Goal: Task Accomplishment & Management: Manage account settings

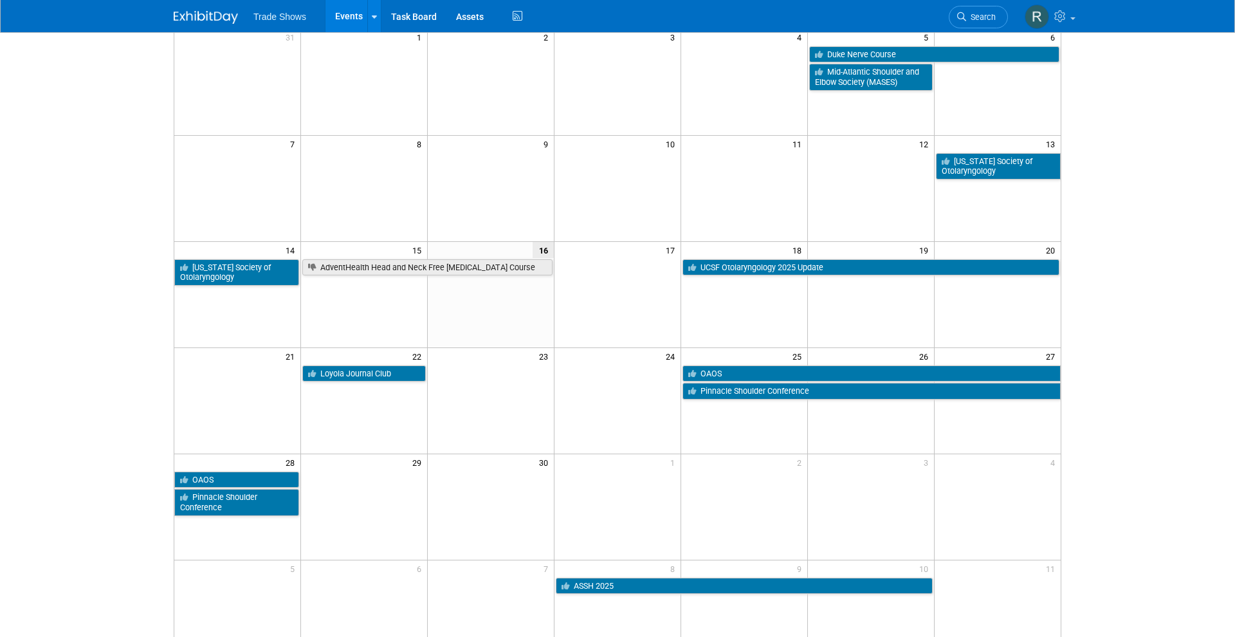
scroll to position [114, 0]
click at [769, 266] on link "UCSF Otolaryngology 2025 Update" at bounding box center [870, 267] width 377 height 17
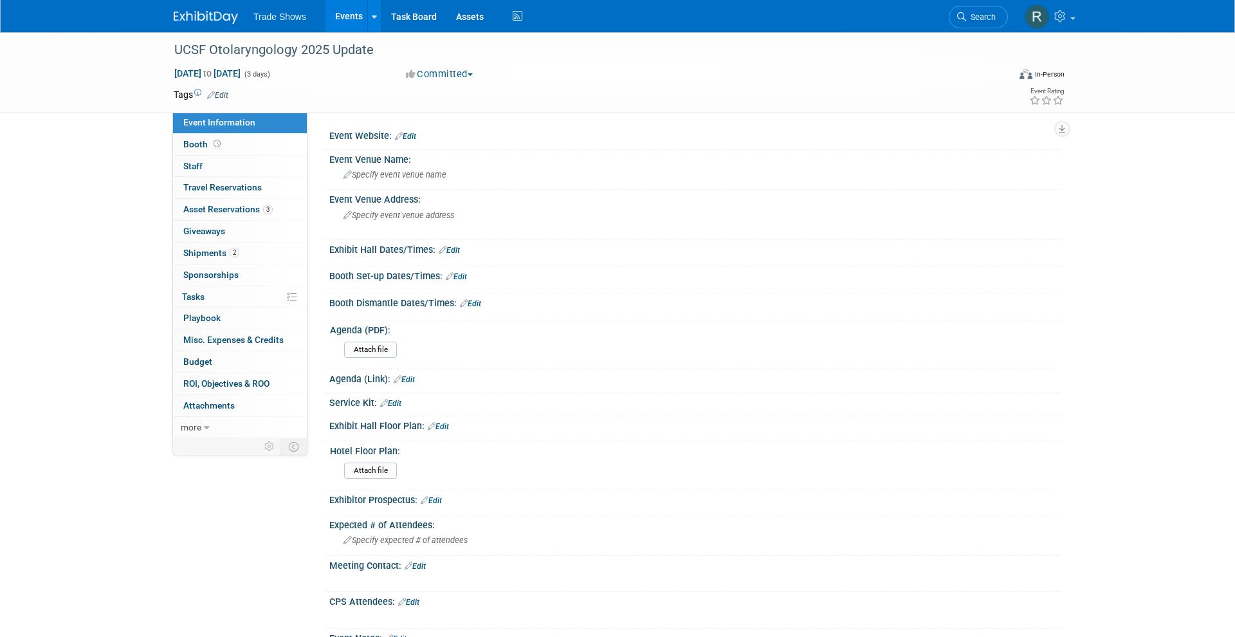
click at [347, 23] on link "Events" at bounding box center [348, 16] width 47 height 32
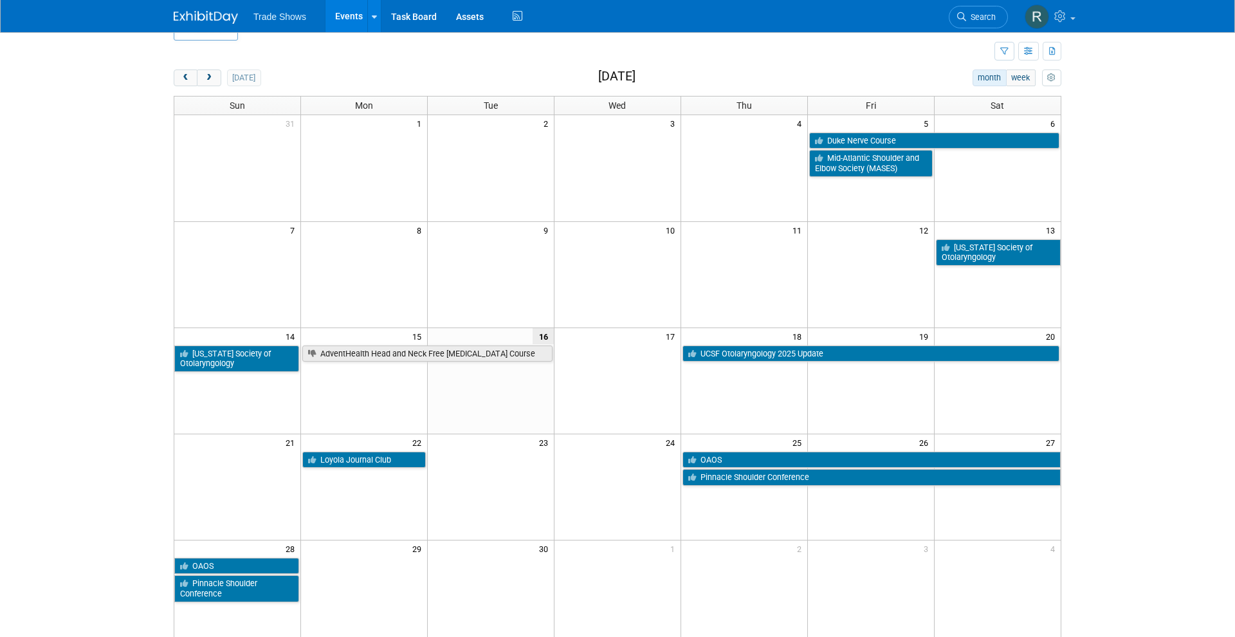
scroll to position [32, 0]
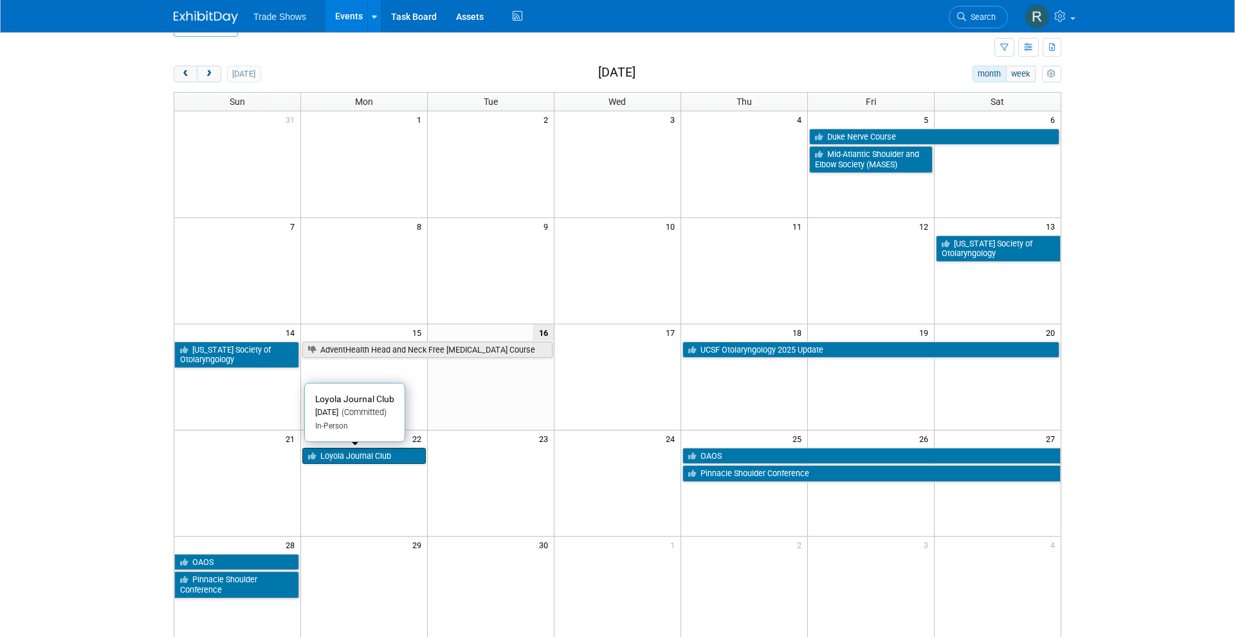
click at [389, 451] on link "Loyola Journal Club" at bounding box center [363, 456] width 123 height 17
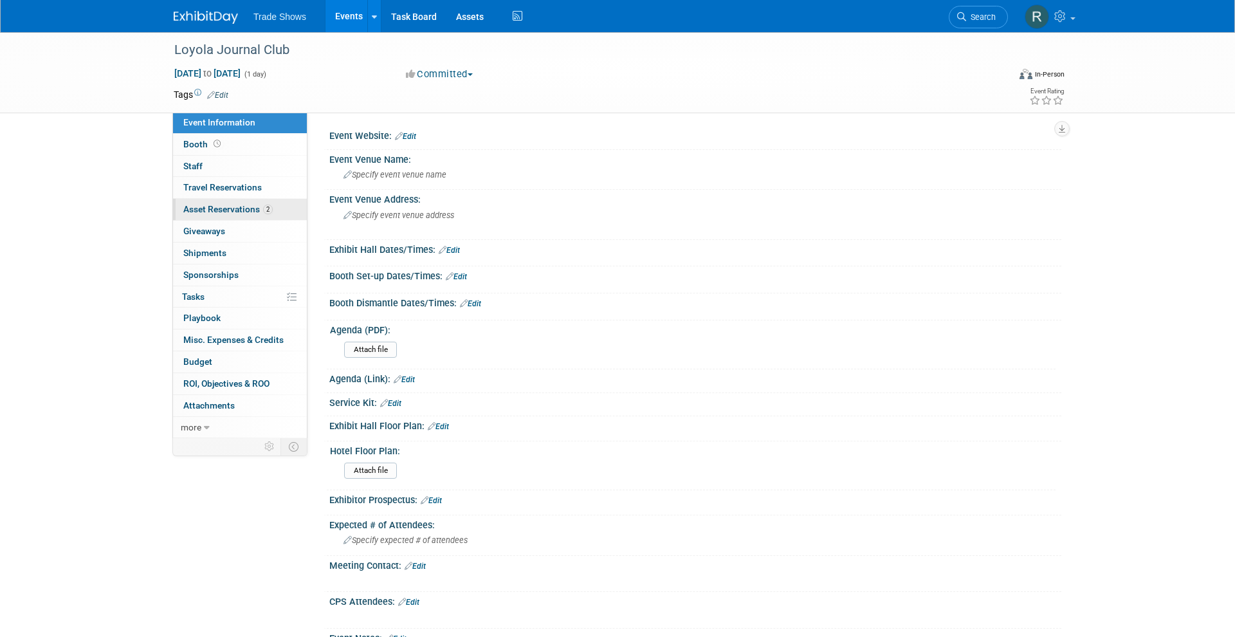
click at [229, 208] on span "Asset Reservations 2" at bounding box center [227, 209] width 89 height 10
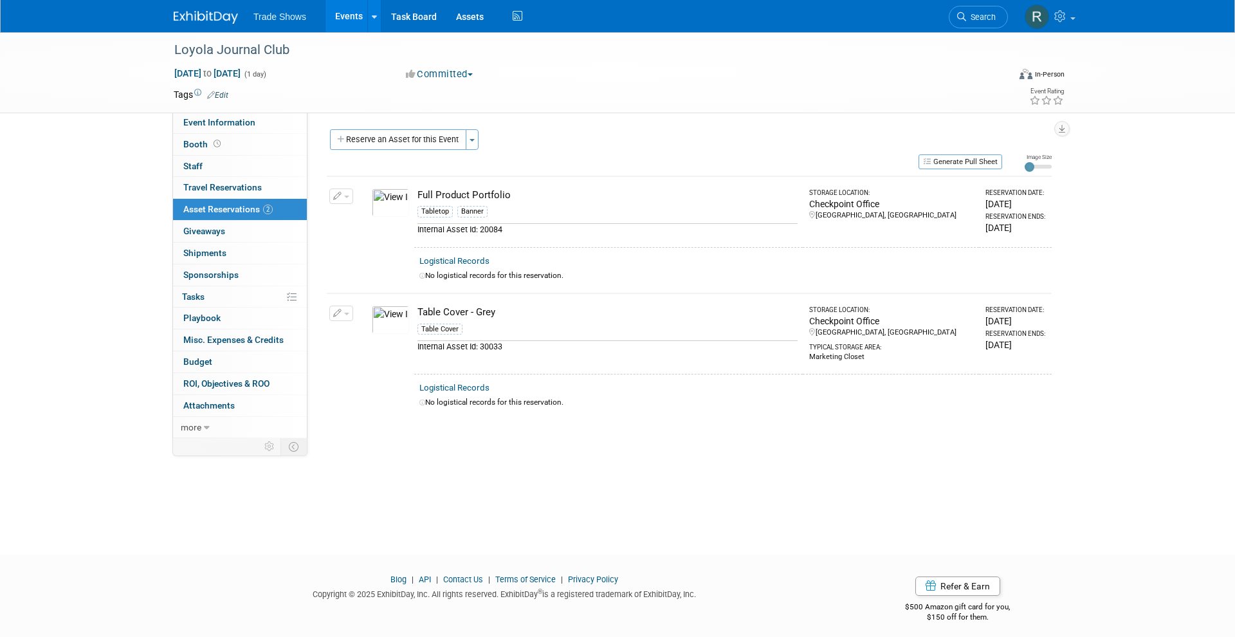
click at [349, 23] on link "Events" at bounding box center [348, 16] width 47 height 32
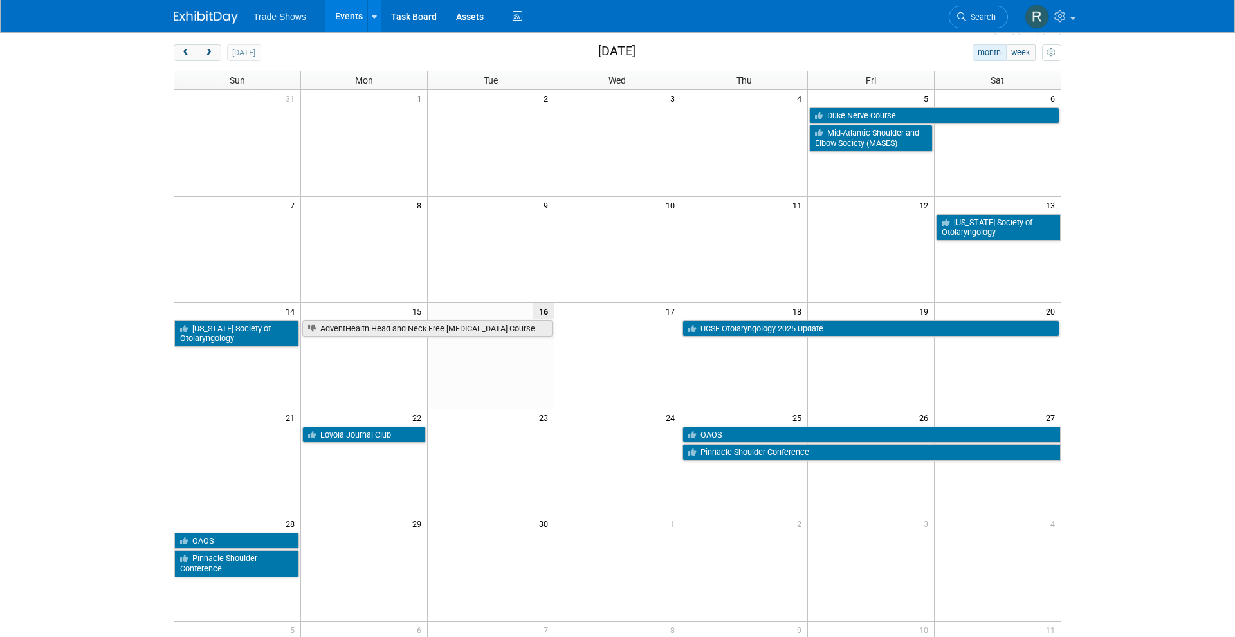
scroll to position [54, 0]
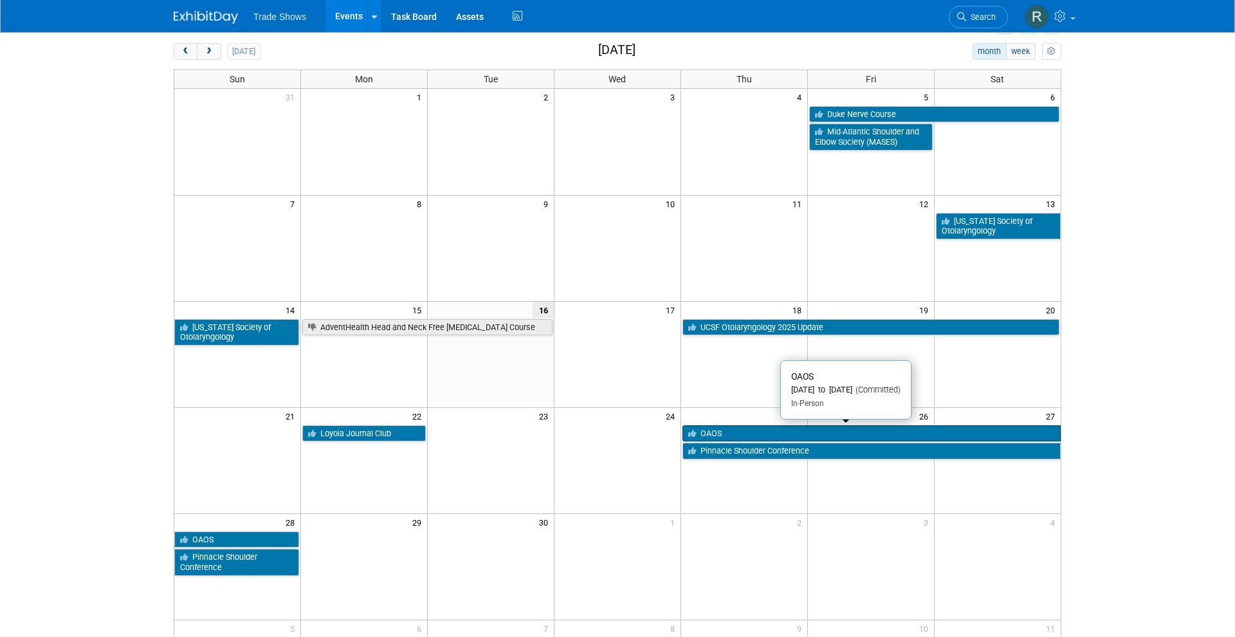
click at [790, 431] on link "OAOS" at bounding box center [871, 433] width 378 height 17
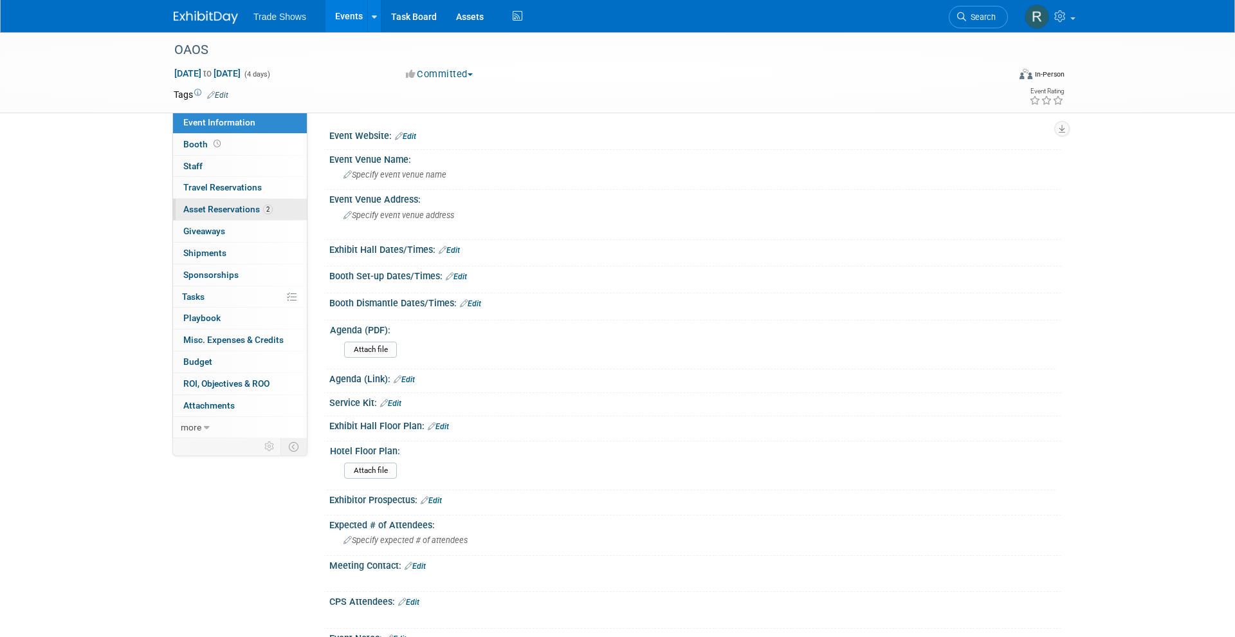
click at [269, 204] on span "2" at bounding box center [268, 209] width 10 height 10
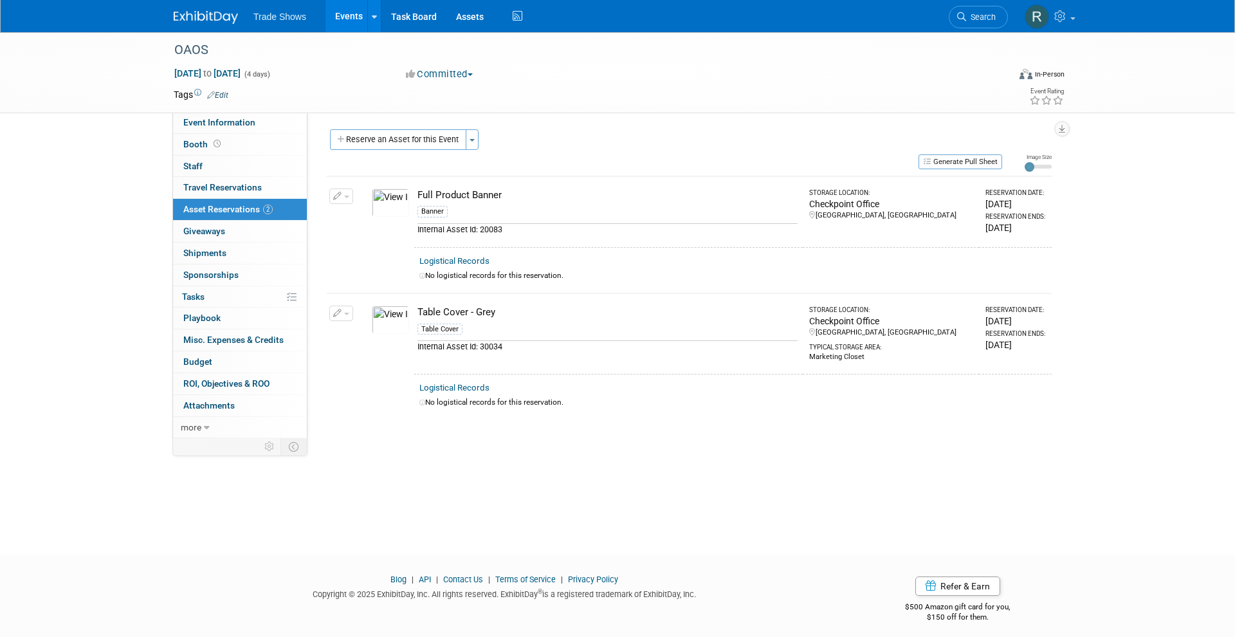
click at [356, 23] on link "Events" at bounding box center [348, 16] width 47 height 32
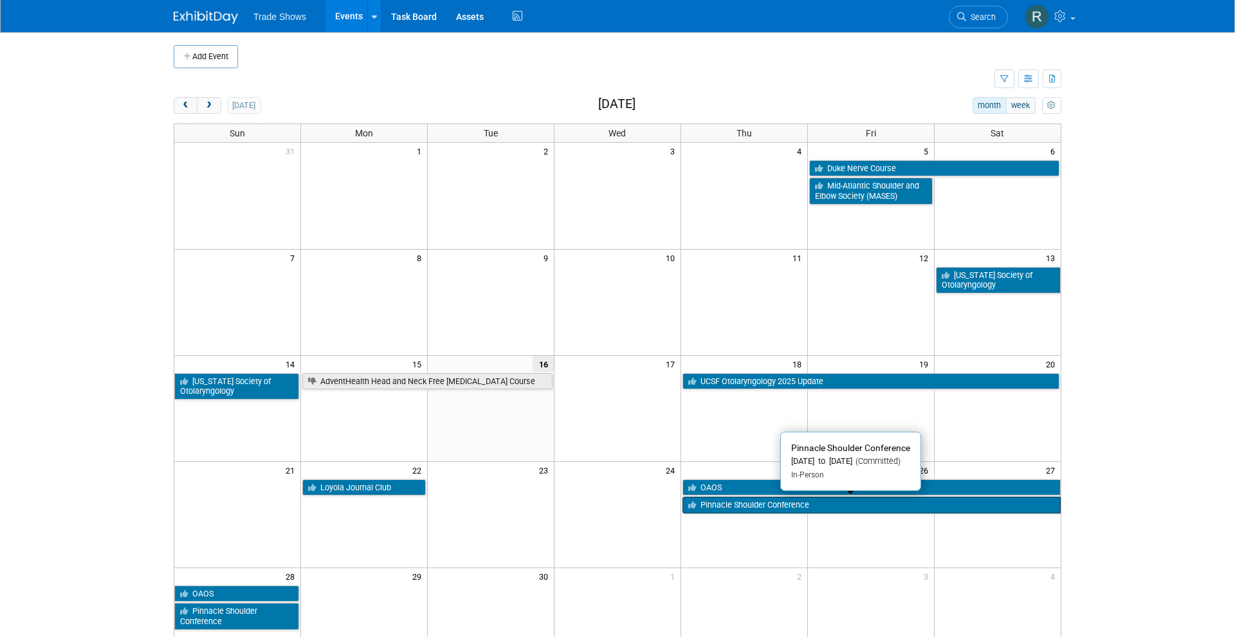
click at [726, 502] on link "Pinnacle Shoulder Conference" at bounding box center [871, 504] width 378 height 17
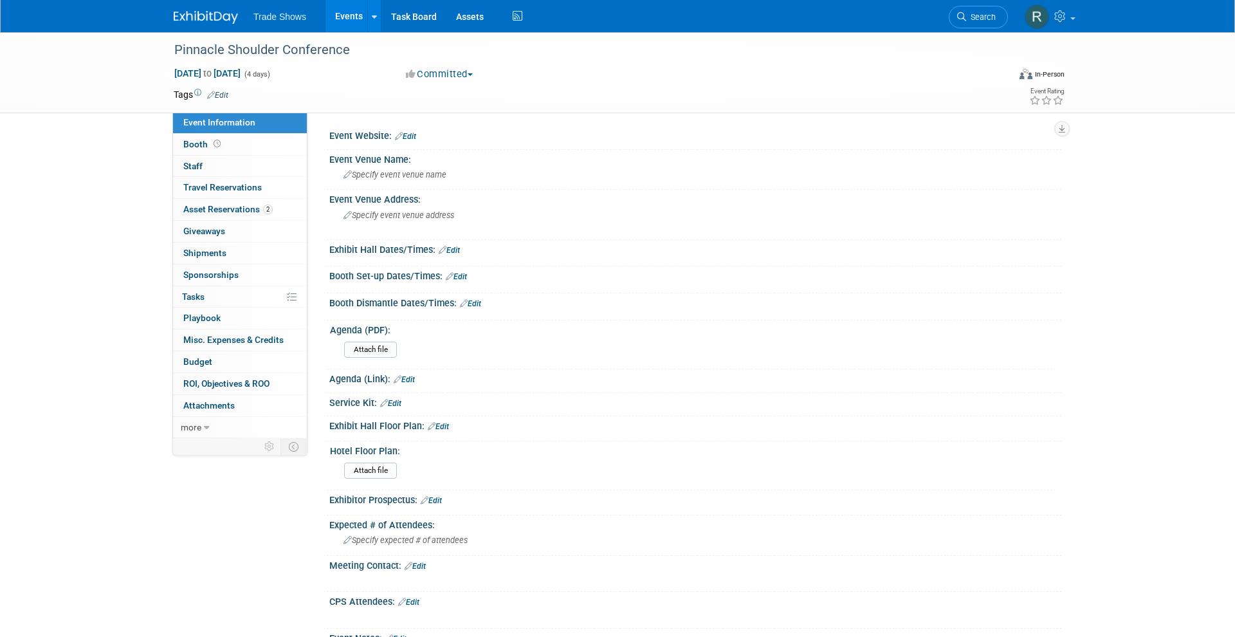
scroll to position [3, 0]
click at [234, 210] on span "Asset Reservations 2" at bounding box center [227, 209] width 89 height 10
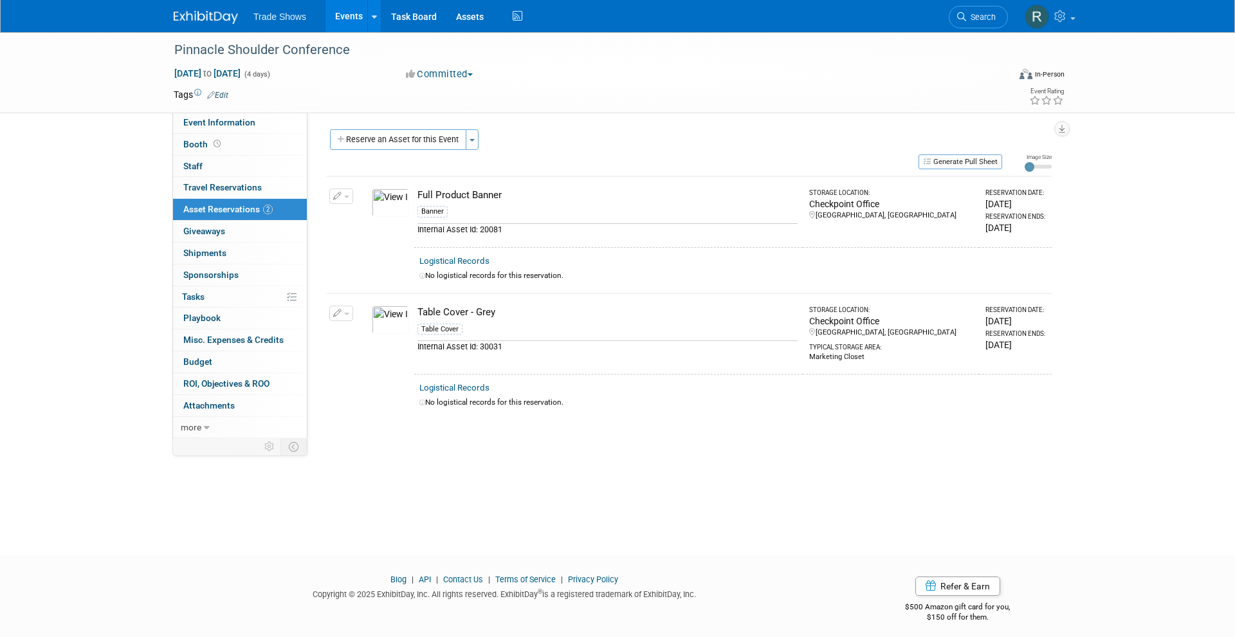
click at [345, 26] on link "Events" at bounding box center [348, 16] width 47 height 32
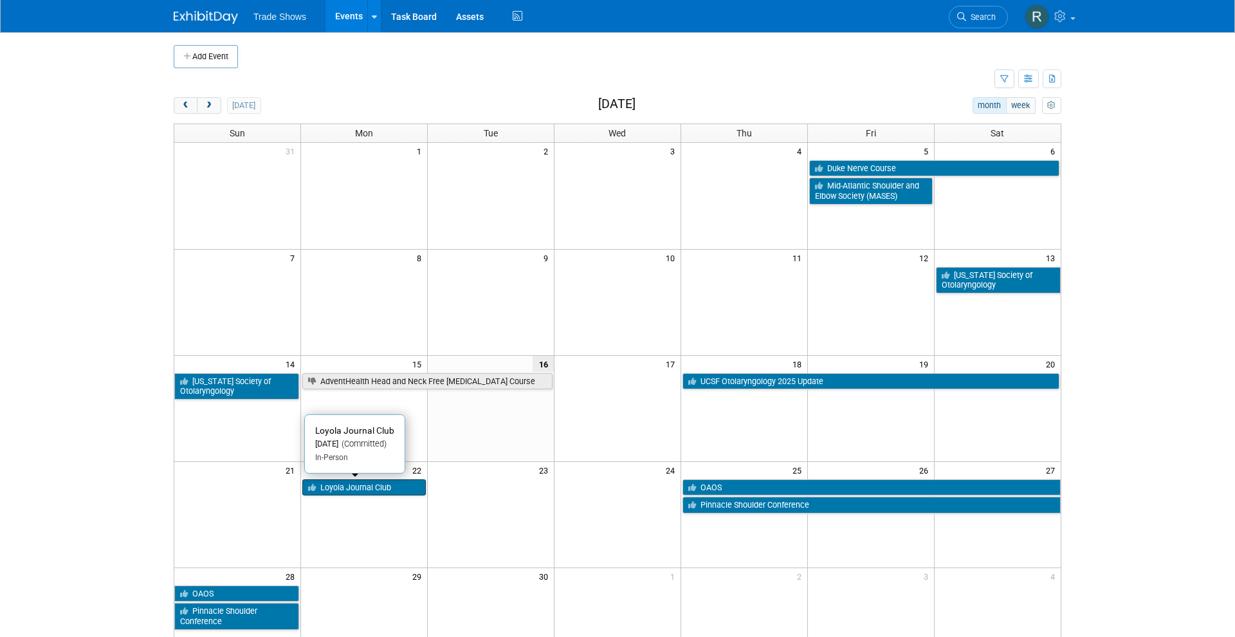
click at [347, 489] on link "Loyola Journal Club" at bounding box center [363, 487] width 123 height 17
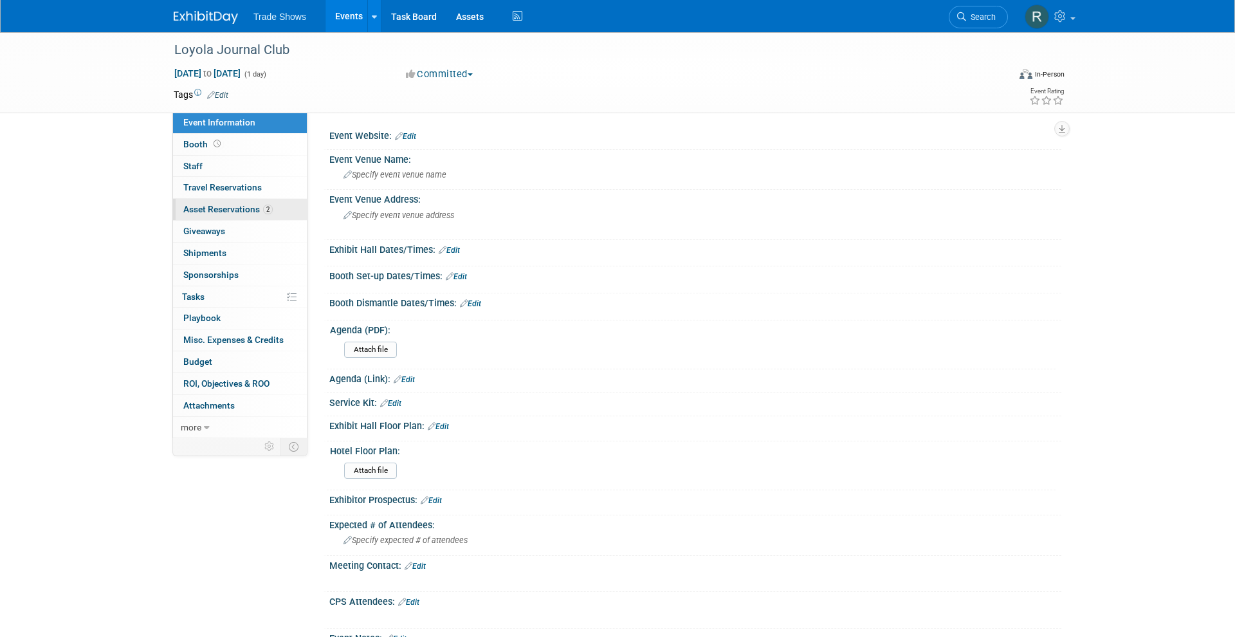
click at [248, 204] on span "Asset Reservations 2" at bounding box center [227, 209] width 89 height 10
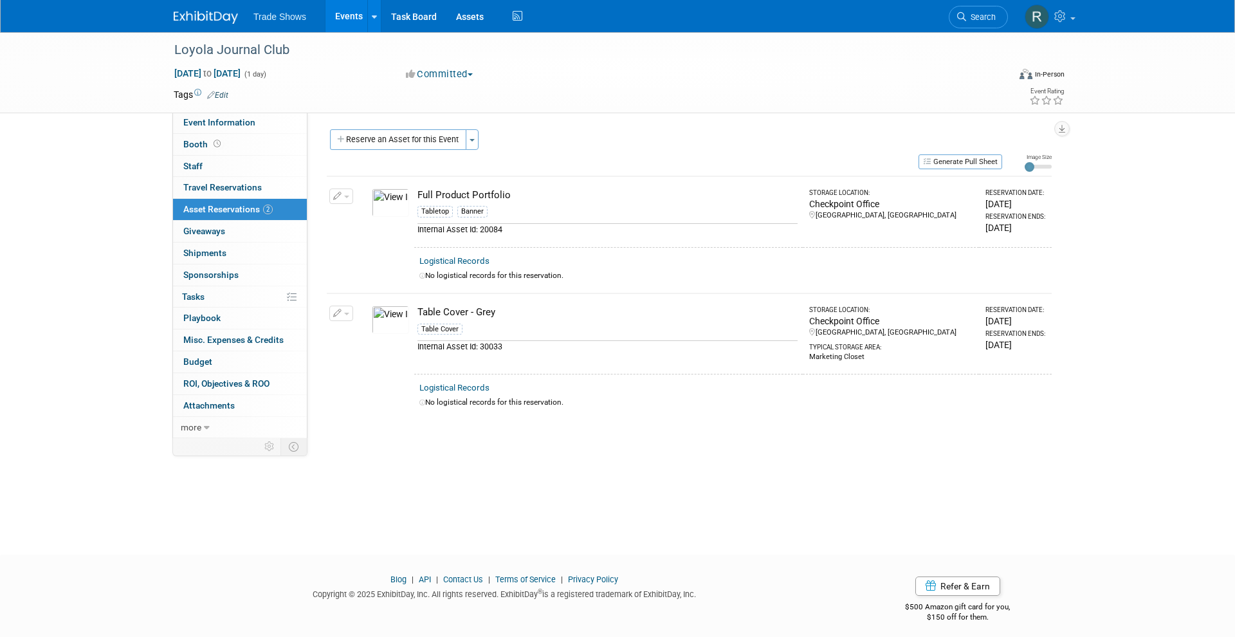
click at [340, 19] on link "Events" at bounding box center [348, 16] width 47 height 32
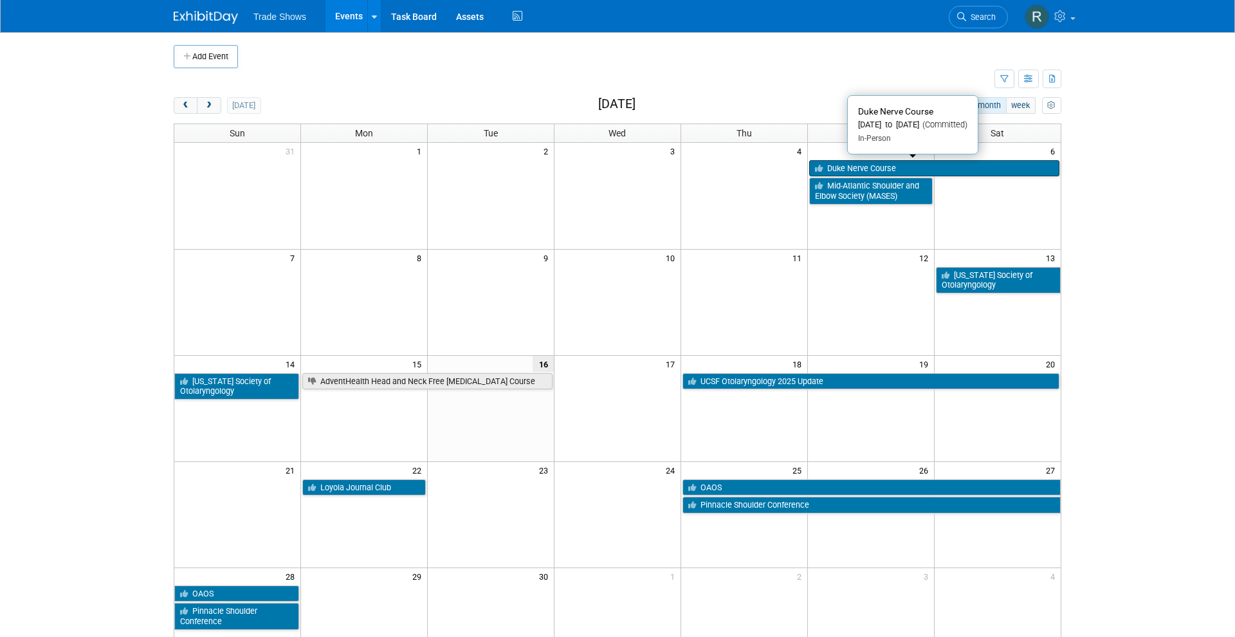
click at [950, 164] on link "Duke Nerve Course" at bounding box center [934, 168] width 250 height 17
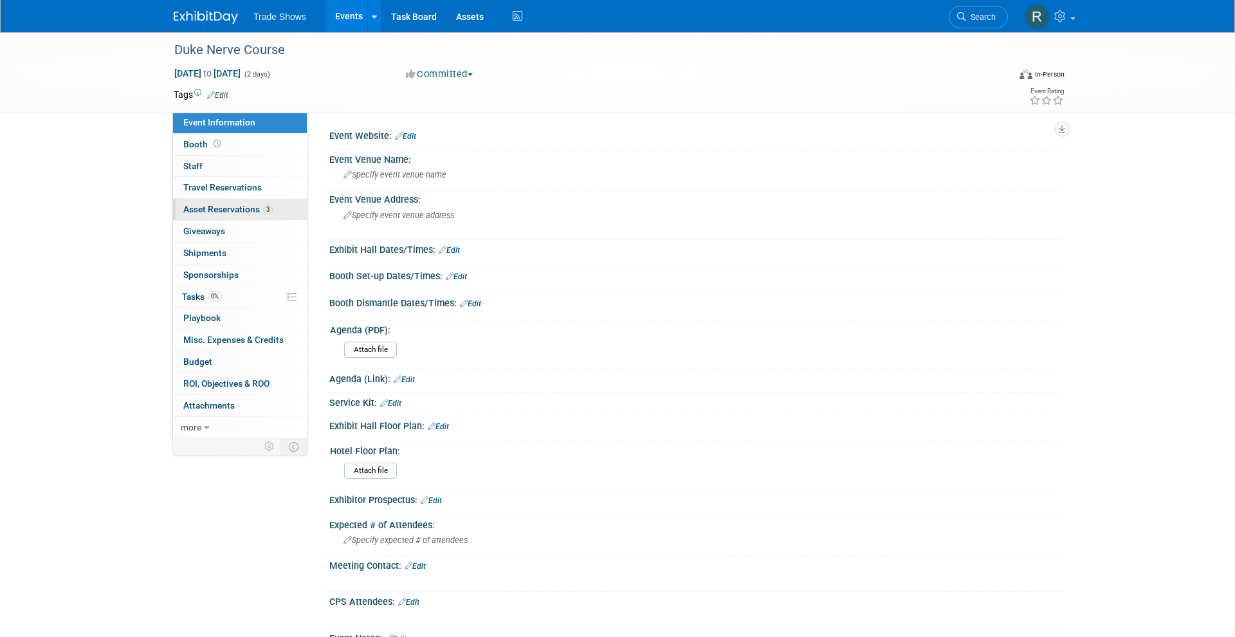
click at [245, 201] on link "3 Asset Reservations 3" at bounding box center [240, 209] width 134 height 21
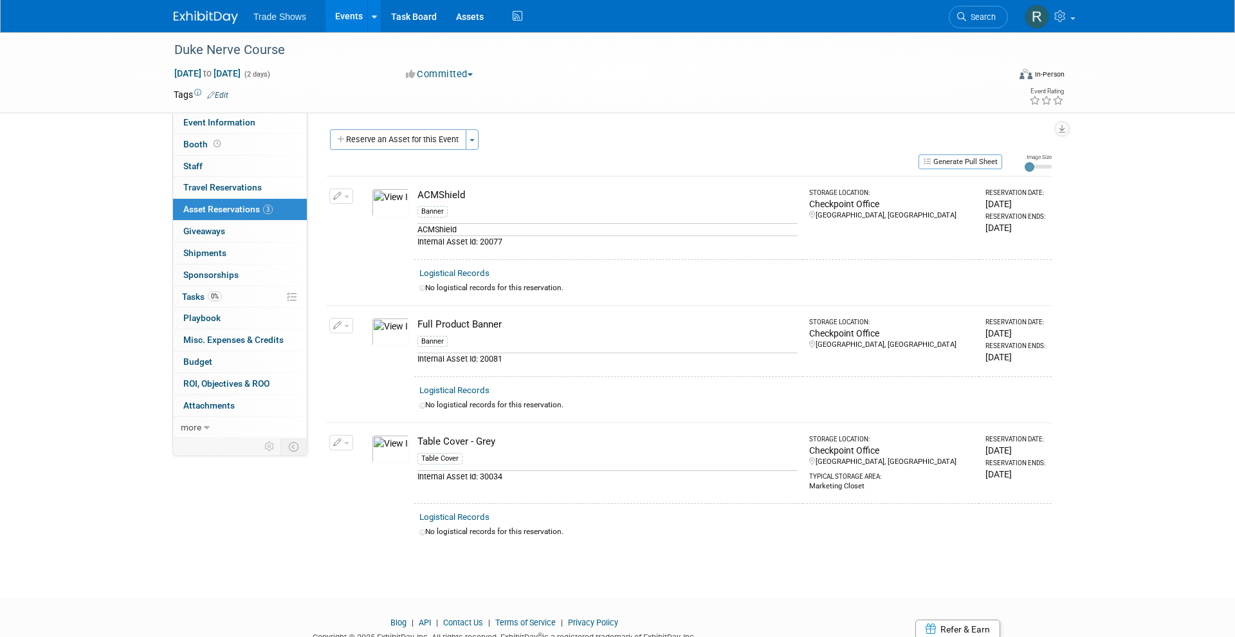
click at [350, 19] on link "Events" at bounding box center [348, 16] width 47 height 32
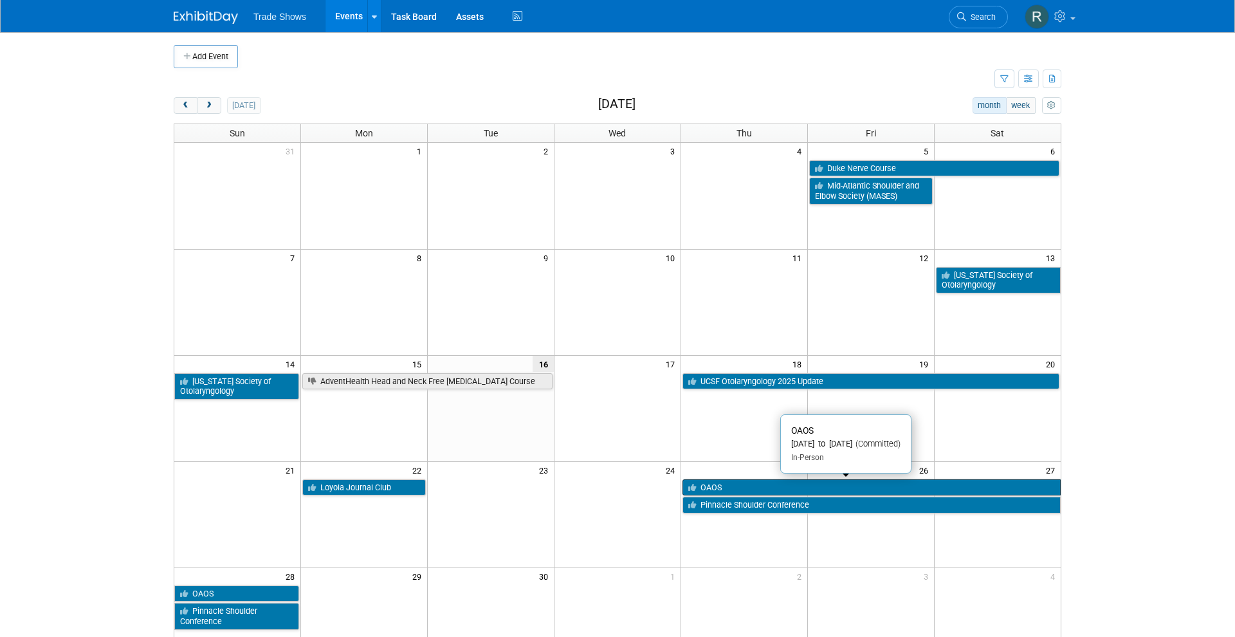
click at [750, 486] on link "OAOS" at bounding box center [871, 487] width 378 height 17
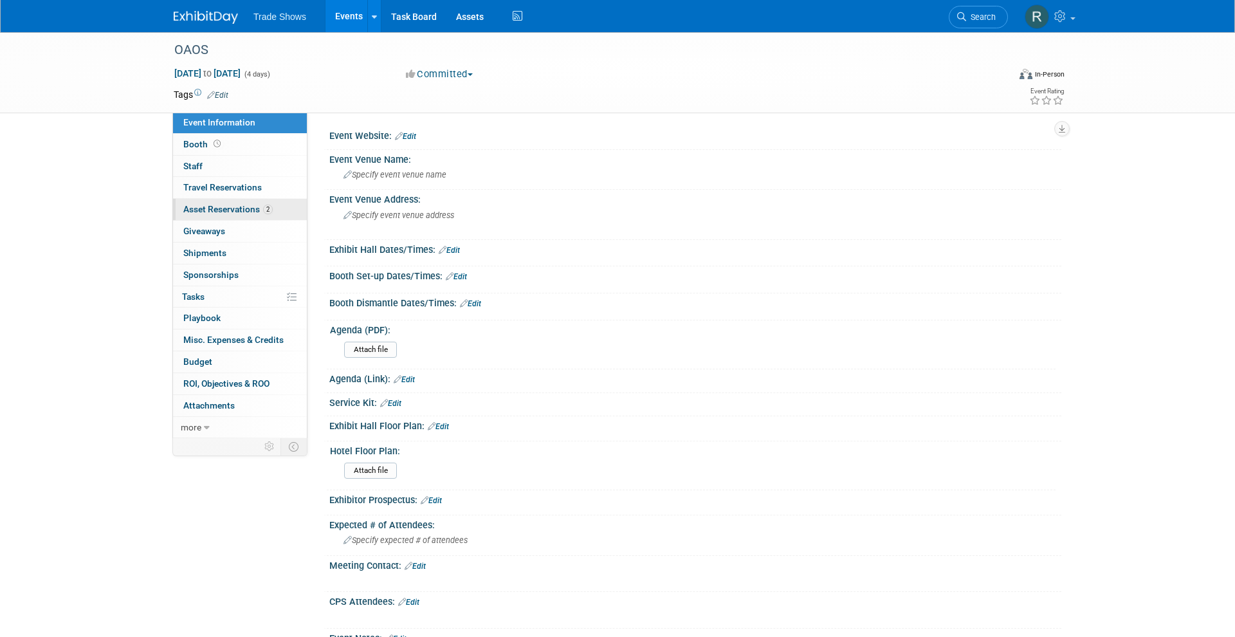
click at [242, 204] on span "Asset Reservations 2" at bounding box center [227, 209] width 89 height 10
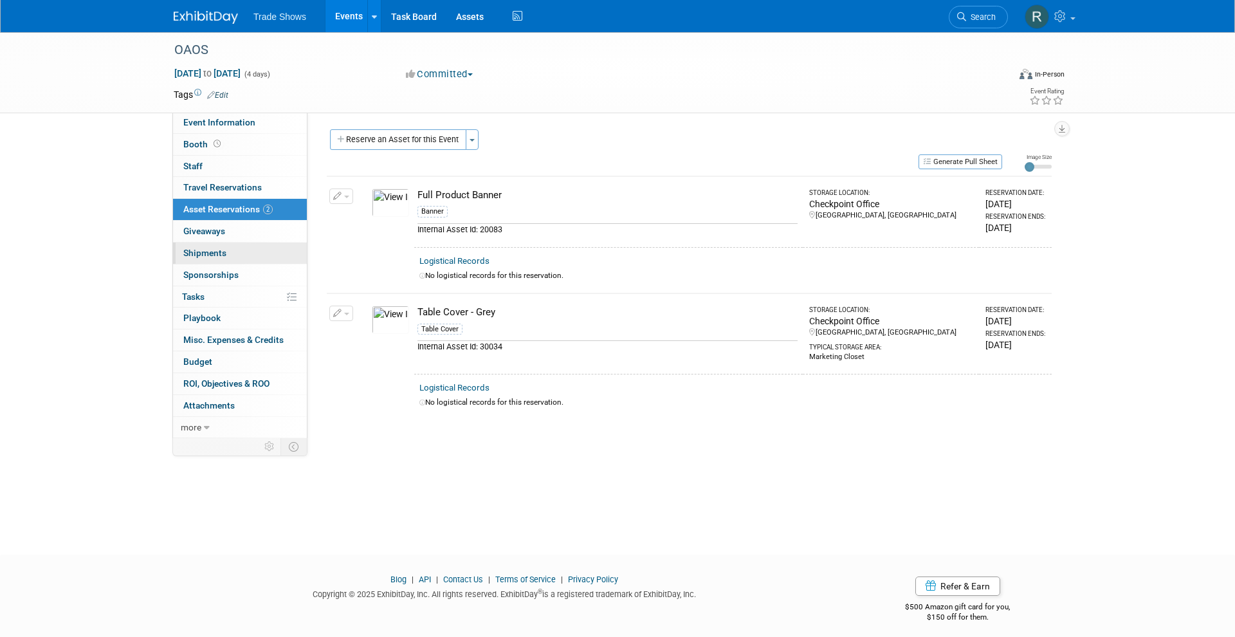
click at [240, 248] on link "0 Shipments 0" at bounding box center [240, 252] width 134 height 21
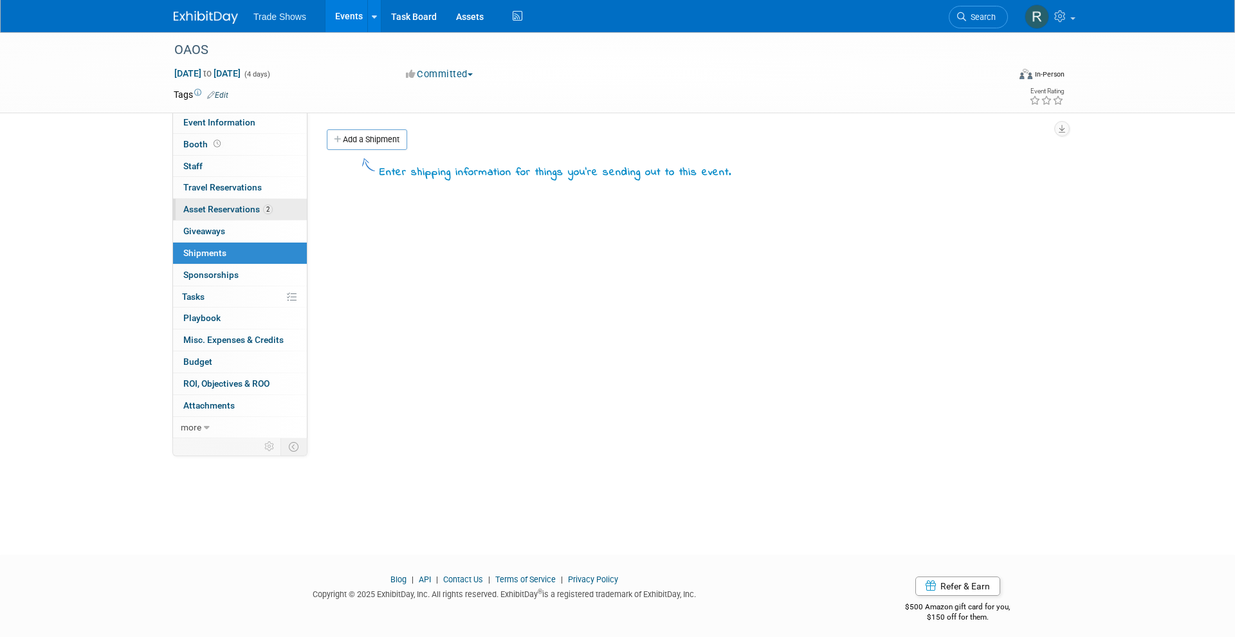
click at [242, 204] on span "Asset Reservations 2" at bounding box center [227, 209] width 89 height 10
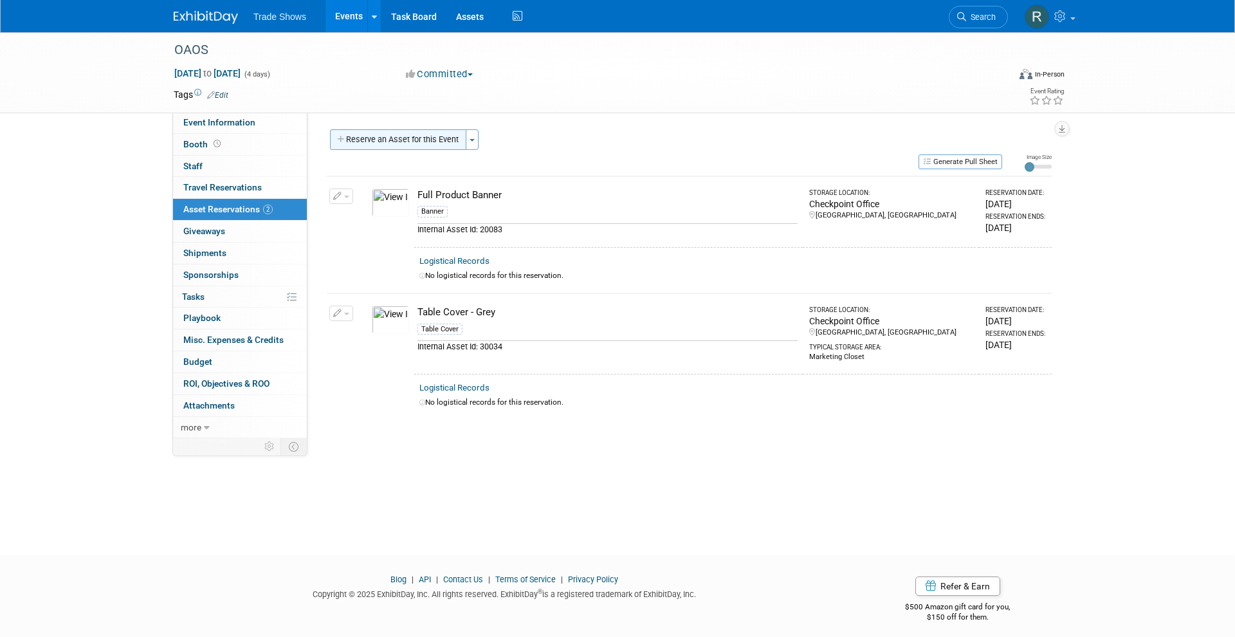
click at [397, 135] on button "Reserve an Asset for this Event" at bounding box center [398, 139] width 136 height 21
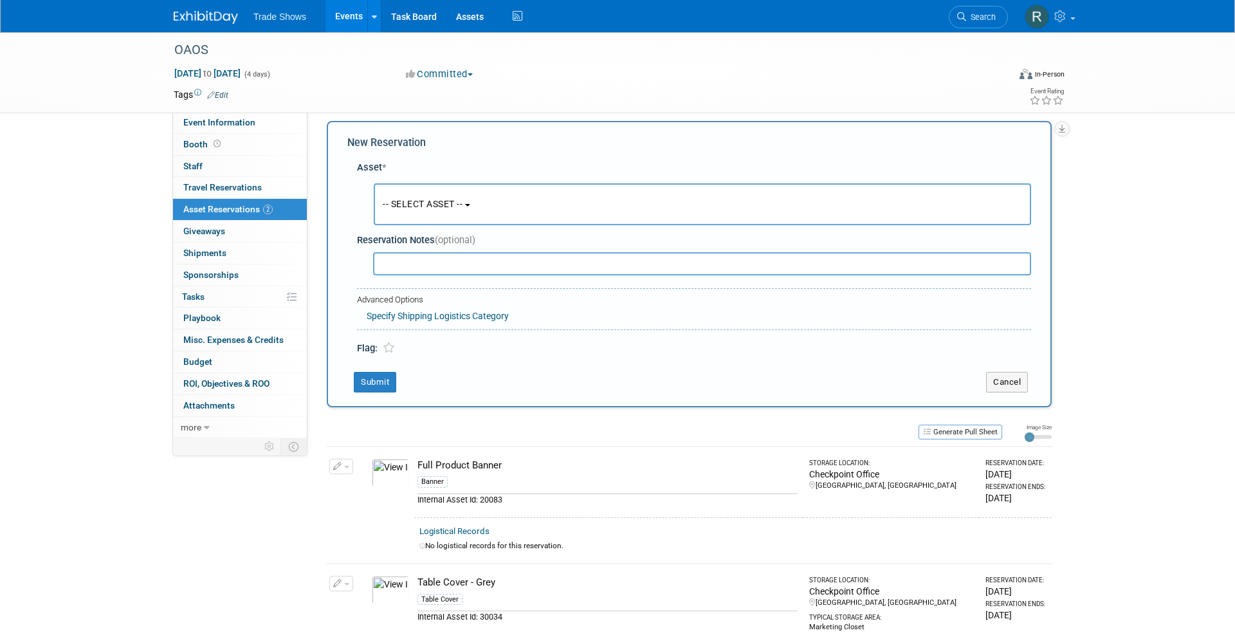
scroll to position [12, 0]
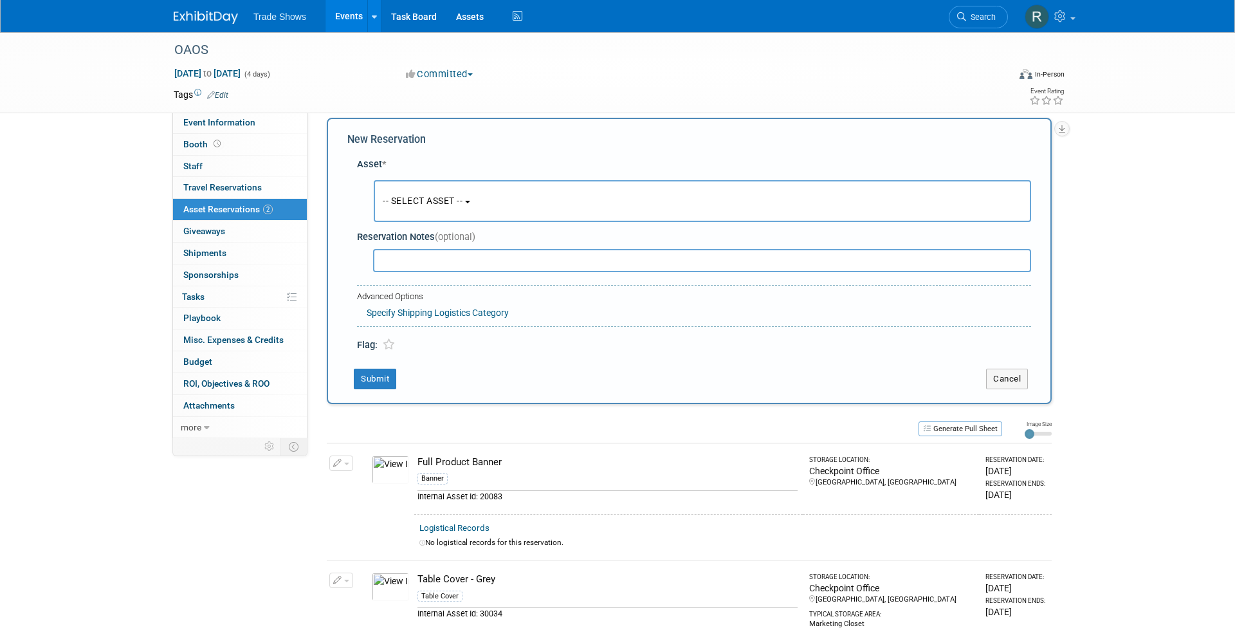
click at [460, 191] on button "-- SELECT ASSET --" at bounding box center [702, 201] width 657 height 42
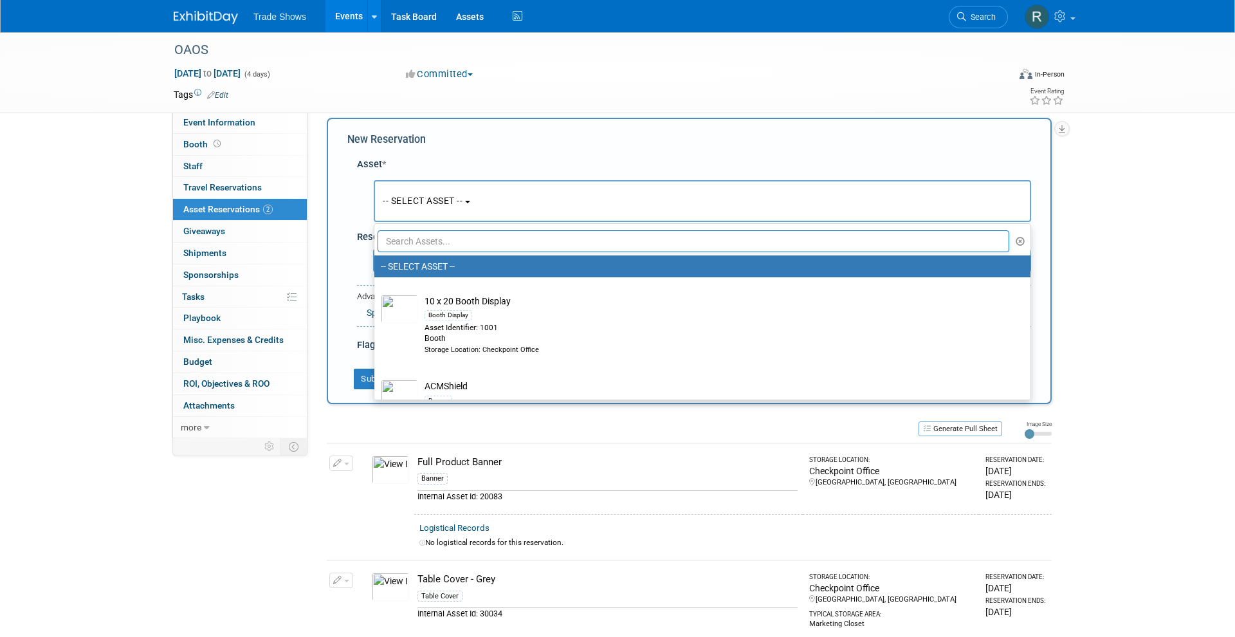
click at [443, 240] on input "text" at bounding box center [692, 241] width 631 height 22
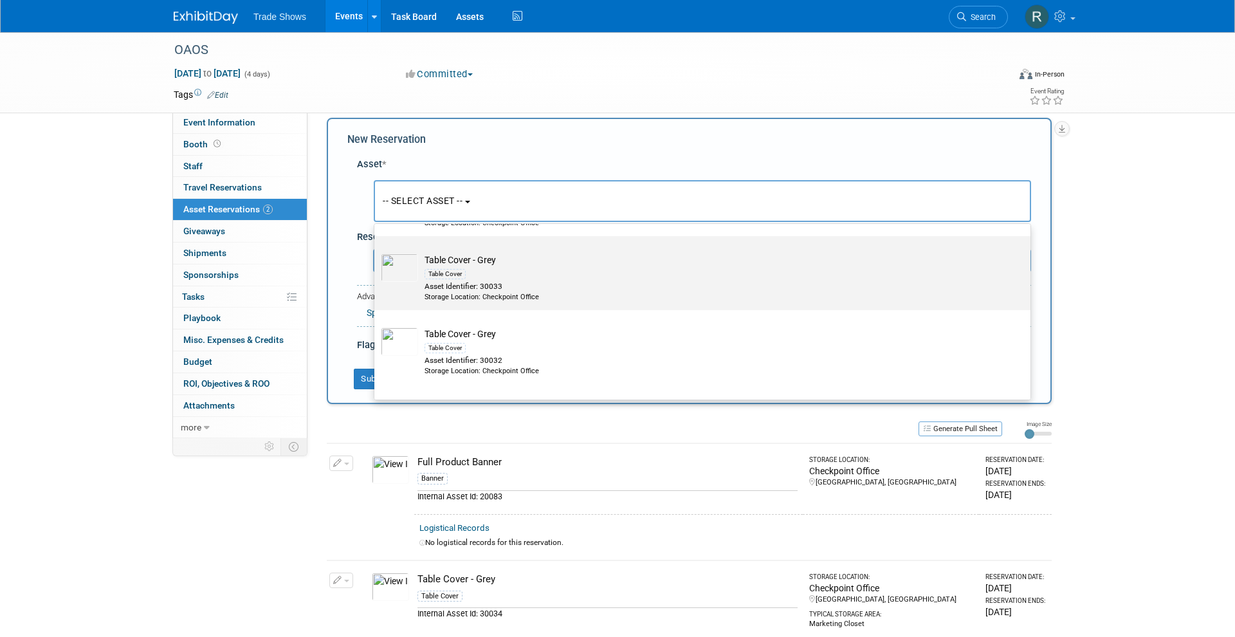
scroll to position [158, 0]
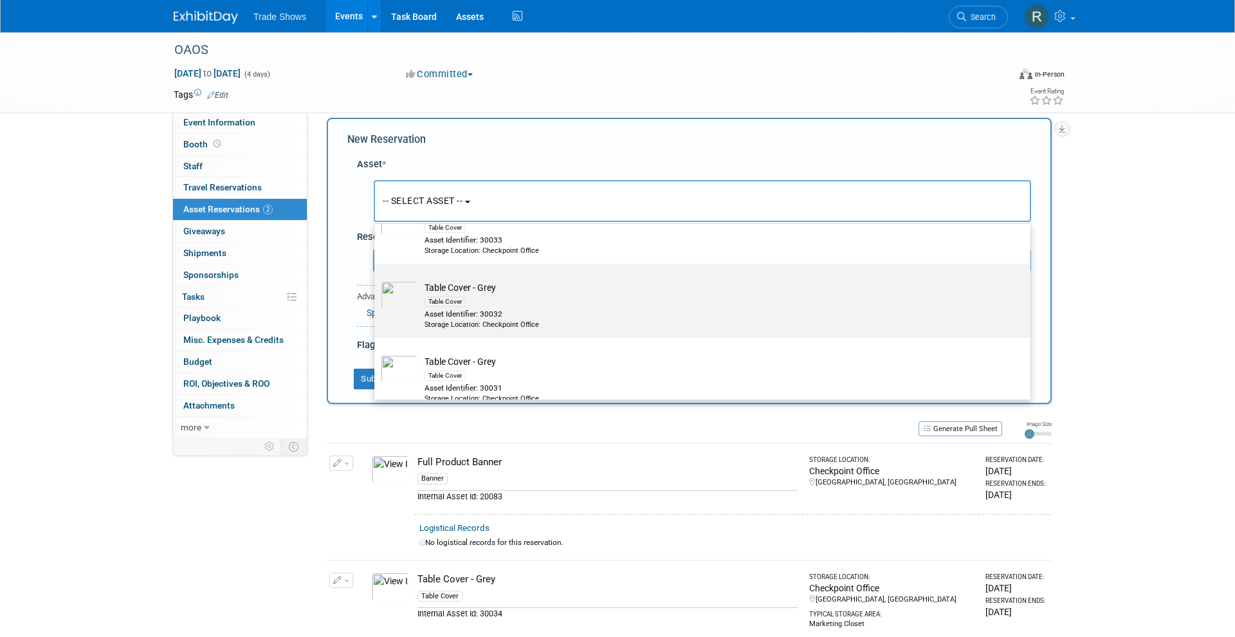
type input "3003"
click at [552, 320] on div "Storage Location: Checkpoint Office" at bounding box center [714, 325] width 580 height 10
click at [376, 279] on input "Table Cover - Grey Table Cover Asset Identifier: 30032 Storage Location: Checkp…" at bounding box center [372, 275] width 8 height 8
select select "10714869"
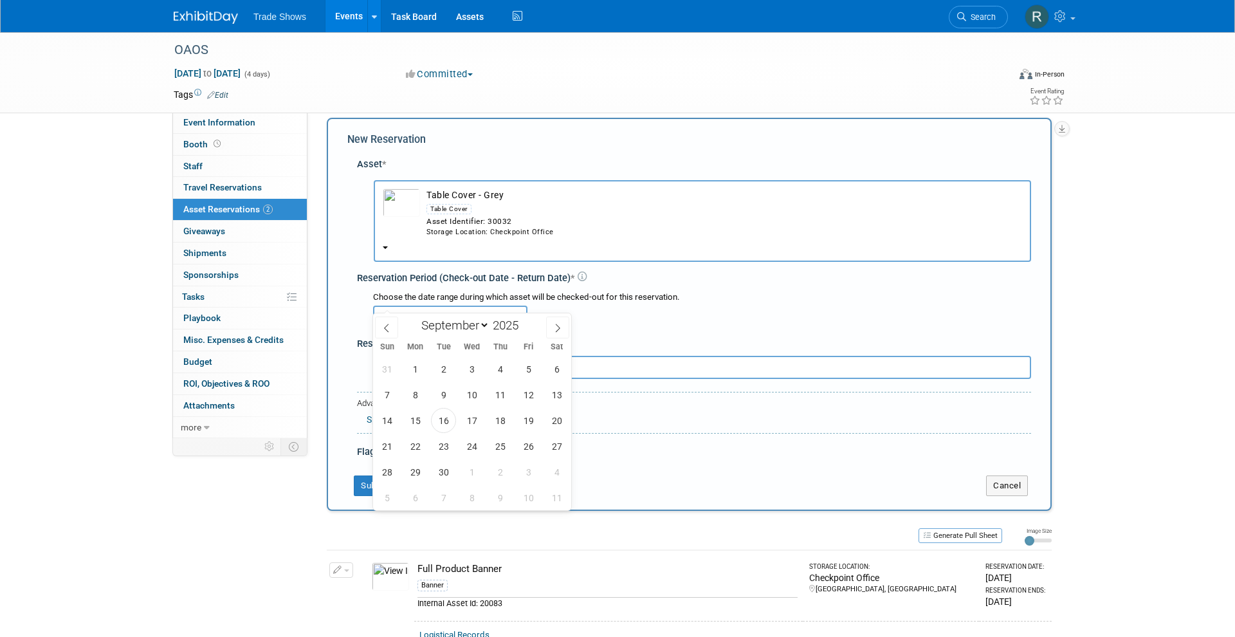
click at [429, 305] on input "text" at bounding box center [450, 316] width 154 height 23
click at [447, 426] on span "16" at bounding box center [443, 420] width 25 height 25
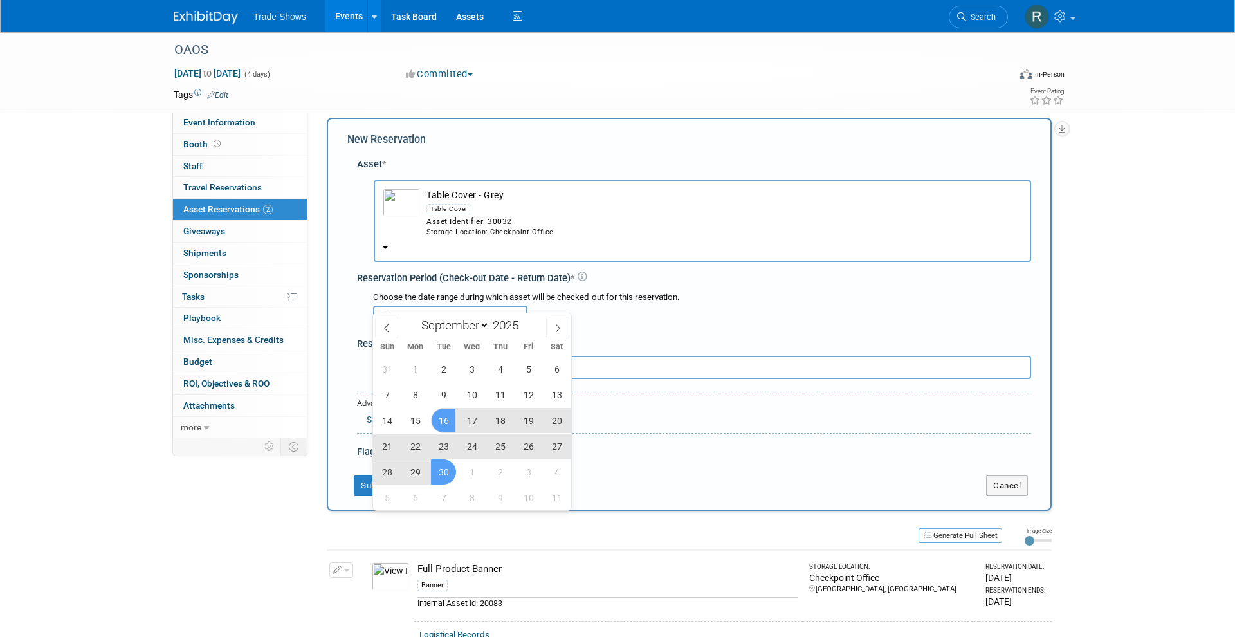
click at [447, 460] on span "30" at bounding box center [443, 471] width 25 height 25
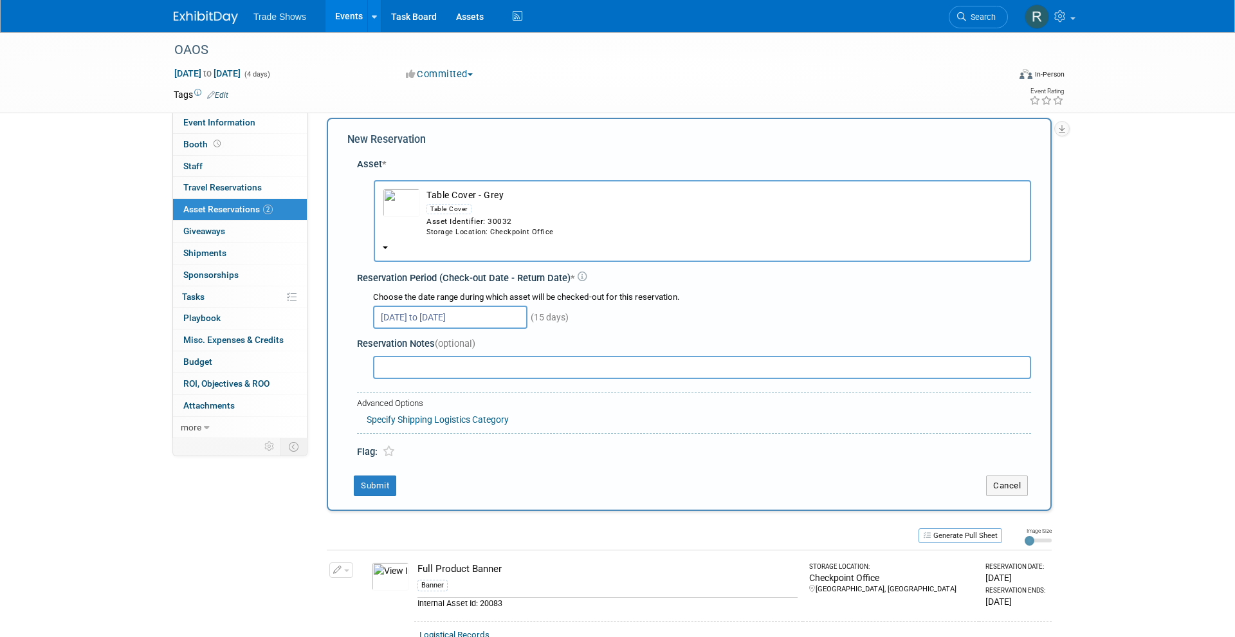
click at [480, 305] on input "Sep 16, 2025 to Sep 30, 2025" at bounding box center [450, 316] width 154 height 23
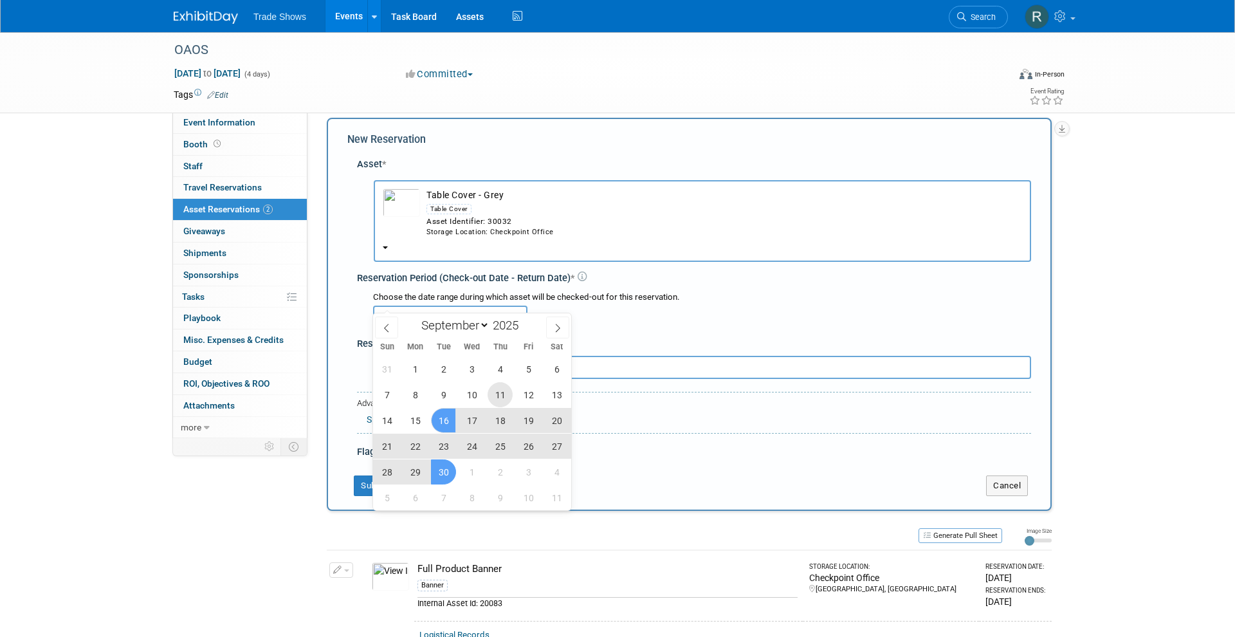
click at [503, 398] on span "11" at bounding box center [499, 394] width 25 height 25
click at [500, 474] on span "2" at bounding box center [499, 471] width 25 height 25
type input "Sep 11, 2025 to Oct 2, 2025"
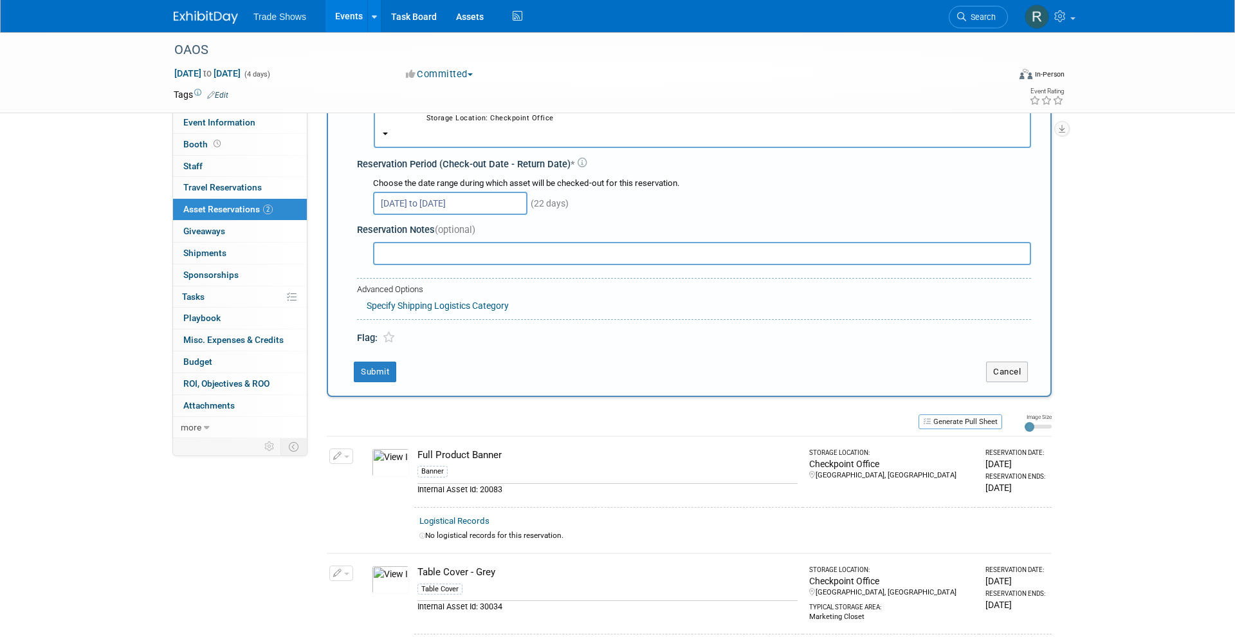
scroll to position [132, 0]
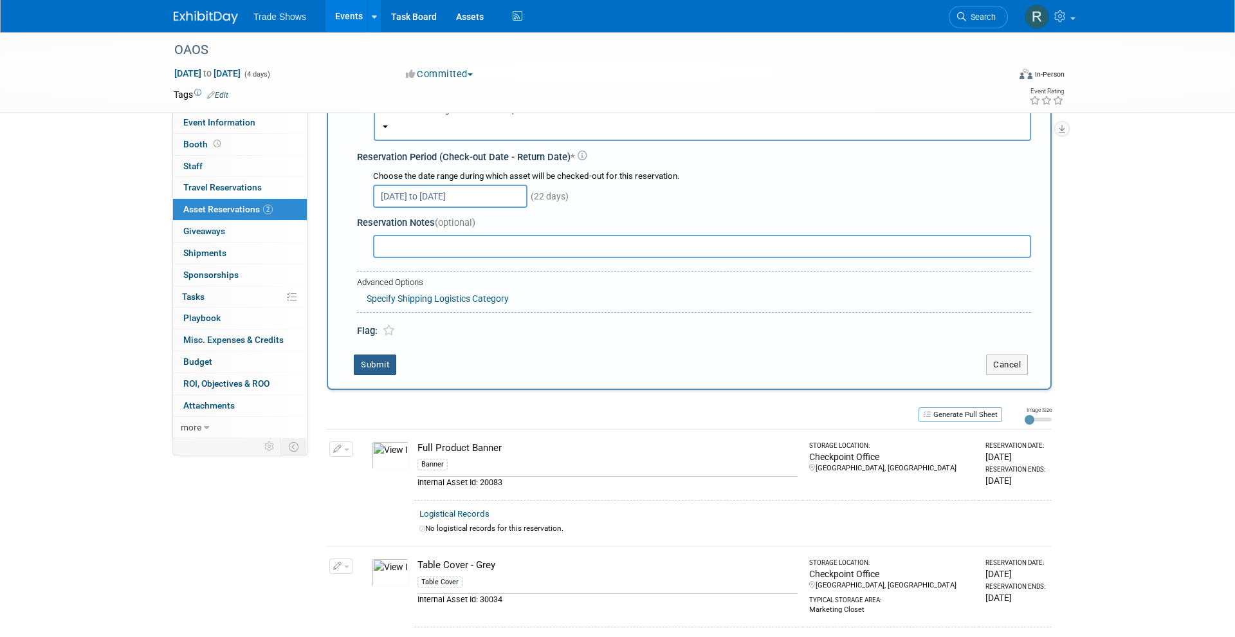
click at [389, 354] on button "Submit" at bounding box center [375, 364] width 42 height 21
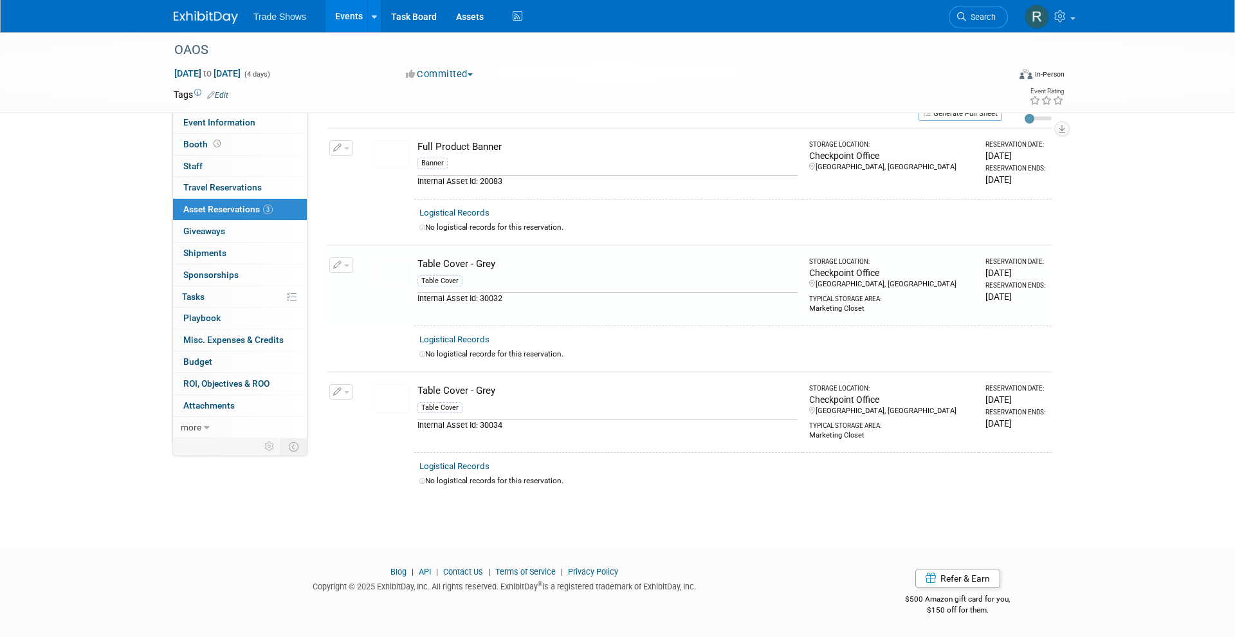
scroll to position [37, 0]
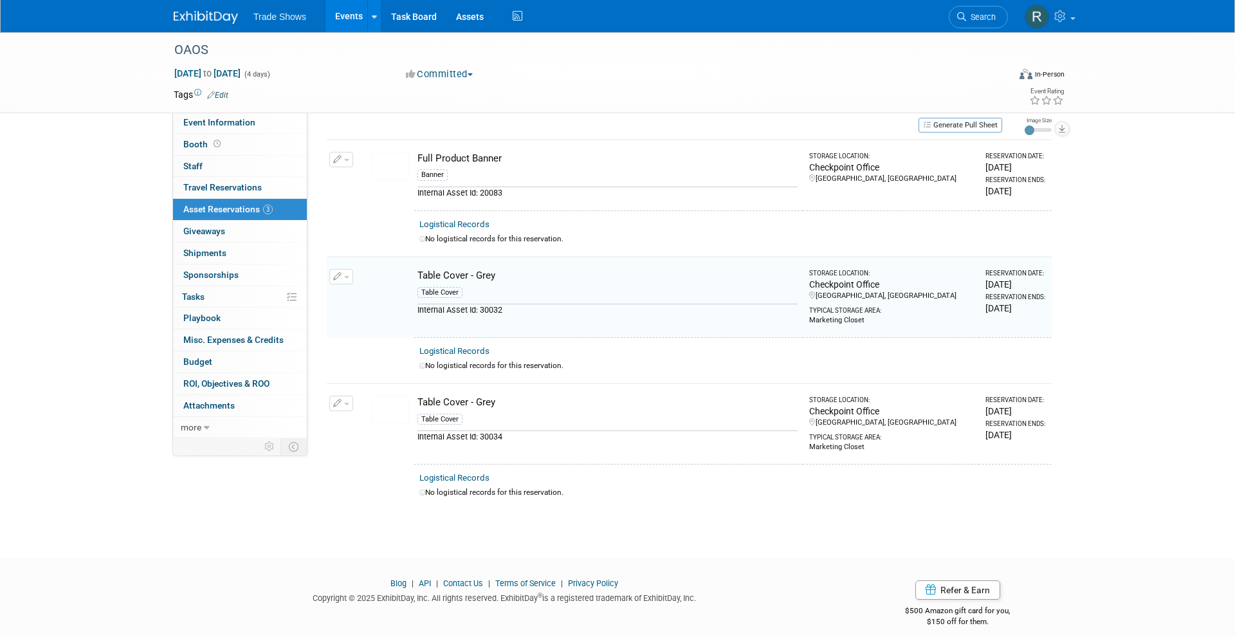
click at [338, 399] on icon "button" at bounding box center [337, 403] width 9 height 8
click at [368, 458] on span "Cancel Reservation" at bounding box center [395, 463] width 82 height 10
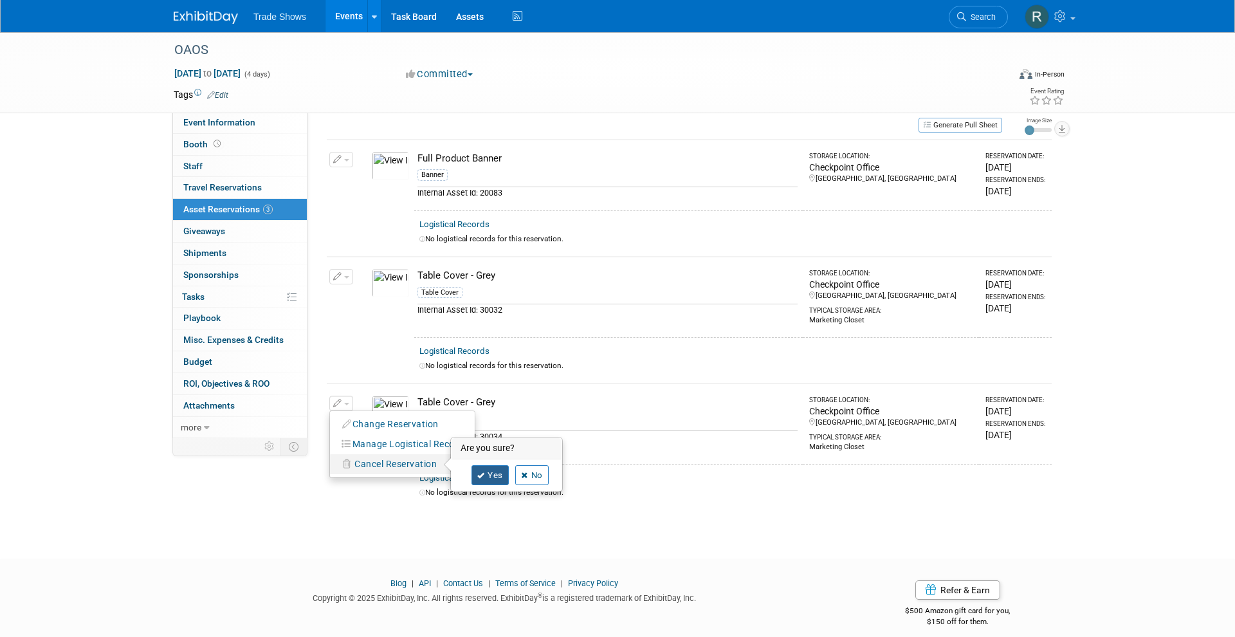
click at [489, 465] on link "Yes" at bounding box center [489, 475] width 37 height 21
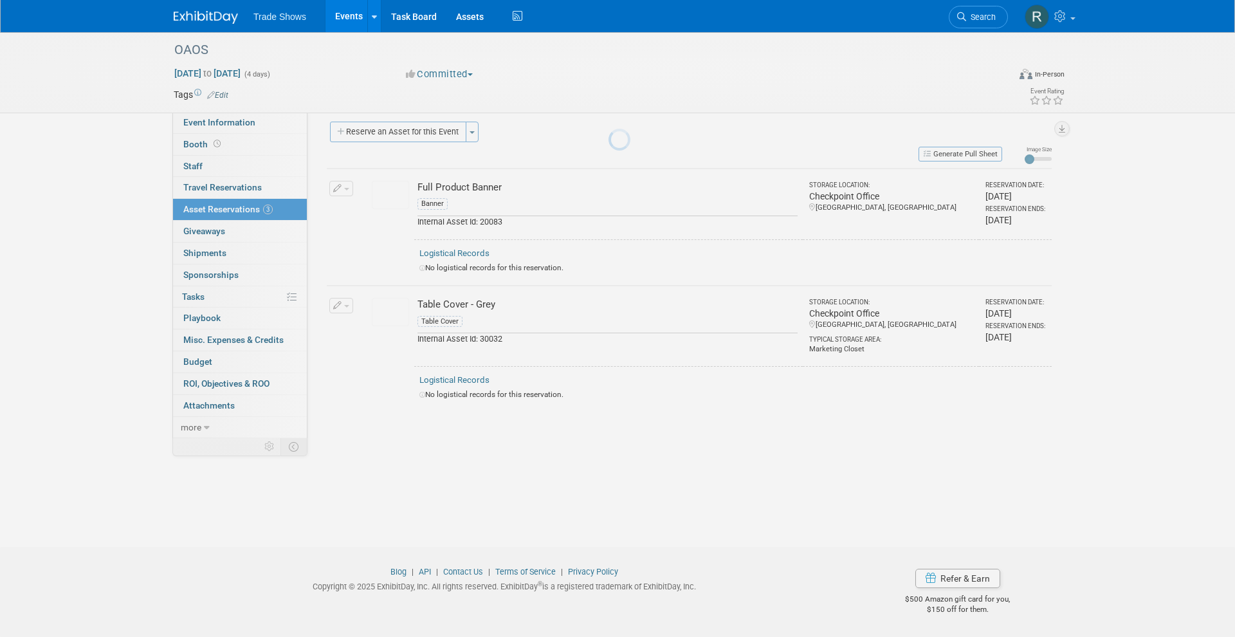
scroll to position [8, 0]
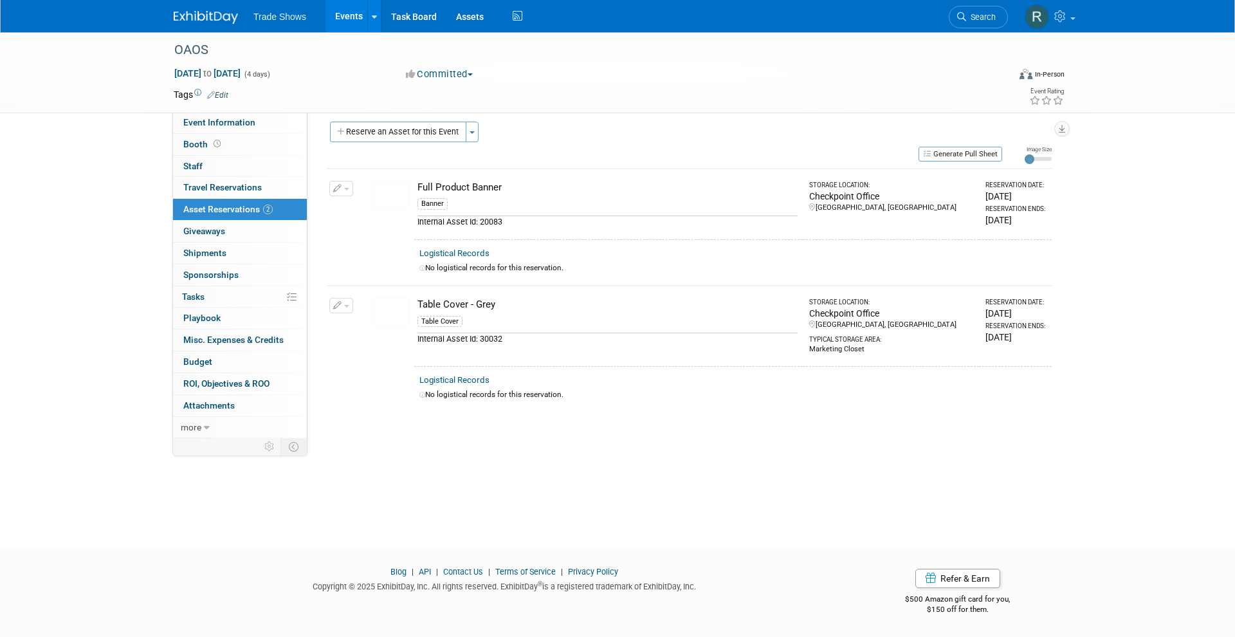
click at [336, 18] on link "Events" at bounding box center [348, 16] width 47 height 32
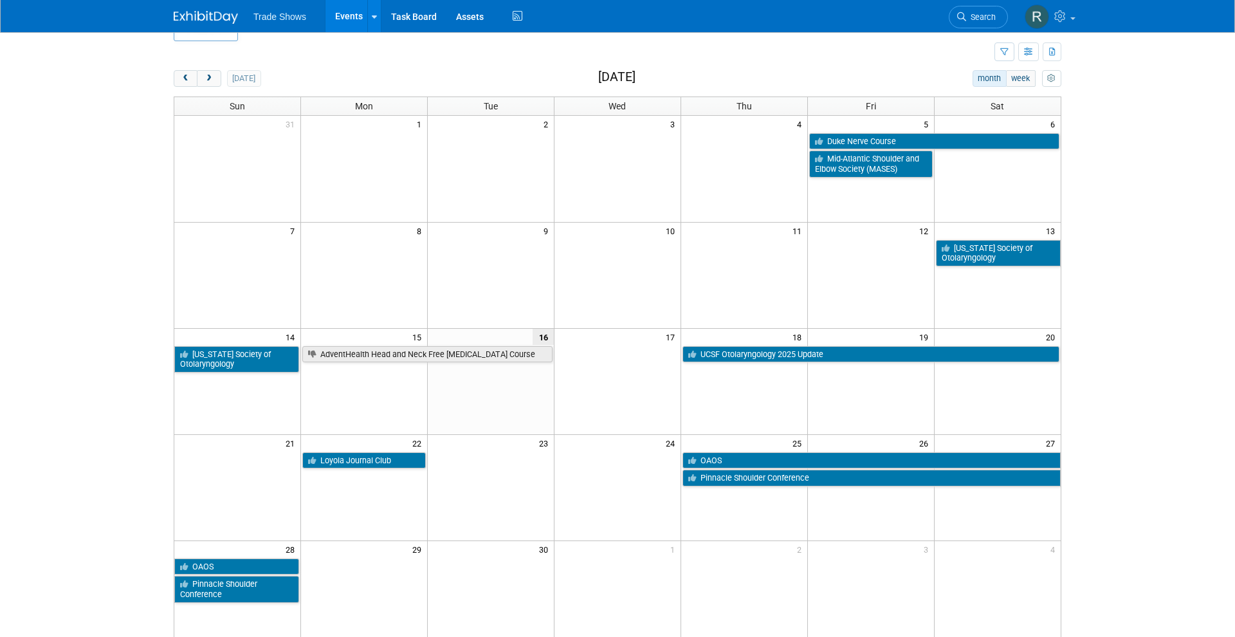
scroll to position [33, 0]
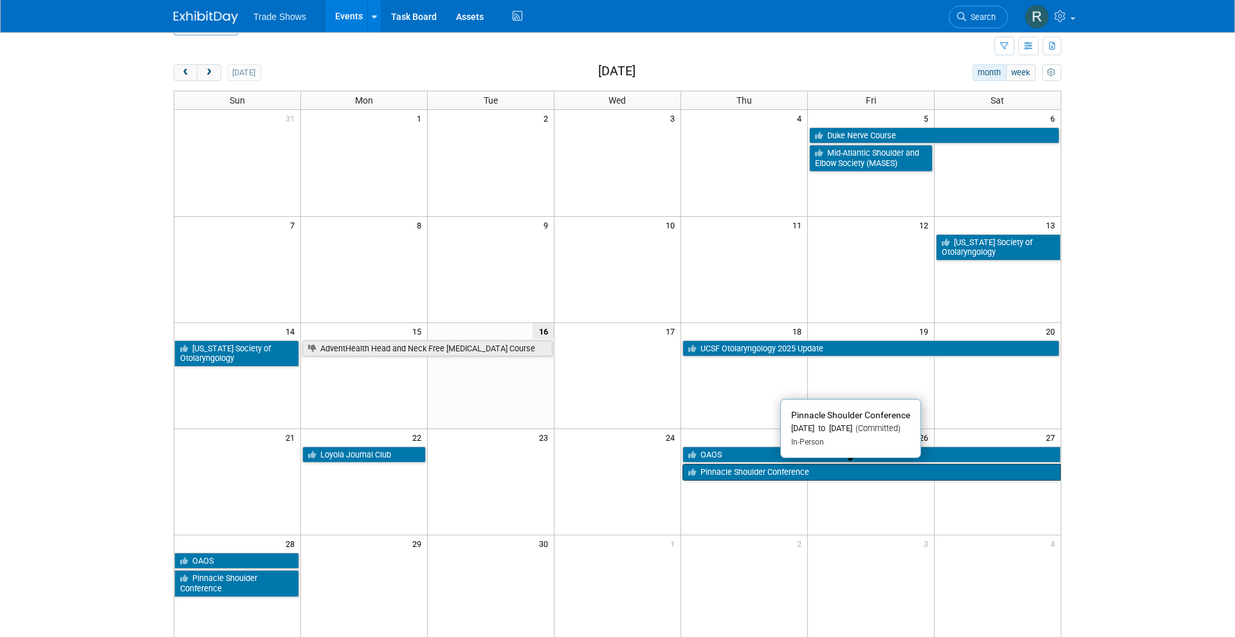
click at [720, 469] on link "Pinnacle Shoulder Conference" at bounding box center [871, 472] width 378 height 17
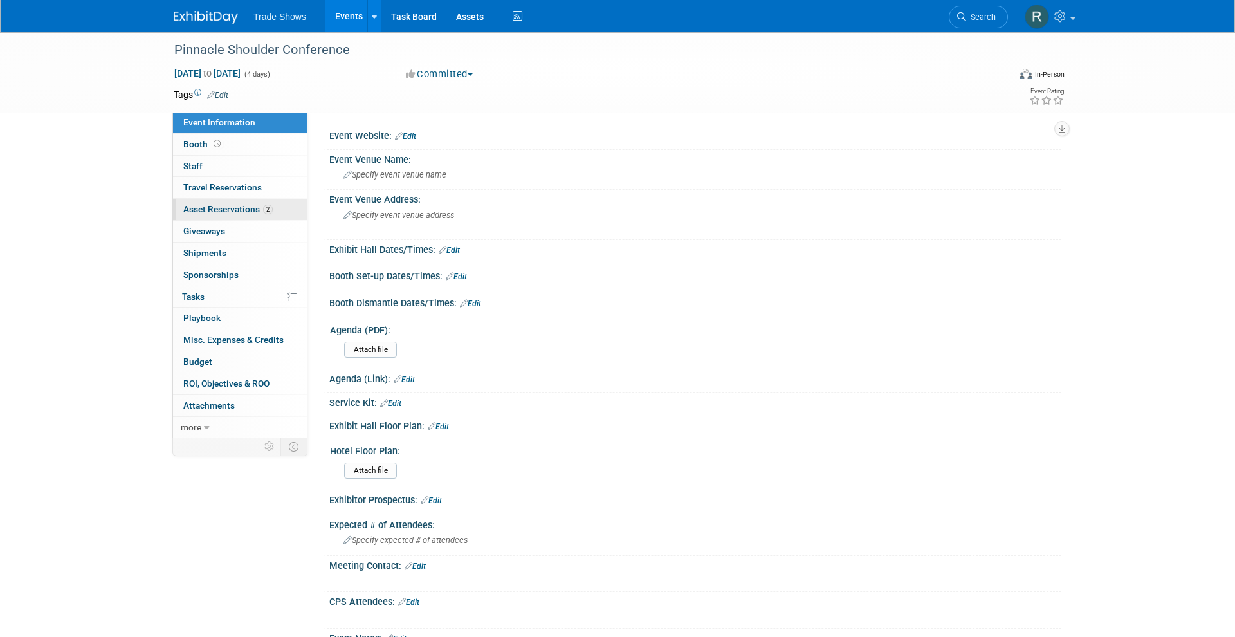
click at [238, 204] on span "Asset Reservations 2" at bounding box center [227, 209] width 89 height 10
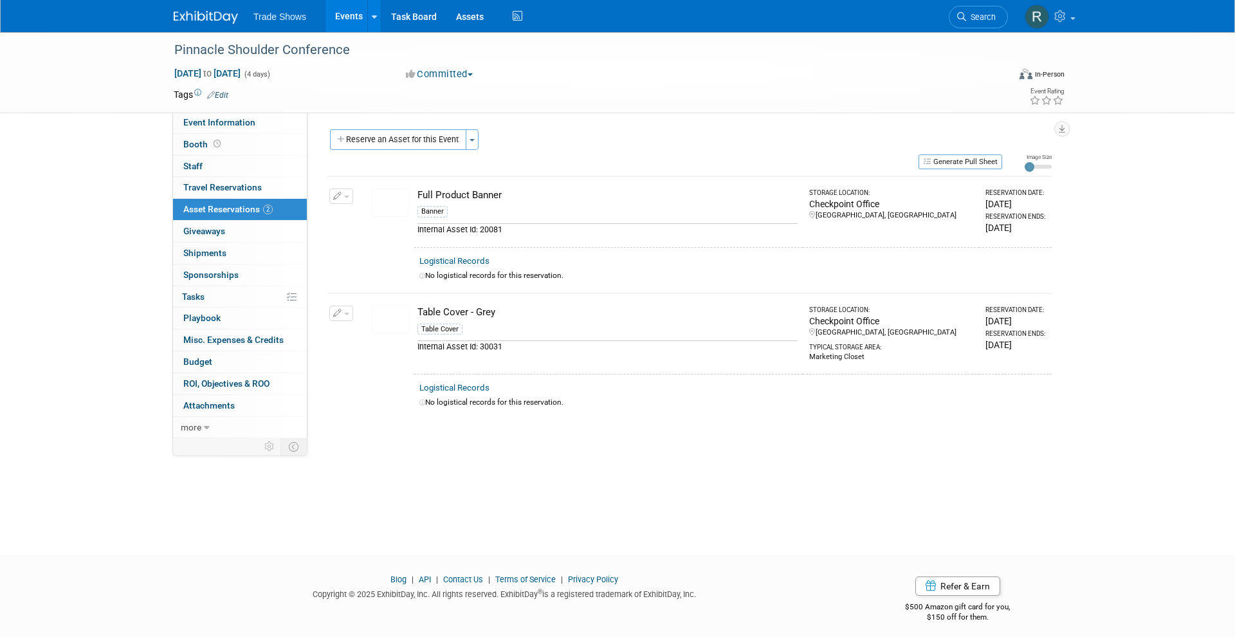
click at [345, 191] on button "button" at bounding box center [341, 195] width 24 height 15
click at [375, 252] on span "Cancel Reservation" at bounding box center [395, 256] width 82 height 10
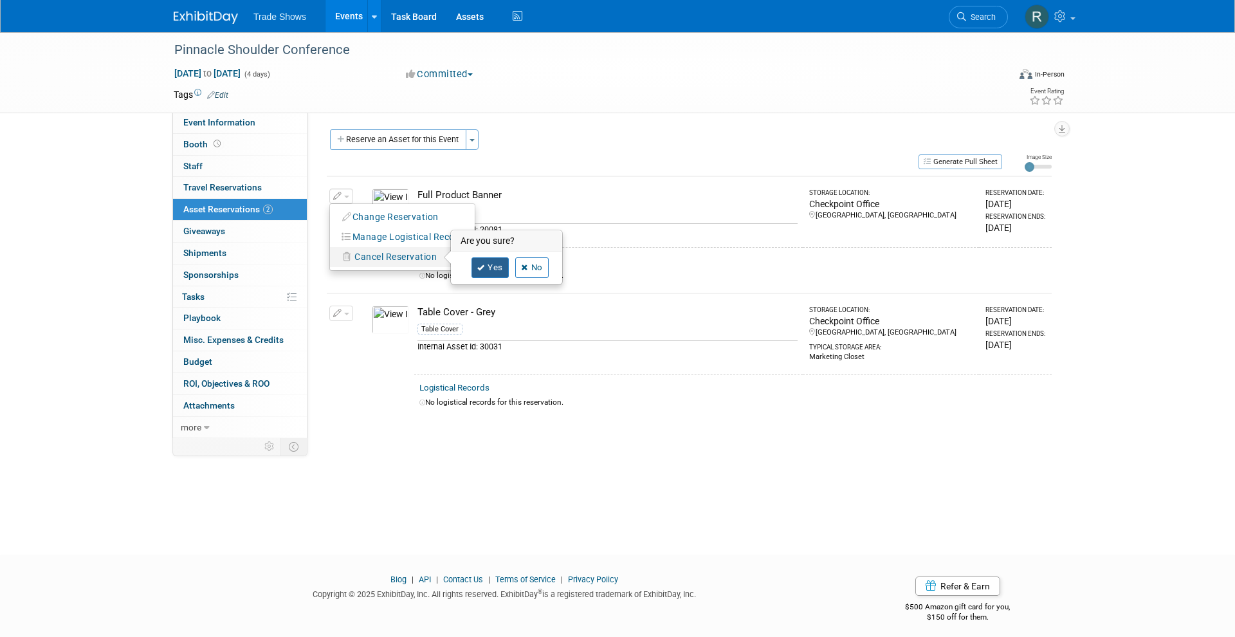
click at [491, 268] on link "Yes" at bounding box center [489, 267] width 37 height 21
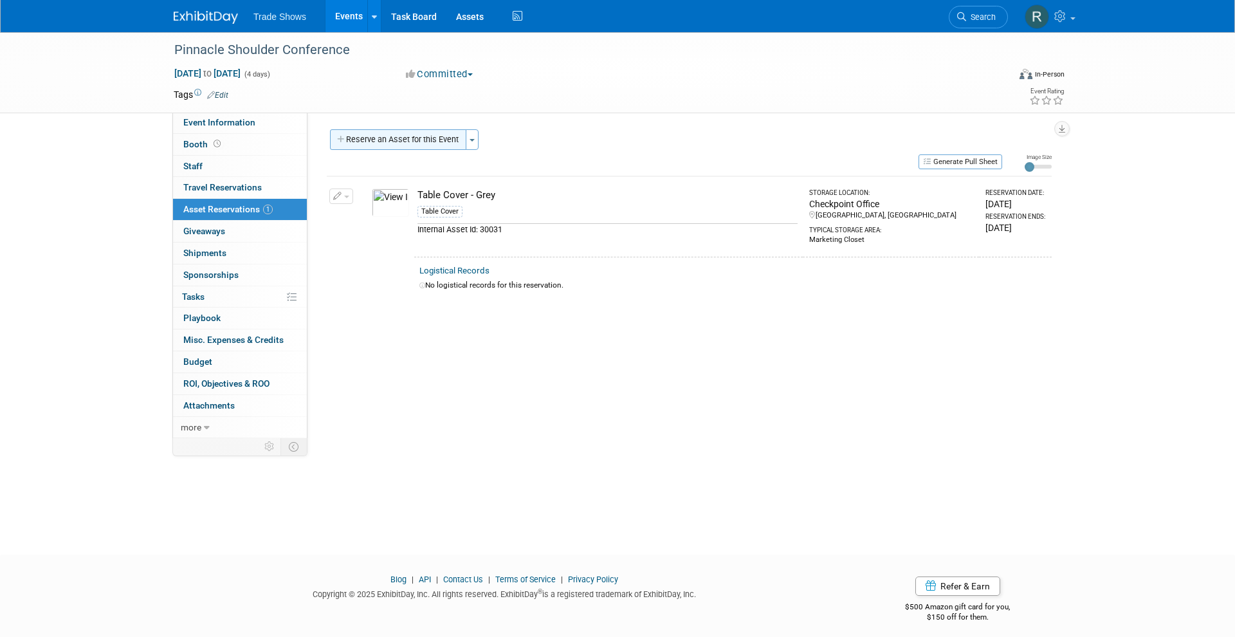
click at [408, 147] on button "Reserve an Asset for this Event" at bounding box center [398, 139] width 136 height 21
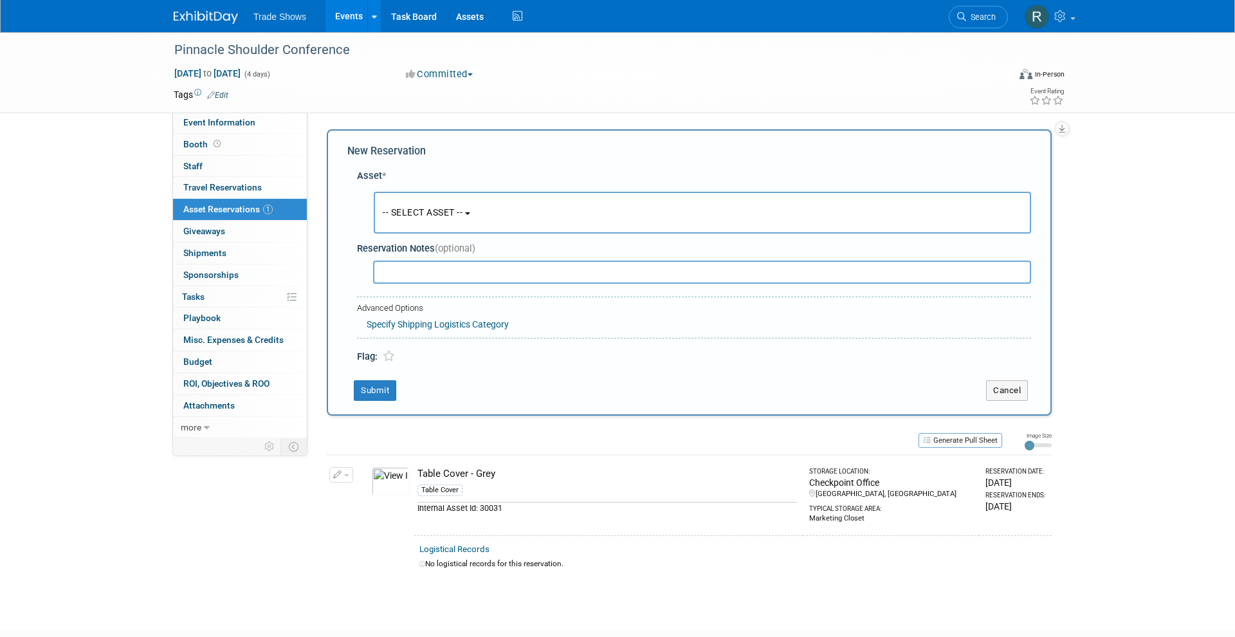
scroll to position [12, 0]
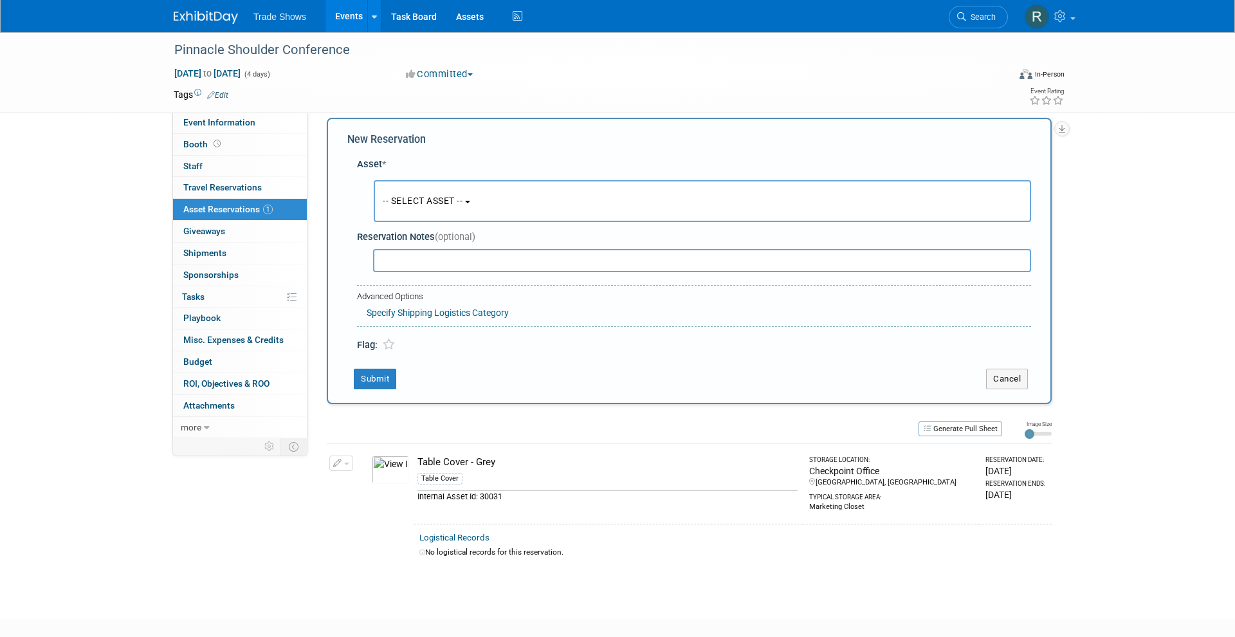
click at [415, 203] on span "-- SELECT ASSET --" at bounding box center [423, 200] width 80 height 10
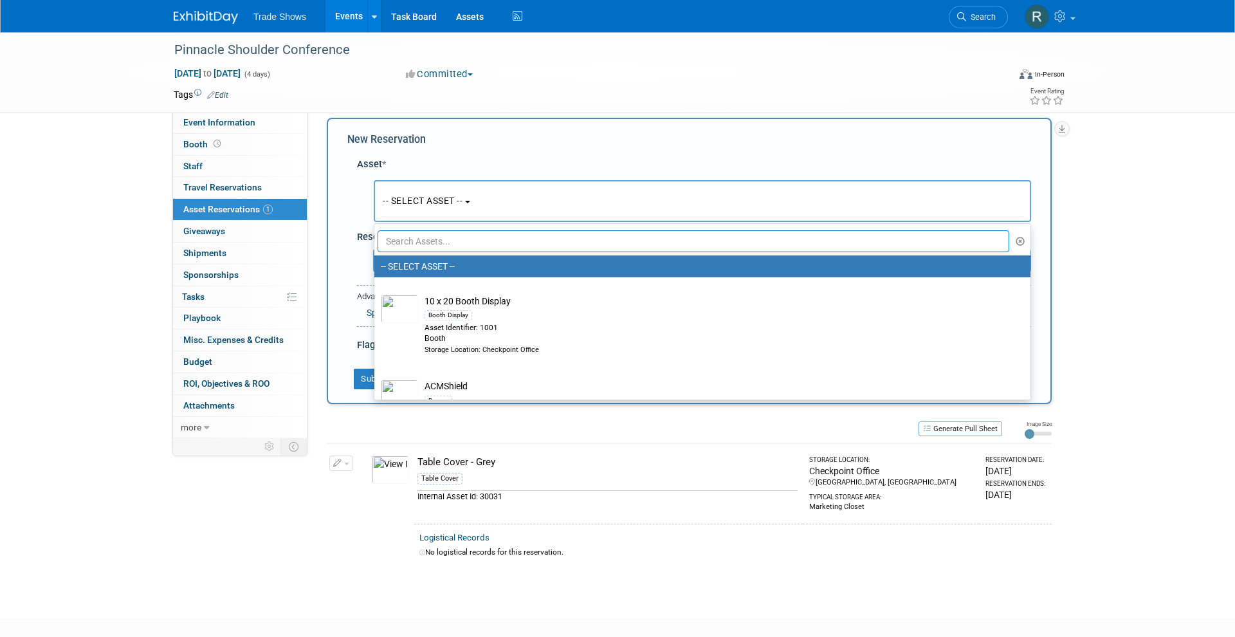
click at [404, 236] on input "text" at bounding box center [692, 241] width 631 height 22
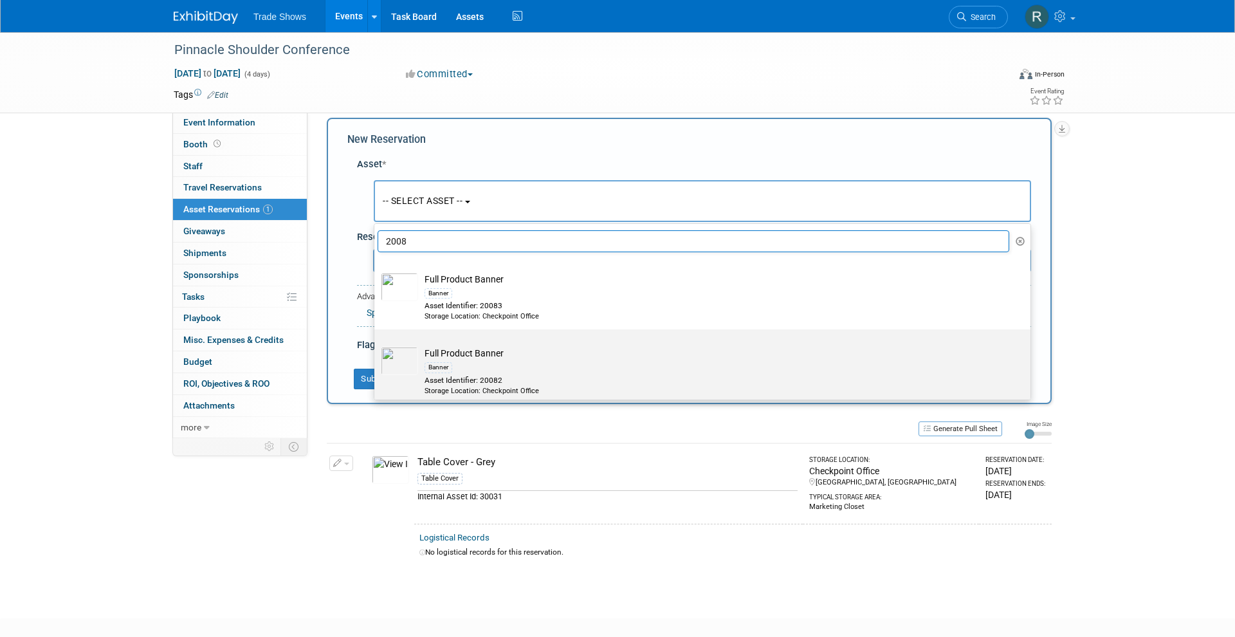
scroll to position [35, 0]
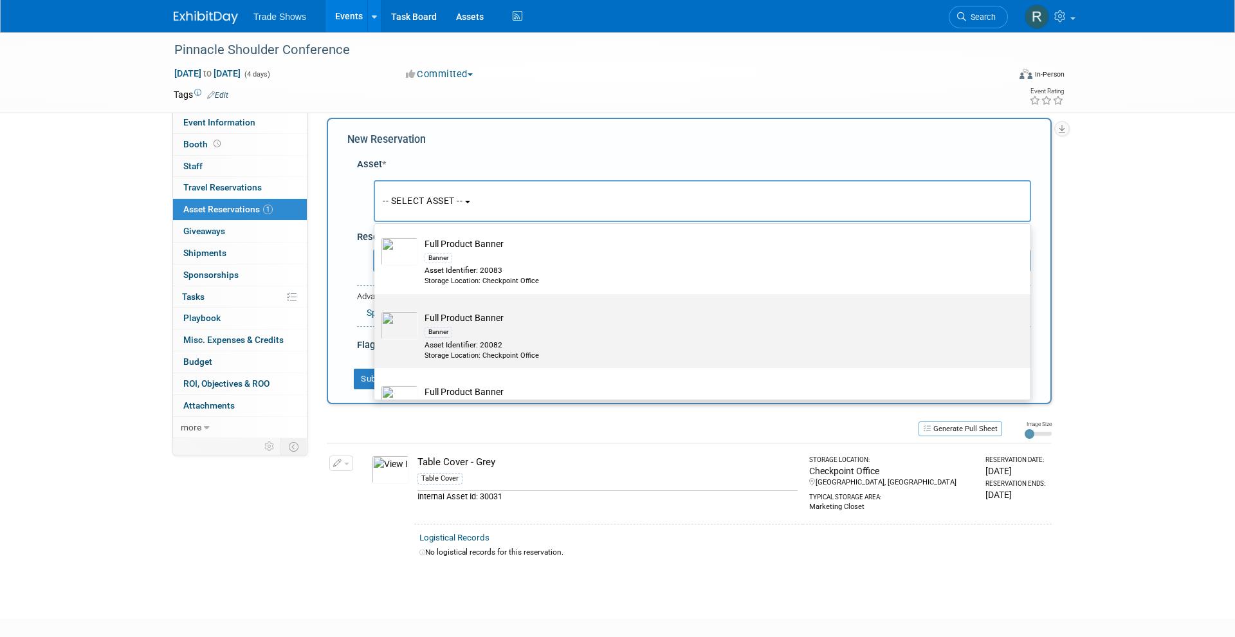
type input "2008"
click at [530, 330] on div "Banner" at bounding box center [714, 331] width 580 height 15
click at [376, 309] on input "Full Product Banner Banner Asset Identifier: 20082 Storage Location: Checkpoint…" at bounding box center [372, 305] width 8 height 8
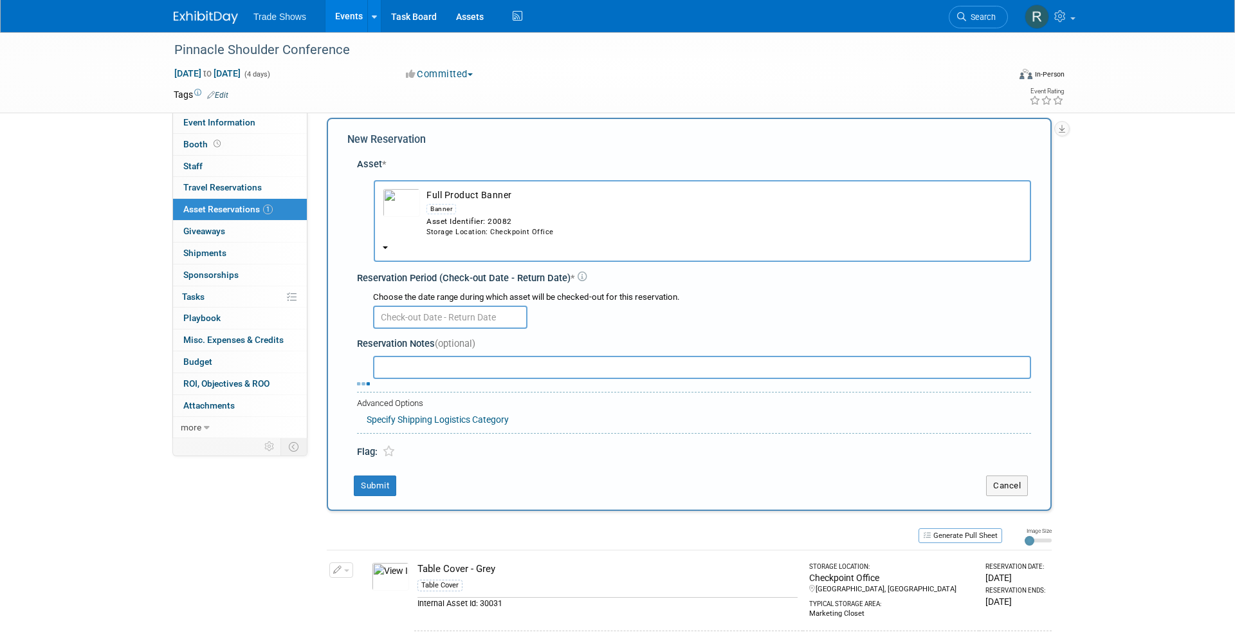
click at [457, 305] on input "text" at bounding box center [450, 316] width 154 height 23
click at [516, 216] on div "Asset Identifier: 20082" at bounding box center [723, 221] width 595 height 11
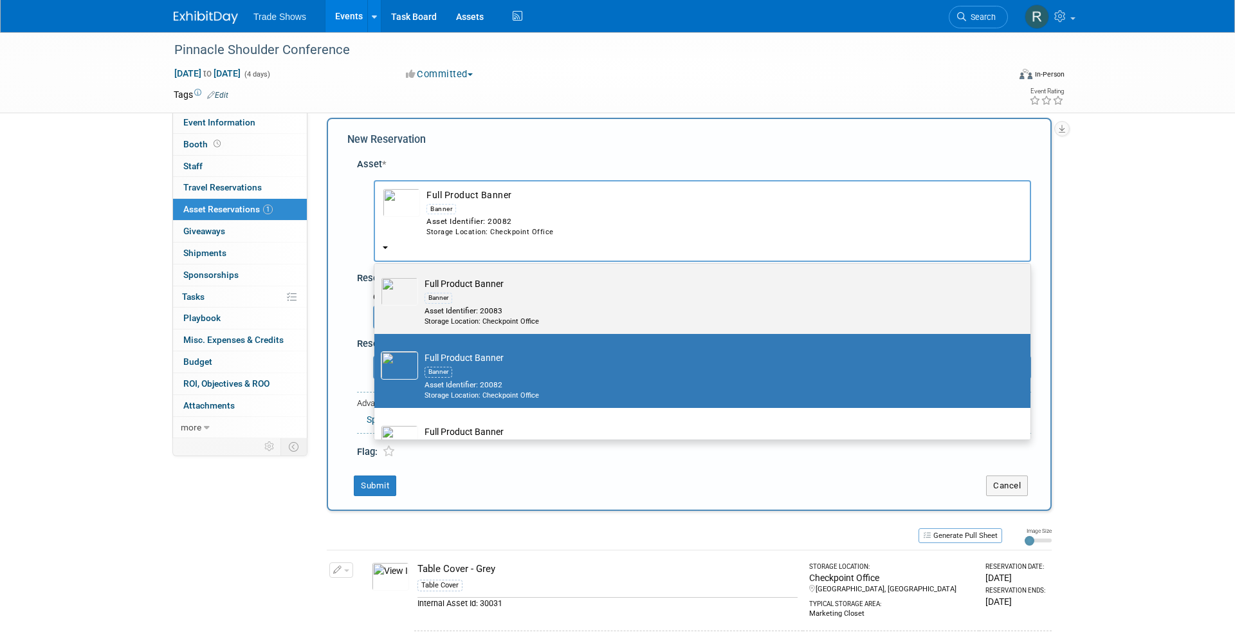
click at [512, 290] on div "Banner" at bounding box center [714, 297] width 580 height 15
click at [376, 275] on input "Full Product Banner Banner Asset Identifier: 20083 Storage Location: Checkpoint…" at bounding box center [372, 271] width 8 height 8
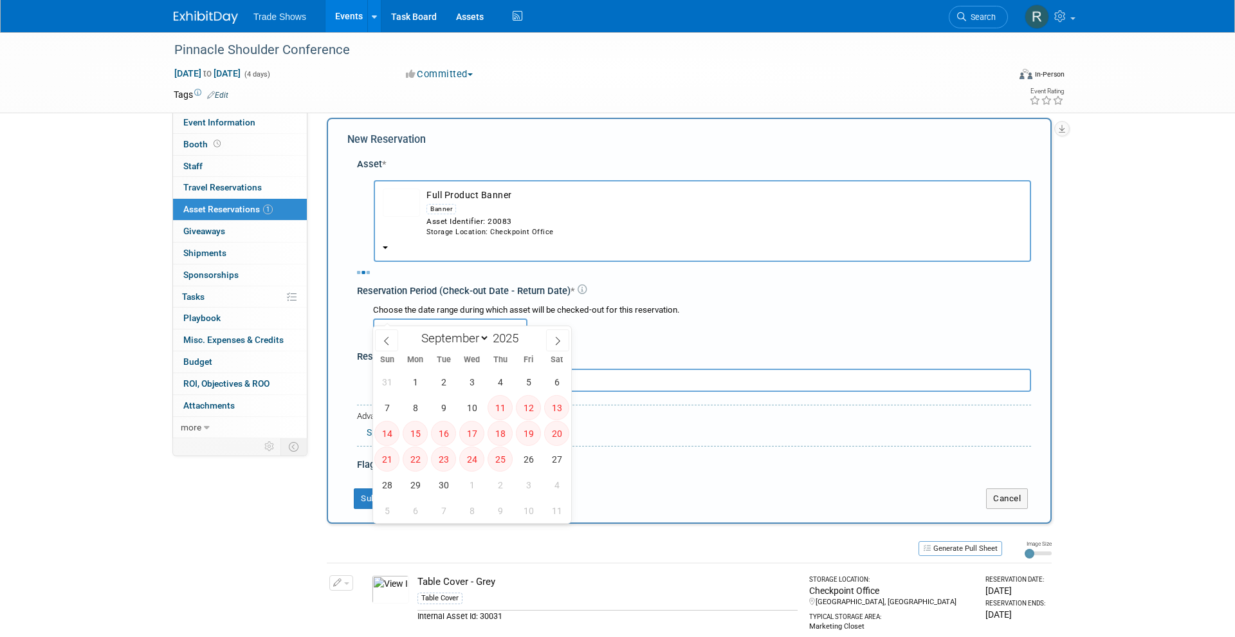
click at [467, 314] on div "Choose the date range during which asset will be checked-out for this reservati…" at bounding box center [696, 322] width 669 height 45
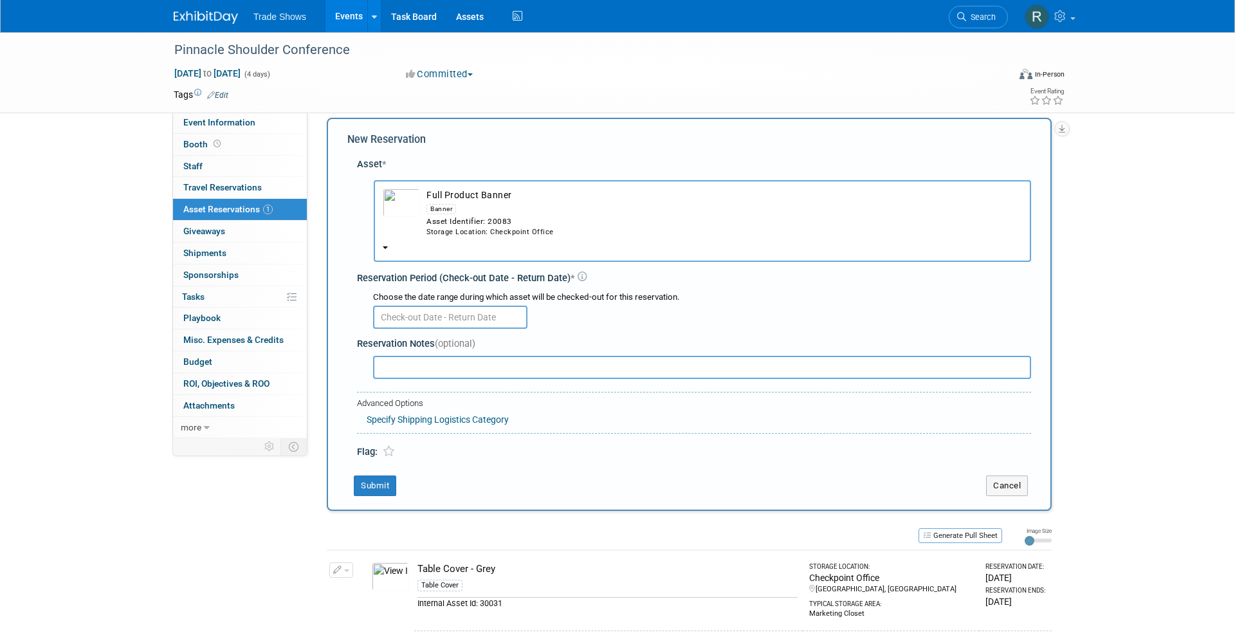
click at [570, 291] on div "Choose the date range during which asset will be checked-out for this reservati…" at bounding box center [702, 297] width 658 height 12
click at [498, 305] on input "text" at bounding box center [450, 316] width 154 height 23
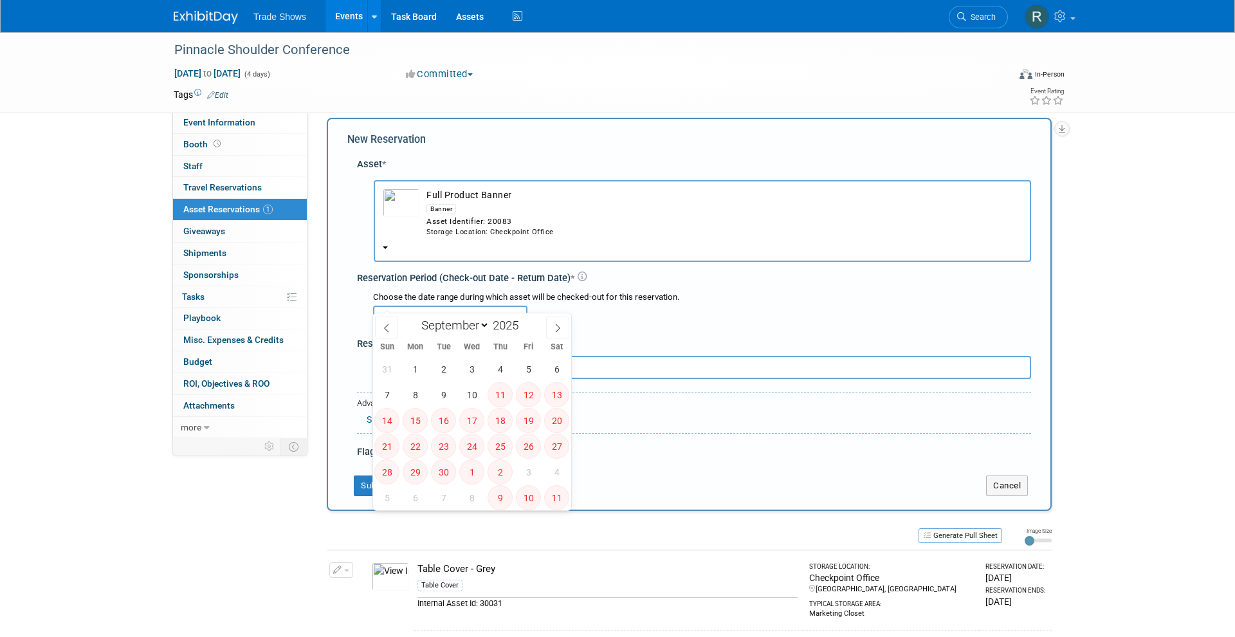
drag, startPoint x: 495, startPoint y: 300, endPoint x: 506, endPoint y: 298, distance: 11.2
click at [495, 305] on input "text" at bounding box center [450, 316] width 154 height 23
click at [603, 303] on div at bounding box center [702, 315] width 658 height 25
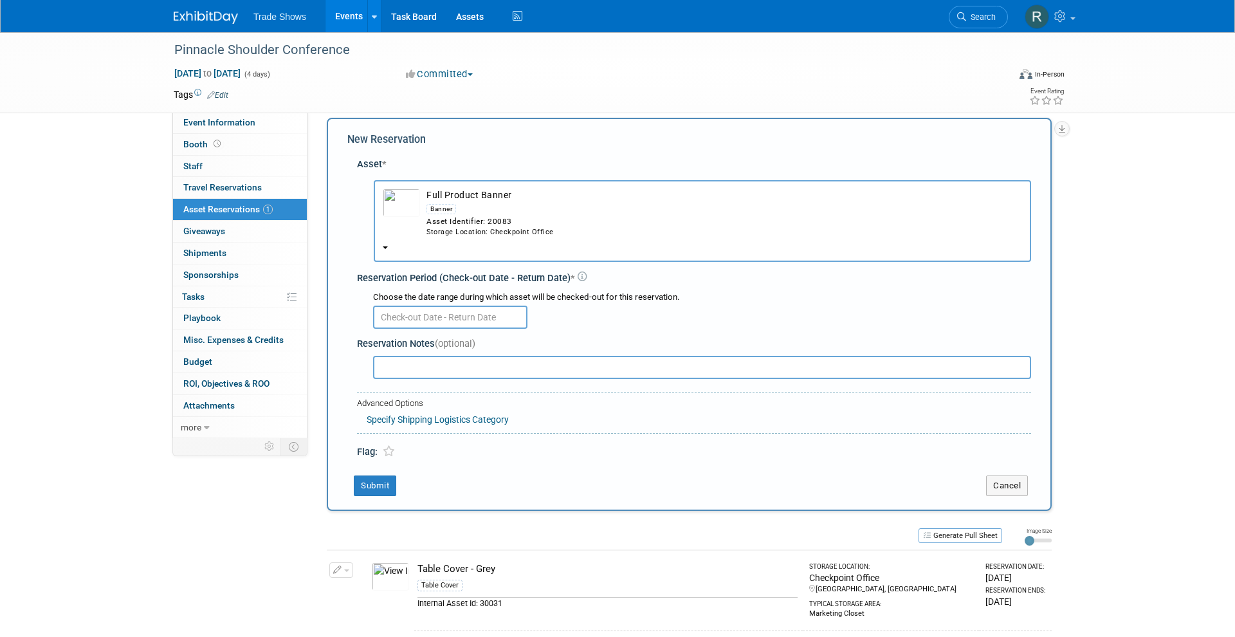
click at [543, 216] on div "Asset Identifier: 20083" at bounding box center [723, 221] width 595 height 11
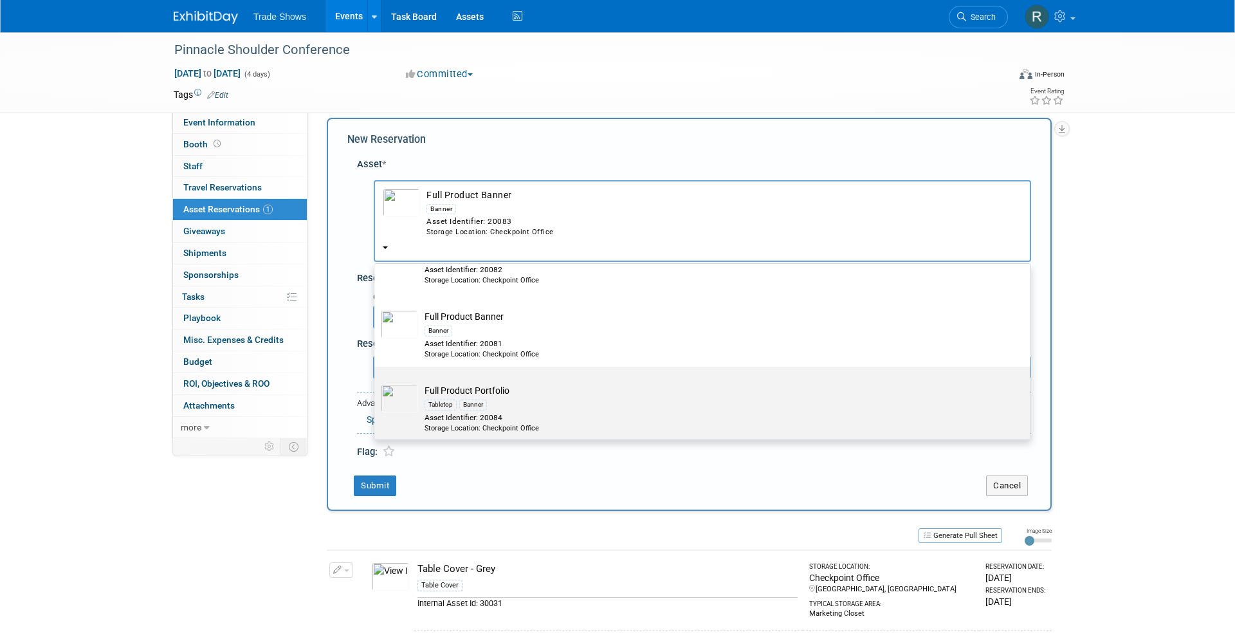
scroll to position [150, 0]
click at [521, 385] on td "Full Product Portfolio Tabletop Banner Asset Identifier: 20084 Storage Location…" at bounding box center [711, 409] width 586 height 49
click at [376, 374] on input "Full Product Portfolio Tabletop Banner Asset Identifier: 20084 Storage Location…" at bounding box center [372, 378] width 8 height 8
select select "10728626"
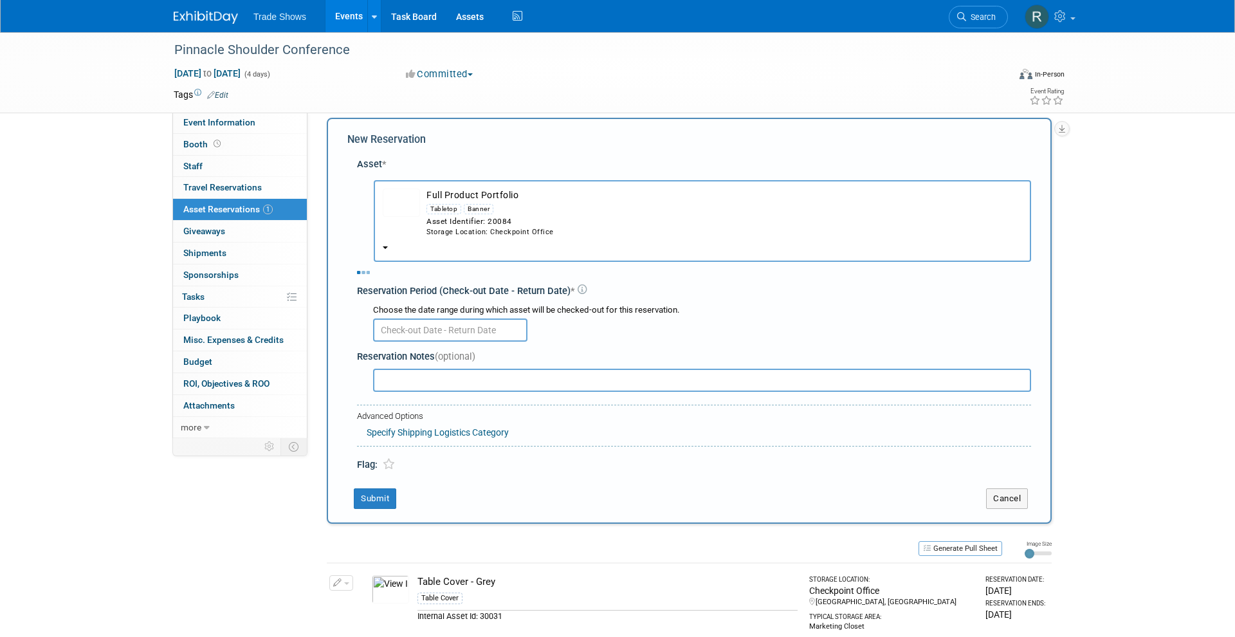
select select "8"
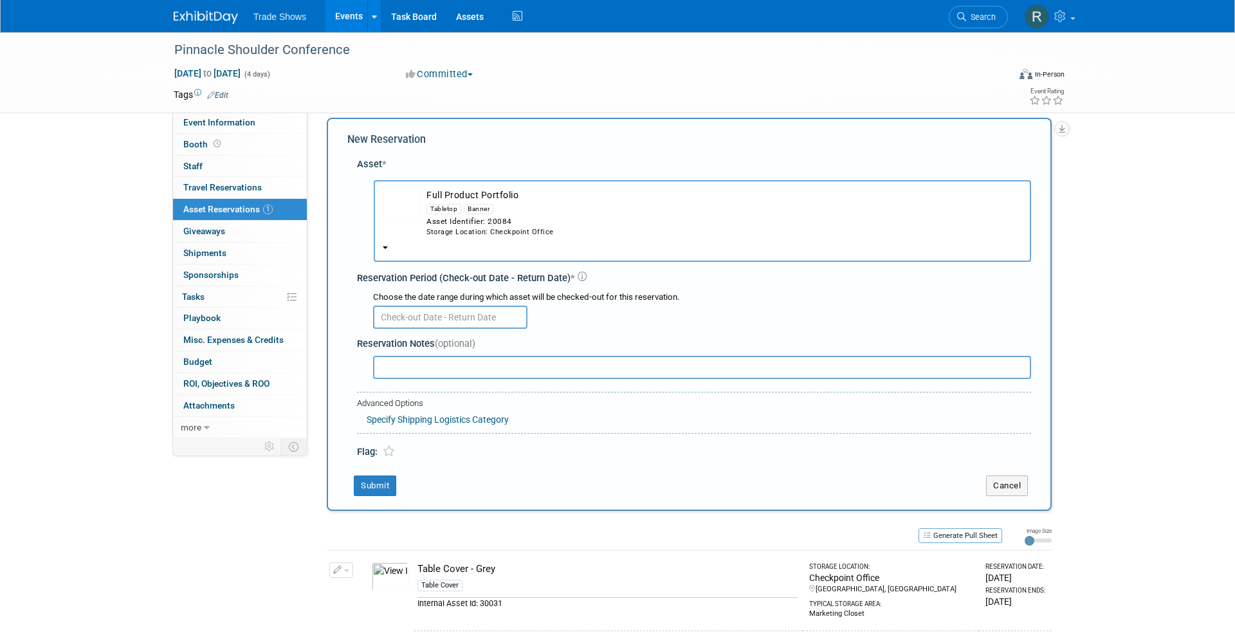
click at [482, 332] on div "Reservation Notes (optional)" at bounding box center [694, 357] width 674 height 50
click at [475, 306] on input "text" at bounding box center [450, 316] width 154 height 23
click at [541, 303] on div at bounding box center [702, 315] width 658 height 25
click at [510, 227] on div "Storage Location: Checkpoint Office" at bounding box center [723, 232] width 595 height 10
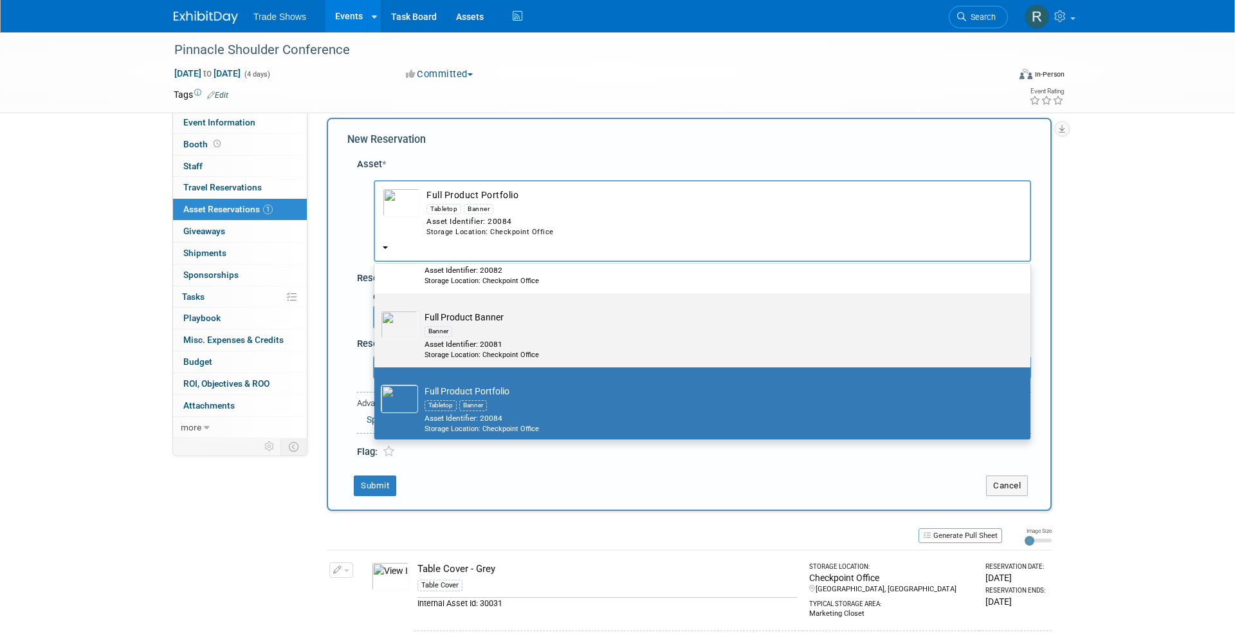
click at [503, 339] on div "Asset Identifier: 20081" at bounding box center [714, 344] width 580 height 11
click at [376, 309] on input "Full Product Banner Banner Asset Identifier: 20081 Storage Location: Checkpoint…" at bounding box center [372, 304] width 8 height 8
radio input "true"
select select "10720314"
type input "2008"
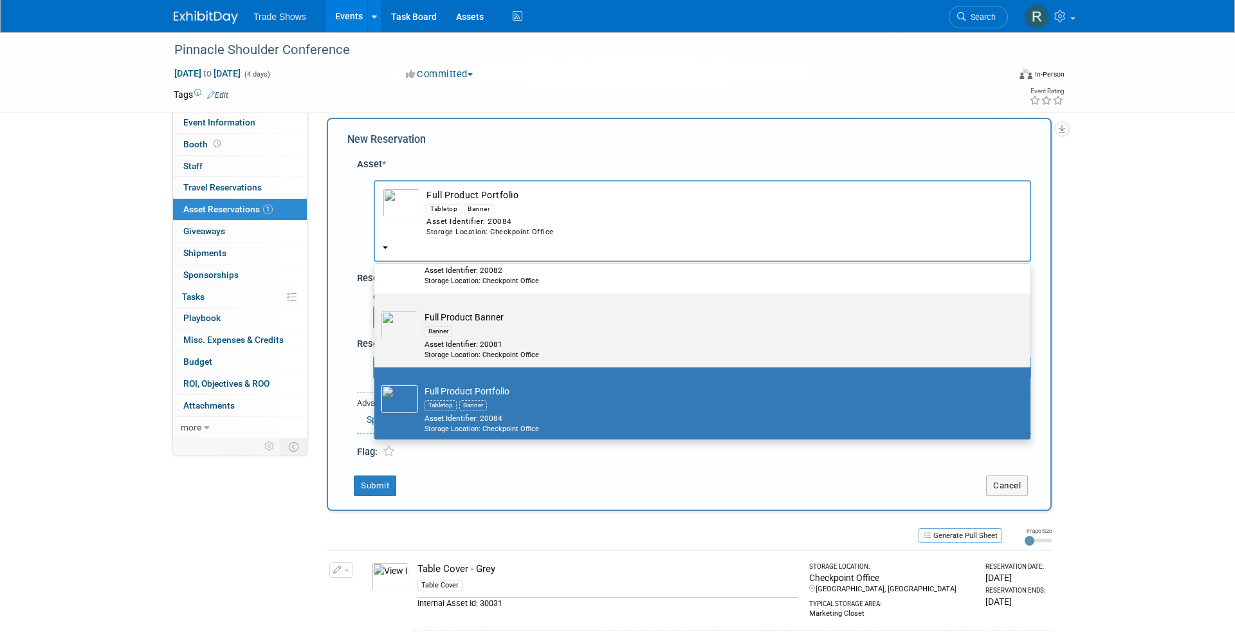
radio input "false"
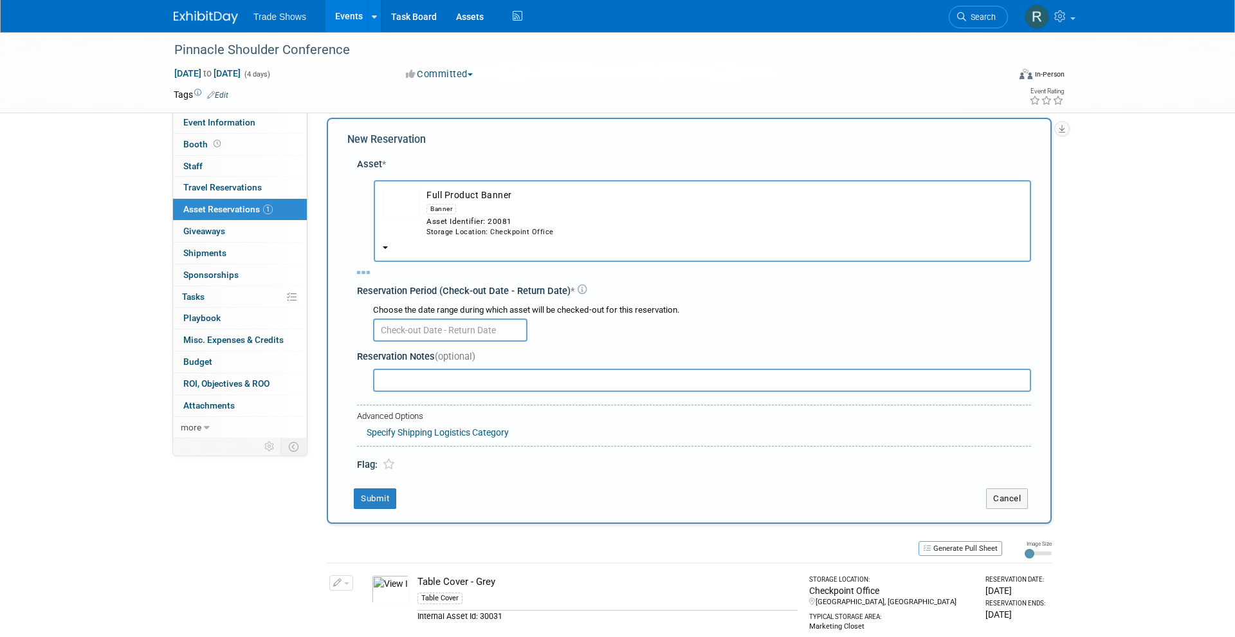
click at [503, 350] on div "Reservation Notes (optional)" at bounding box center [694, 357] width 674 height 14
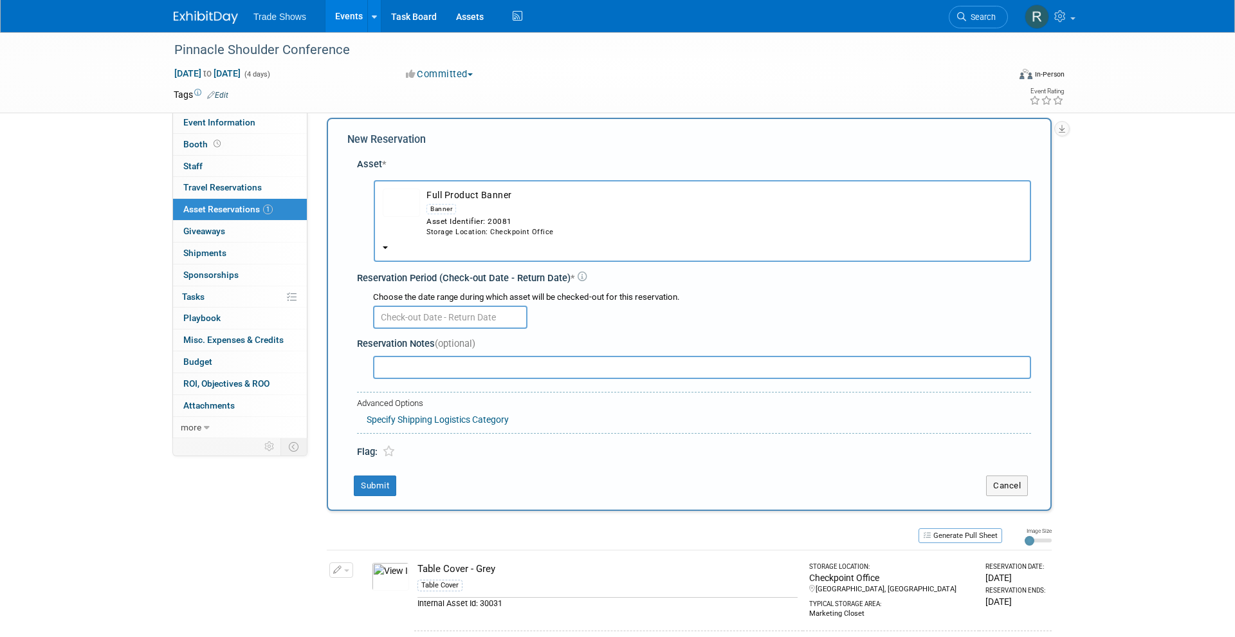
click at [503, 332] on div "Reservation Notes (optional)" at bounding box center [694, 357] width 674 height 50
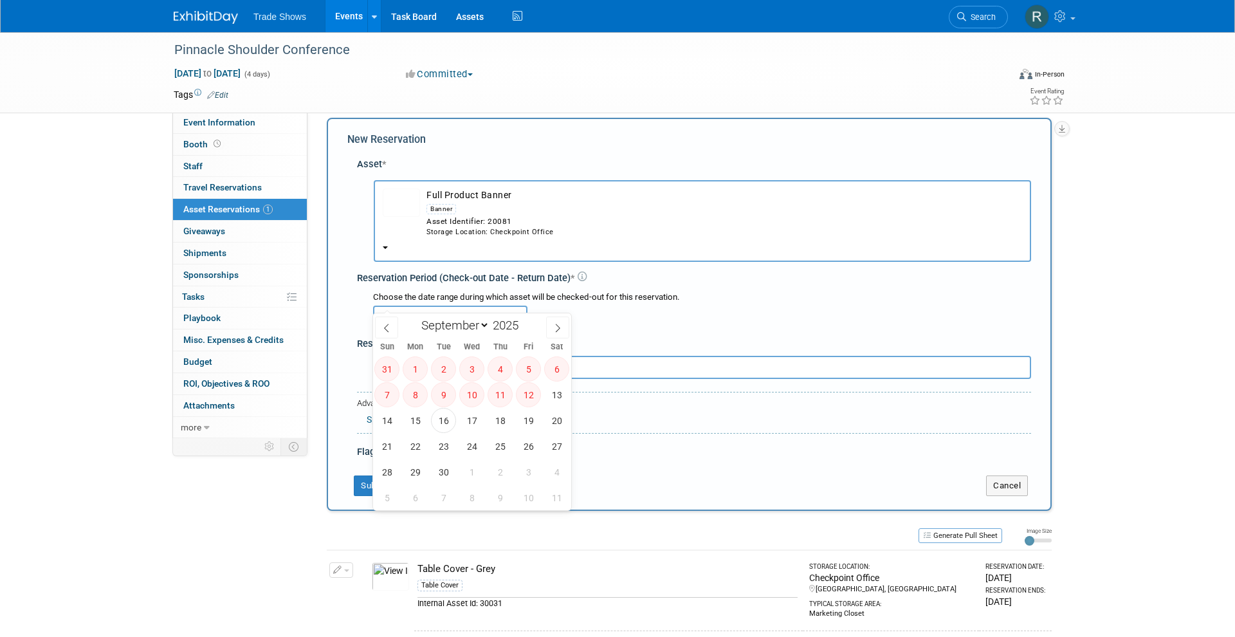
click at [500, 305] on input "text" at bounding box center [450, 316] width 154 height 23
click at [492, 305] on input "text" at bounding box center [450, 316] width 154 height 23
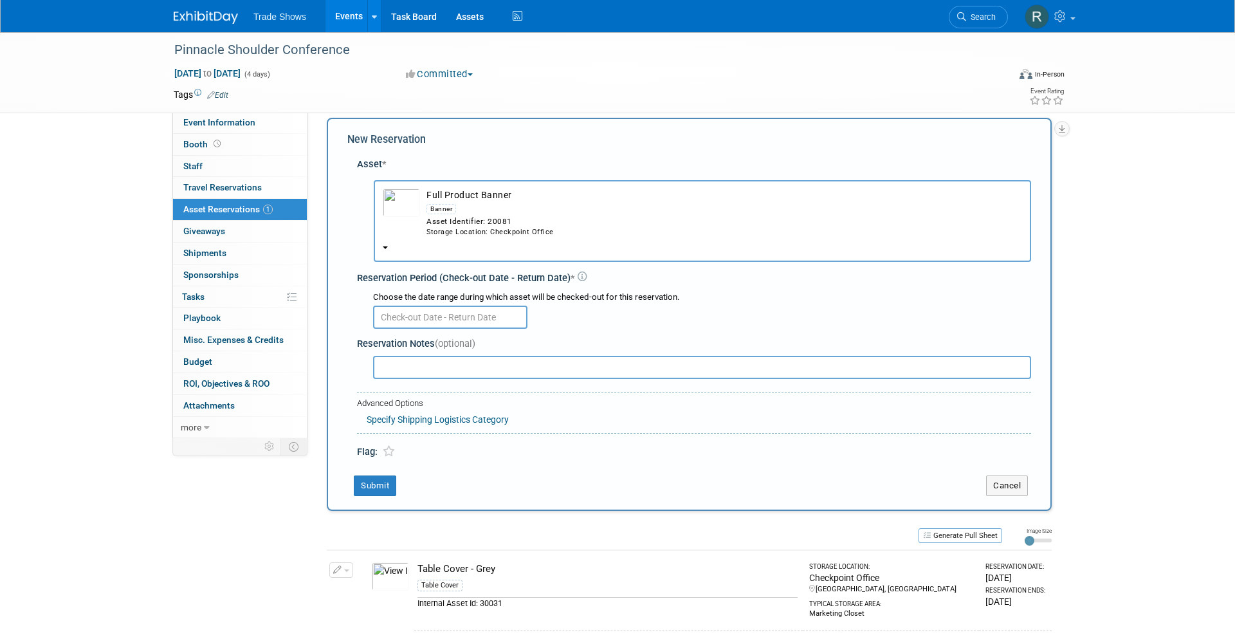
click at [524, 221] on div "Asset Identifier: 20081" at bounding box center [723, 221] width 595 height 11
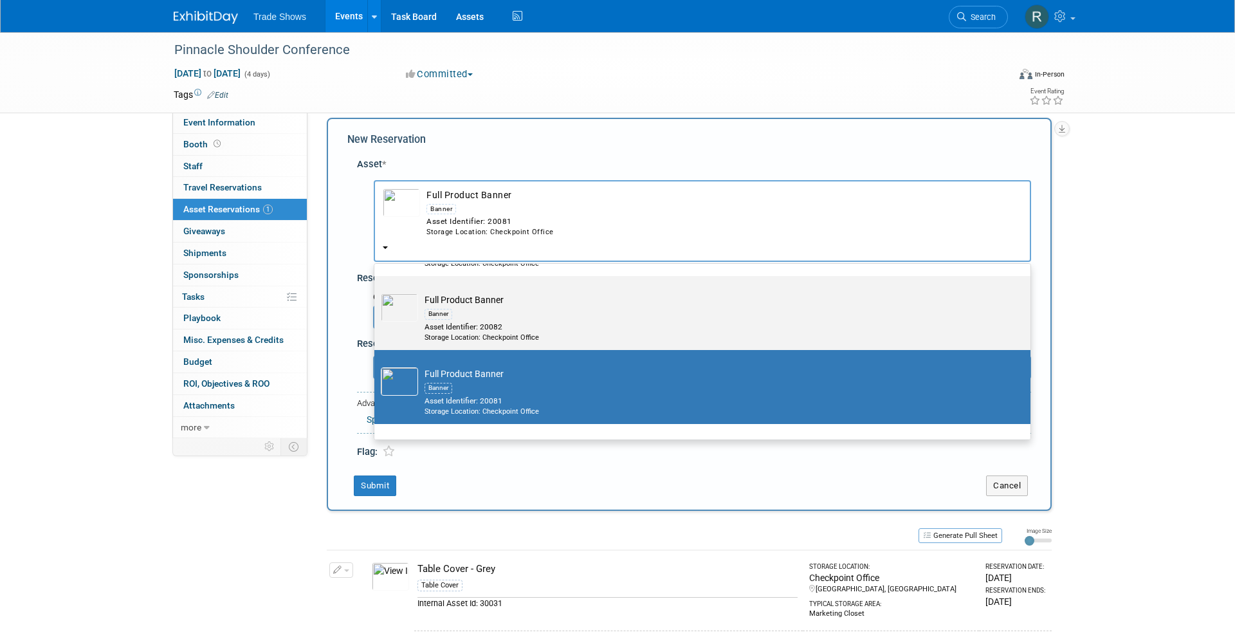
scroll to position [91, 0]
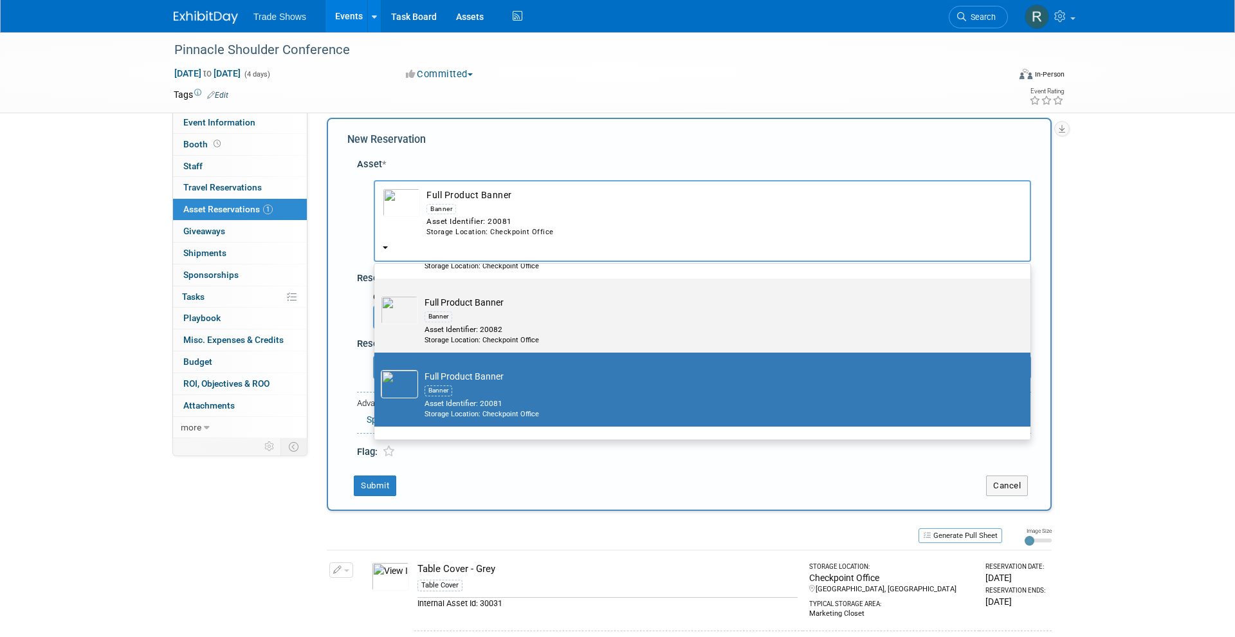
click at [494, 309] on div "Banner" at bounding box center [714, 316] width 580 height 15
click at [376, 294] on input "Full Product Banner Banner Asset Identifier: 20082 Storage Location: Checkpoint…" at bounding box center [372, 289] width 8 height 8
select select "10720318"
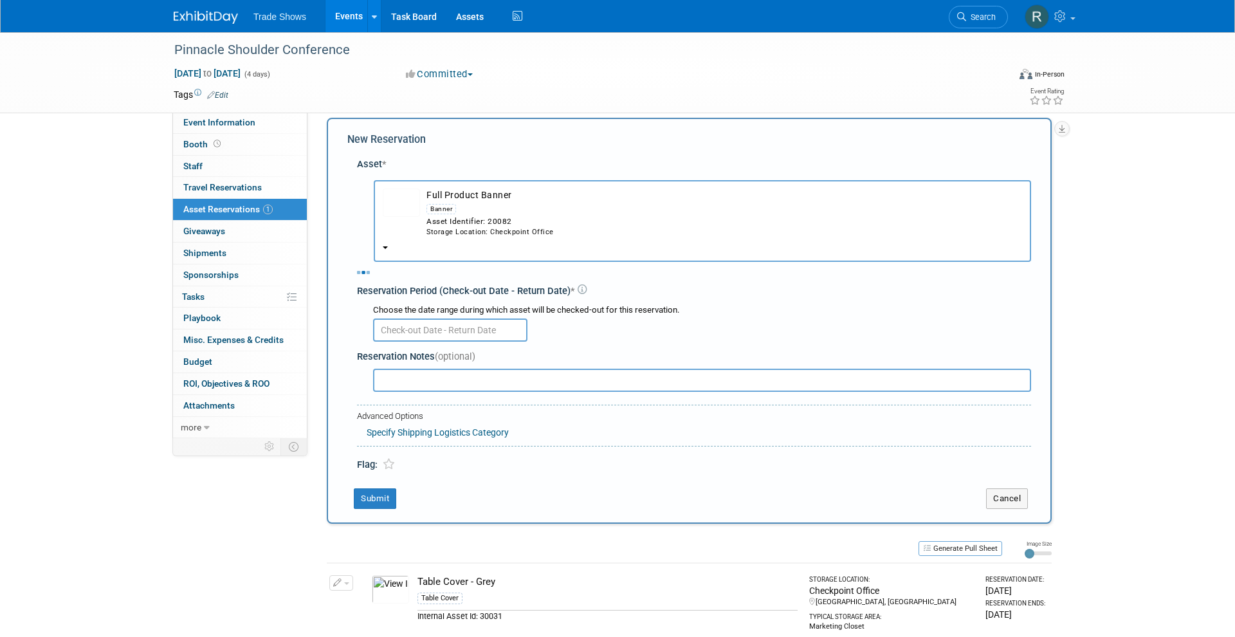
select select "8"
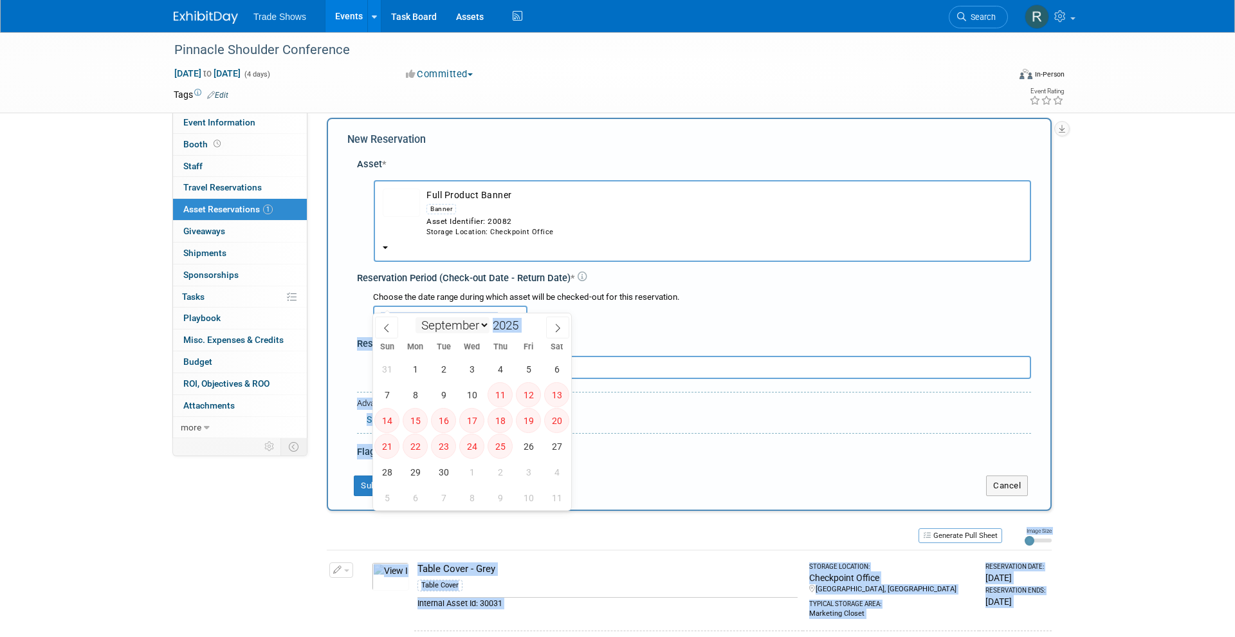
click at [471, 306] on input "text" at bounding box center [450, 316] width 154 height 23
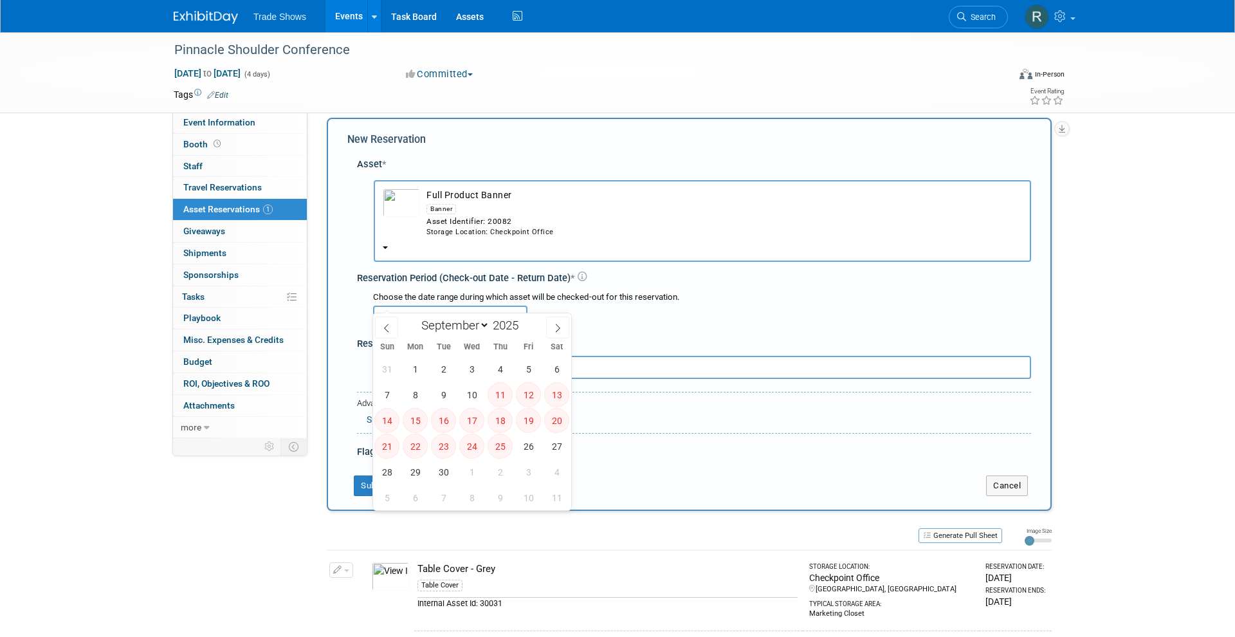
click at [558, 271] on div "Reservation Period (Check-out Date - Return Date) *" at bounding box center [694, 278] width 674 height 14
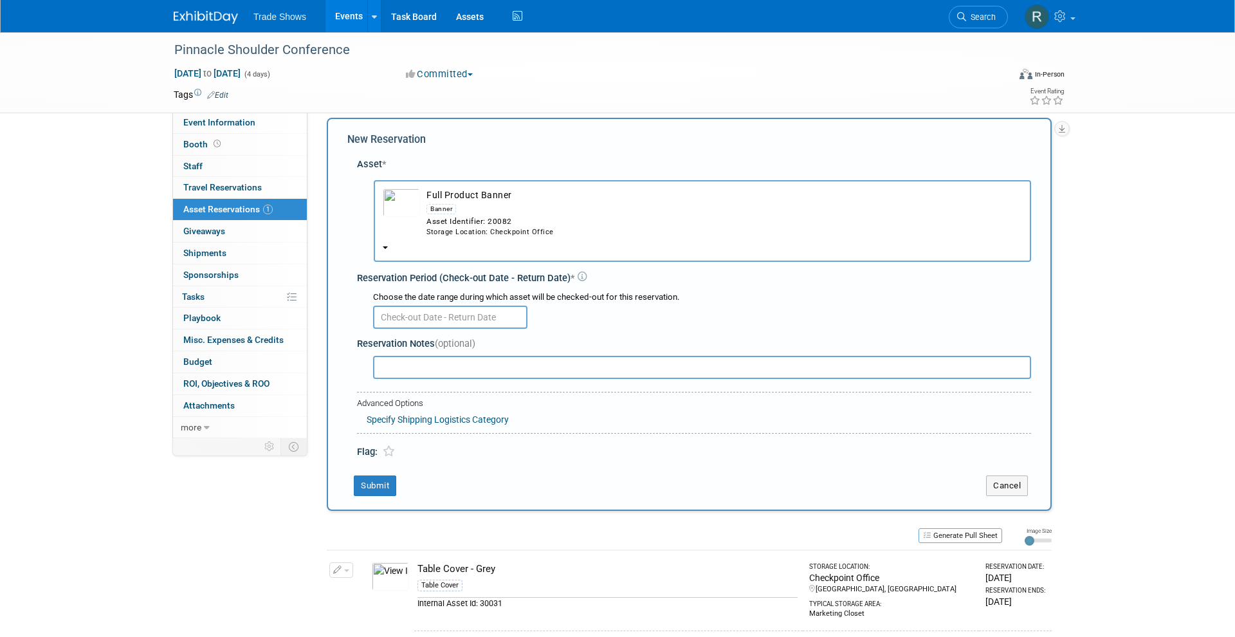
click at [557, 223] on button "Full Product Banner Banner Asset Identifier: 20082 Storage Location: Checkpoint…" at bounding box center [702, 221] width 657 height 82
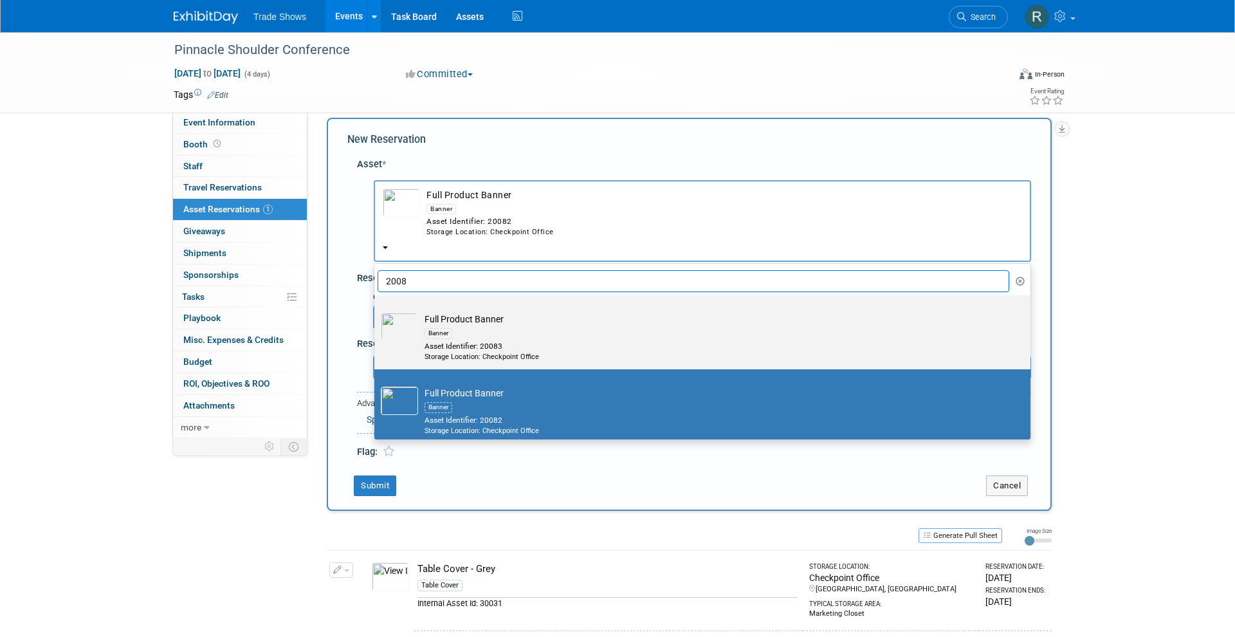
scroll to position [-1, 0]
click at [538, 341] on div "Asset Identifier: 20083" at bounding box center [714, 346] width 580 height 11
click at [376, 311] on input "Full Product Banner Banner Asset Identifier: 20083 Storage Location: Checkpoint…" at bounding box center [372, 306] width 8 height 8
select select "10720320"
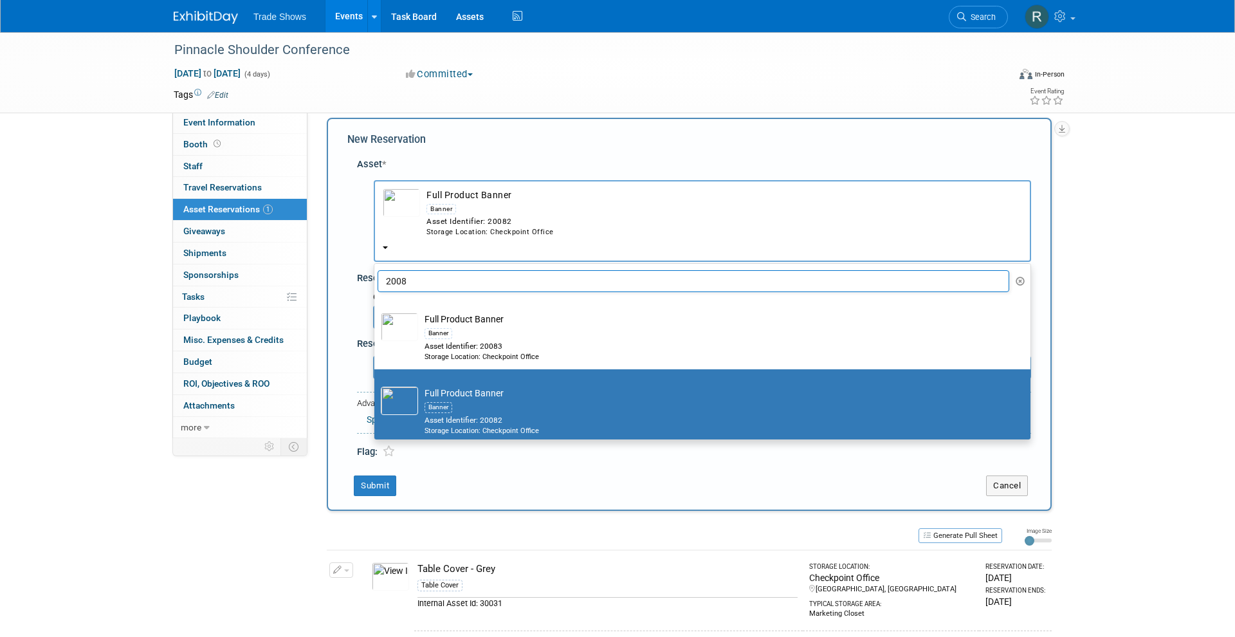
scroll to position [0, 0]
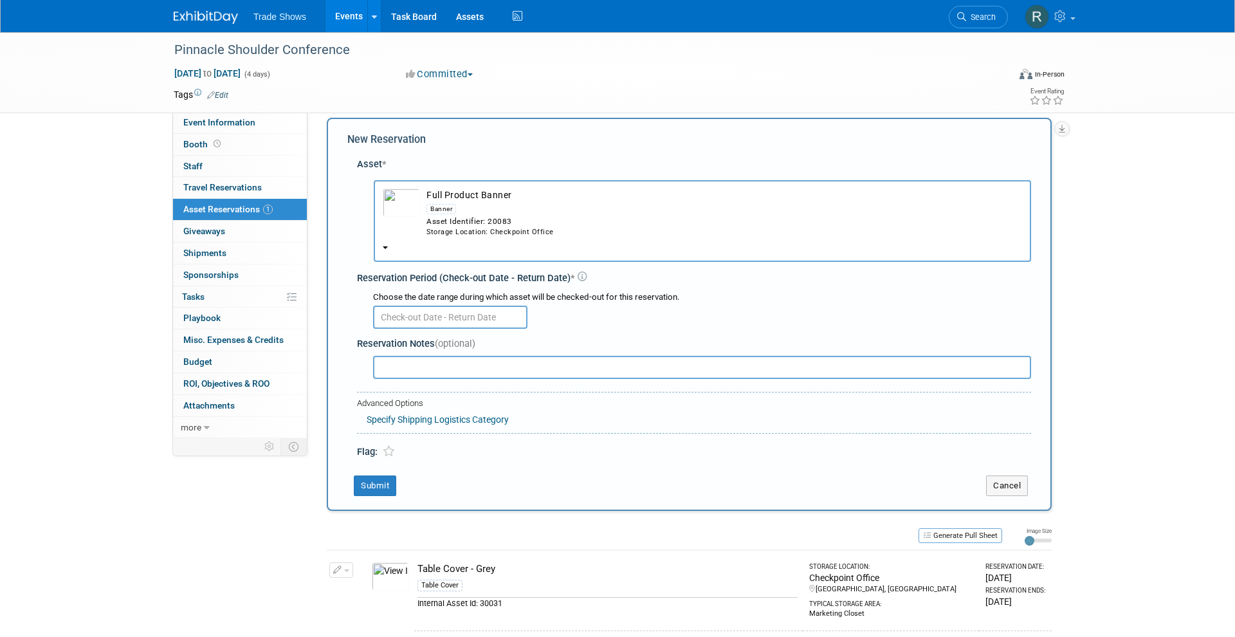
click at [487, 306] on input "text" at bounding box center [450, 316] width 154 height 23
click at [657, 303] on div at bounding box center [702, 315] width 658 height 25
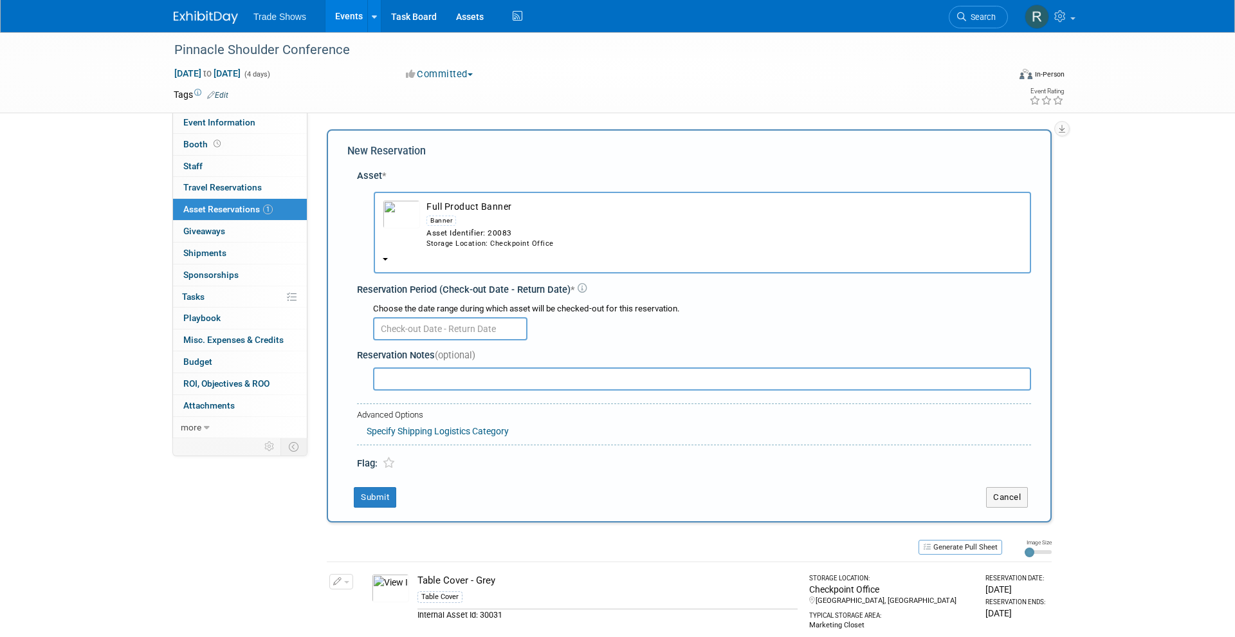
click at [316, 194] on div "Event Website: Edit Event Venue Name: Specify event venue name Event Venue Addr…" at bounding box center [684, 271] width 754 height 318
click at [463, 317] on input "text" at bounding box center [450, 328] width 154 height 23
click at [593, 349] on div "Reservation Notes (optional)" at bounding box center [694, 356] width 674 height 14
click at [592, 222] on button "Full Product Banner Banner Asset Identifier: 20083 Storage Location: Checkpoint…" at bounding box center [702, 233] width 657 height 82
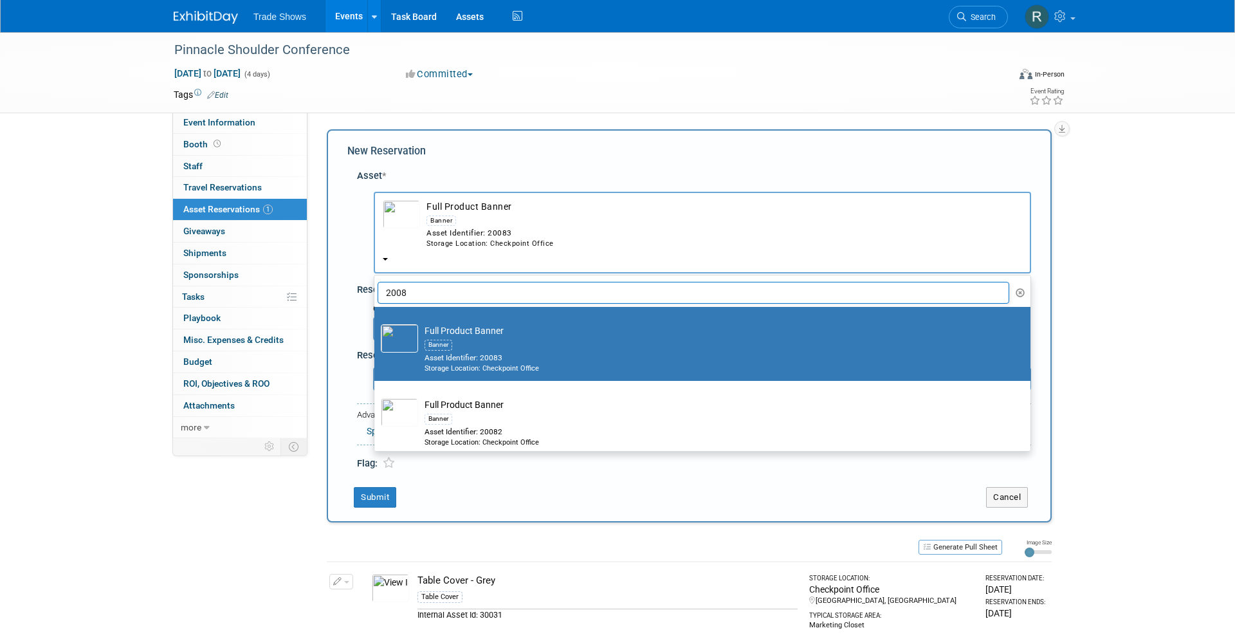
click at [498, 289] on ul "2008 -- SELECT ASSET -- 10 x 20 Booth Display Booth Display Asset Identifier: 1…" at bounding box center [702, 363] width 657 height 177
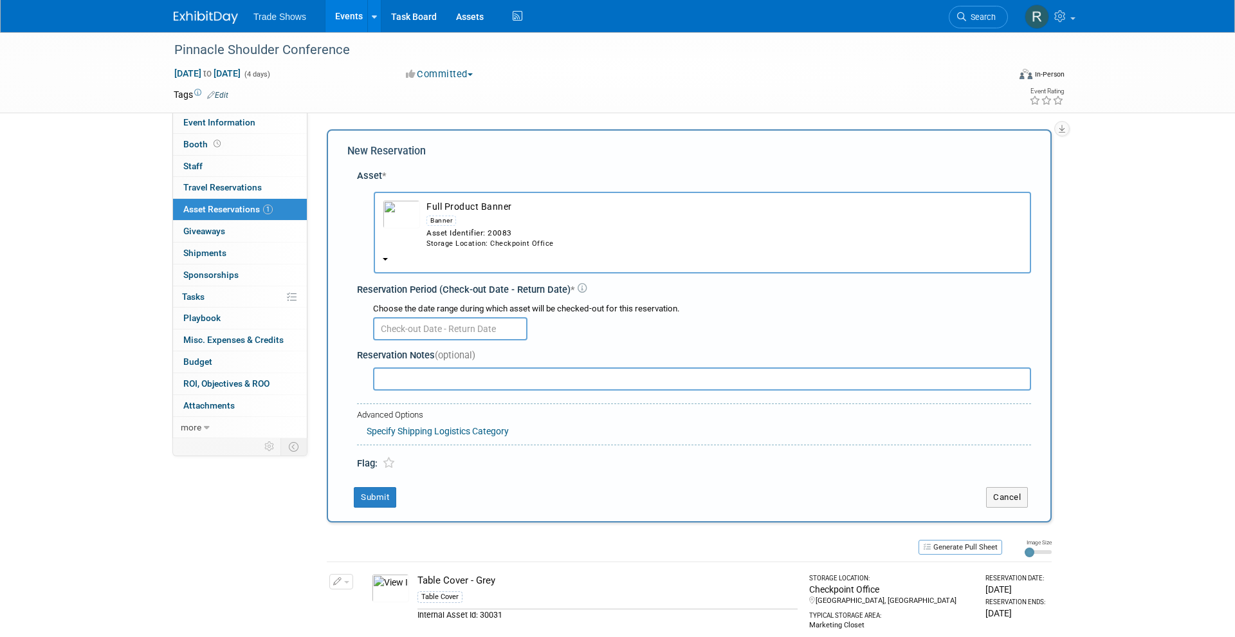
click at [541, 222] on div "Banner" at bounding box center [723, 220] width 595 height 15
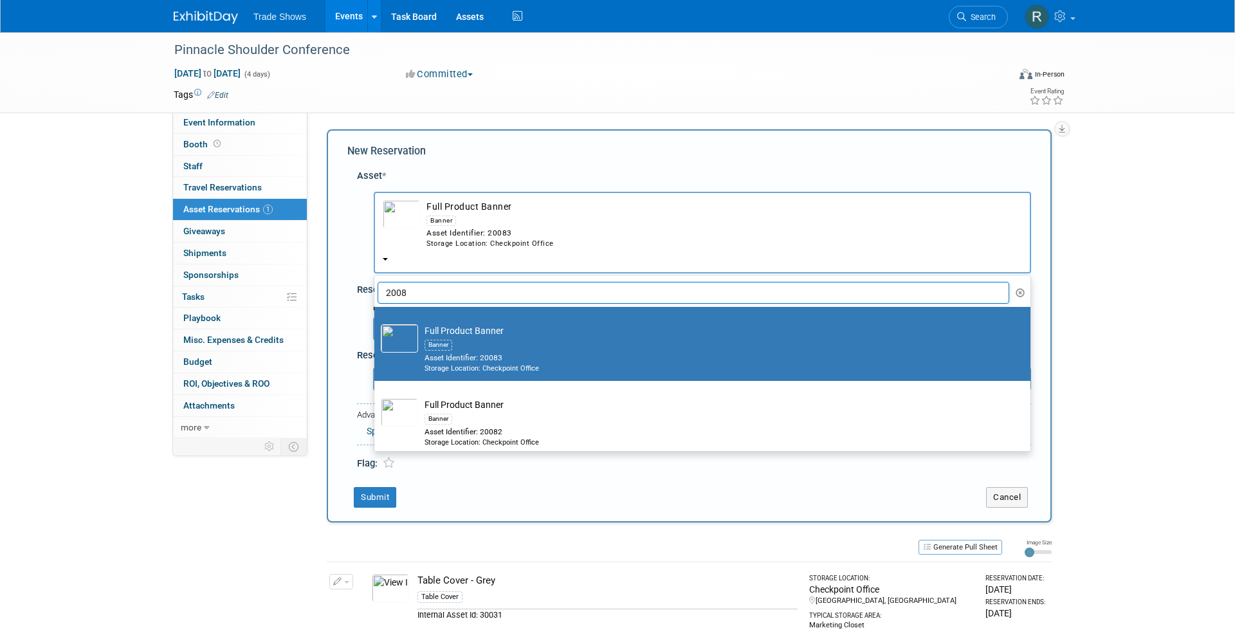
click at [470, 282] on input "2008" at bounding box center [692, 293] width 631 height 22
click at [471, 282] on input "2008" at bounding box center [692, 293] width 631 height 22
type input "2"
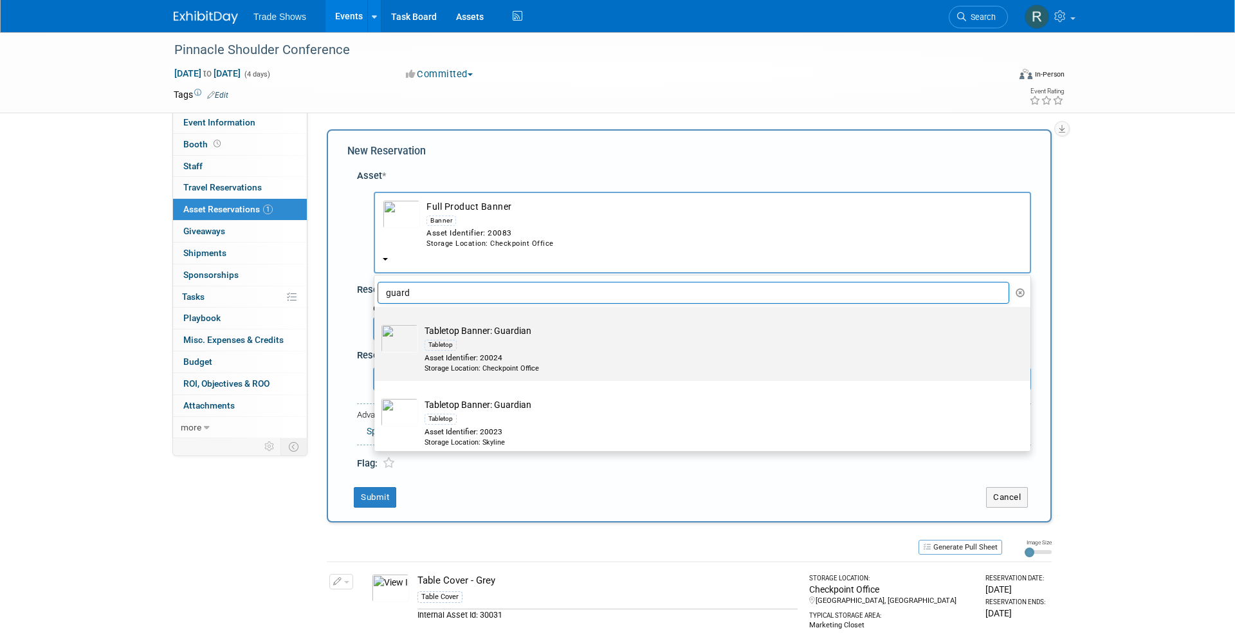
type input "guard"
click at [605, 352] on div "Asset Identifier: 20024" at bounding box center [714, 357] width 580 height 11
click at [376, 322] on input "Tabletop Banner: Guardian Tabletop Asset Identifier: 20024 Storage Location: Ch…" at bounding box center [372, 318] width 8 height 8
radio input "true"
select select "10715215"
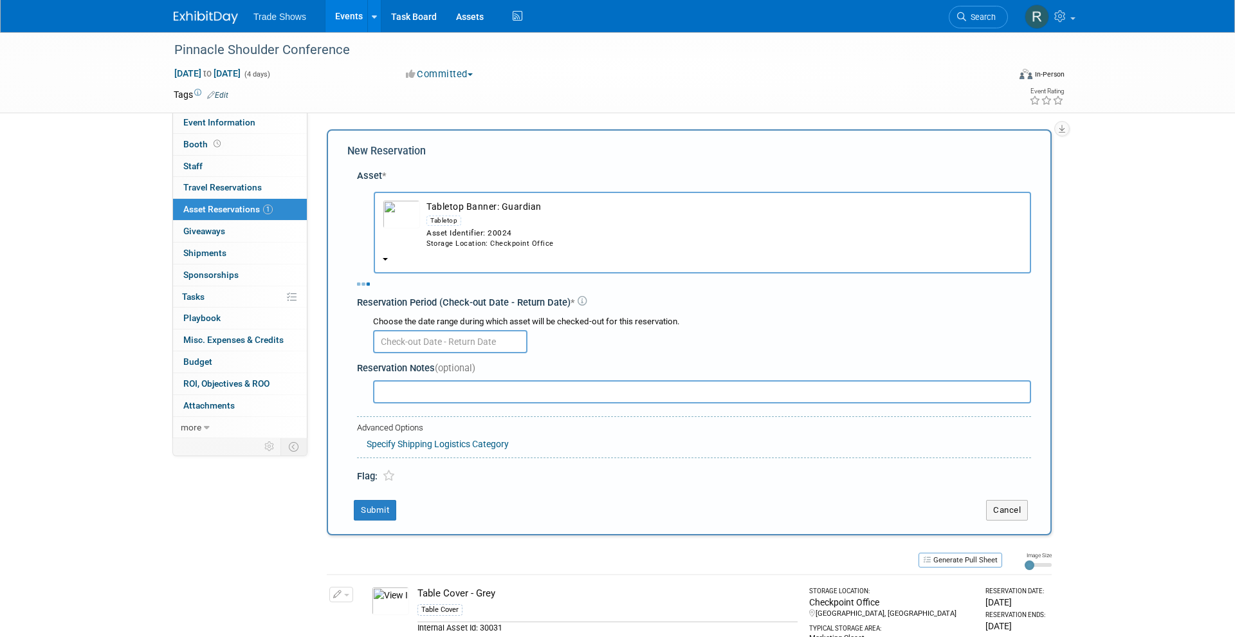
click at [438, 356] on div "Reservation Notes (optional)" at bounding box center [694, 381] width 674 height 50
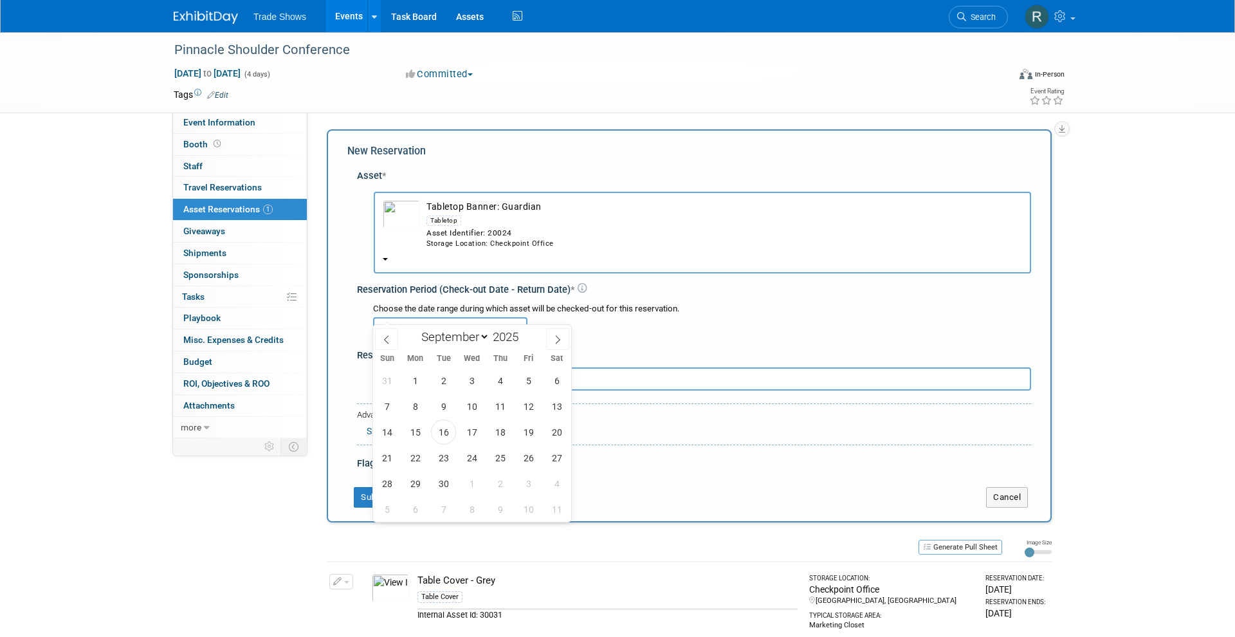
click at [455, 317] on input "text" at bounding box center [450, 328] width 154 height 23
click at [630, 315] on div at bounding box center [702, 327] width 658 height 25
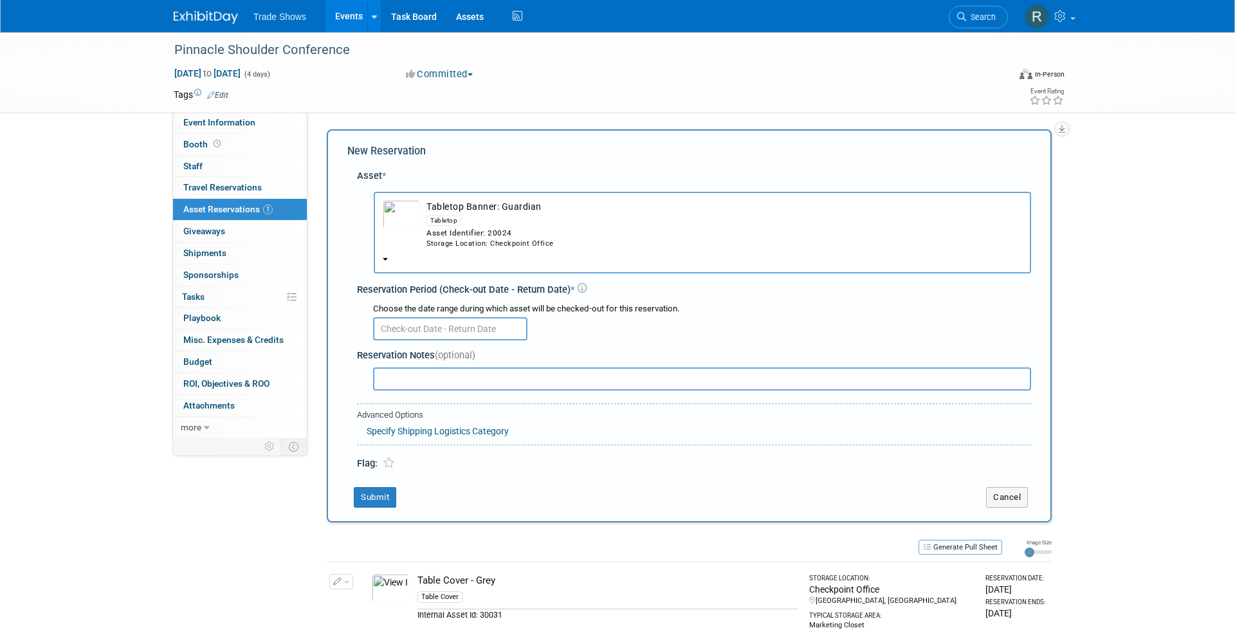
click at [529, 231] on div "Asset Identifier: 20024" at bounding box center [723, 233] width 595 height 11
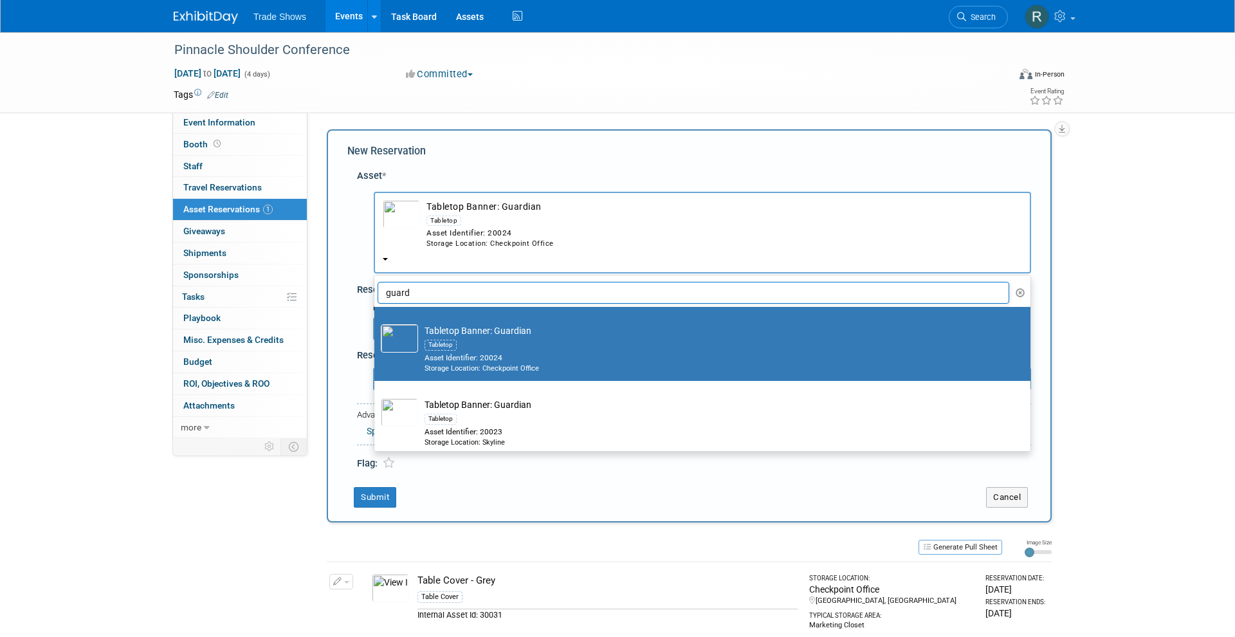
click at [514, 282] on input "guard" at bounding box center [692, 293] width 631 height 22
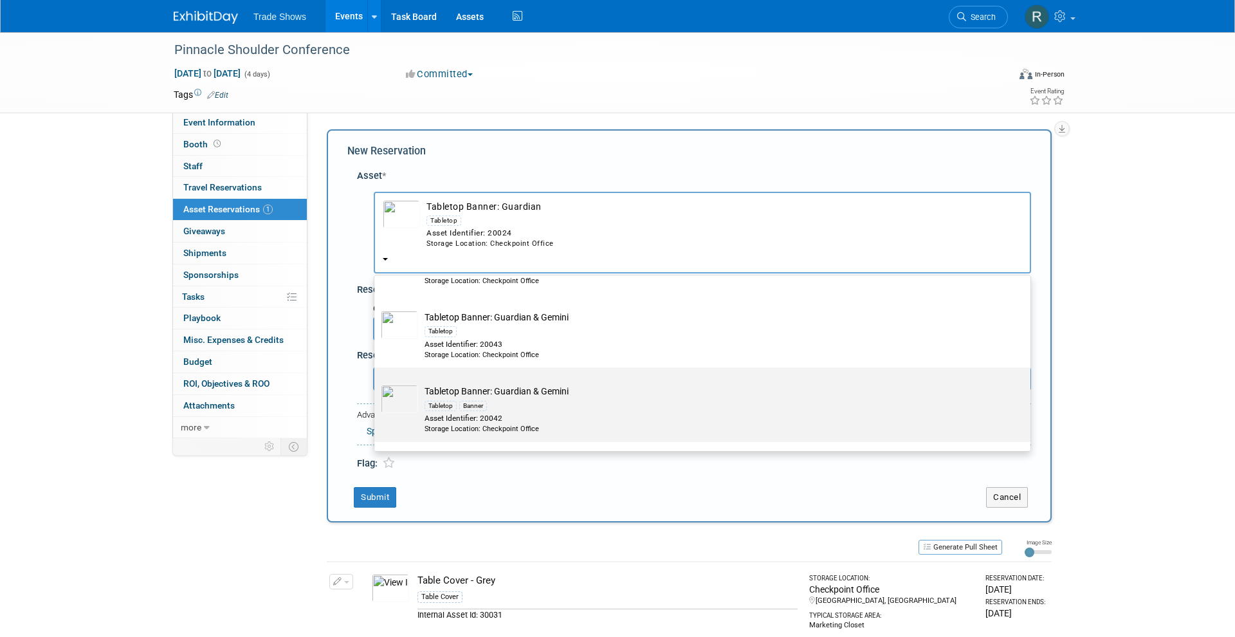
scroll to position [354, 0]
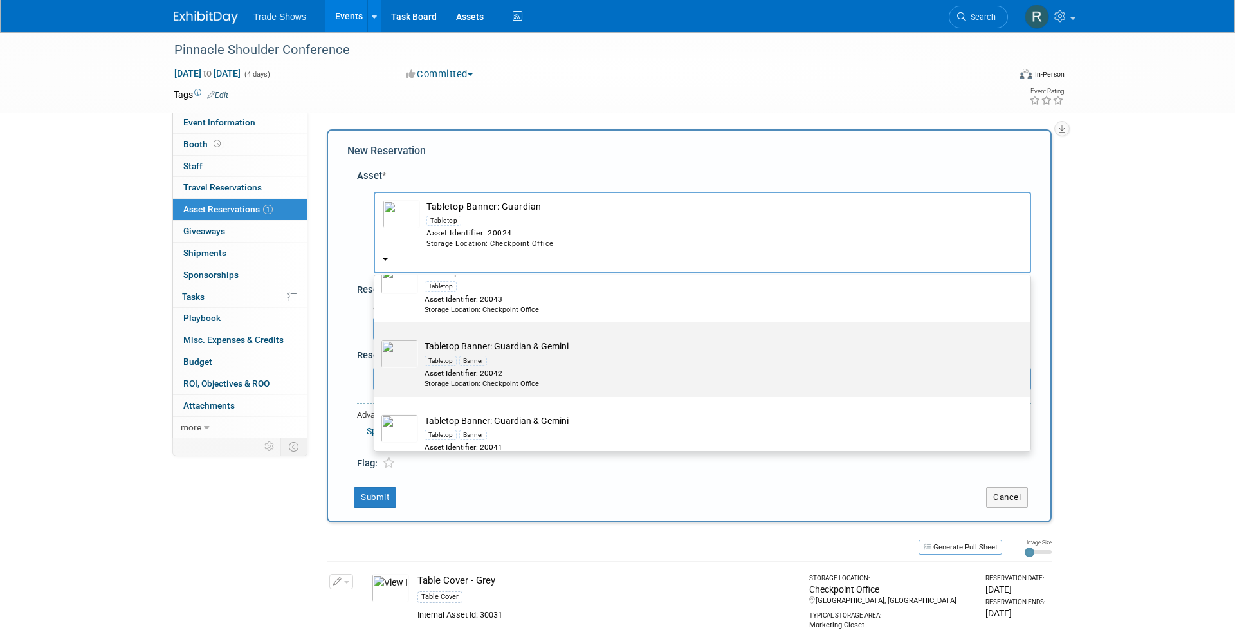
type input "guar"
click at [541, 368] on div "Asset Identifier: 20042" at bounding box center [714, 373] width 580 height 11
click at [376, 338] on input "Tabletop Banner: Guardian & Gemini Tabletop Banner Asset Identifier: 20042 Stor…" at bounding box center [372, 333] width 8 height 8
select select "10714855"
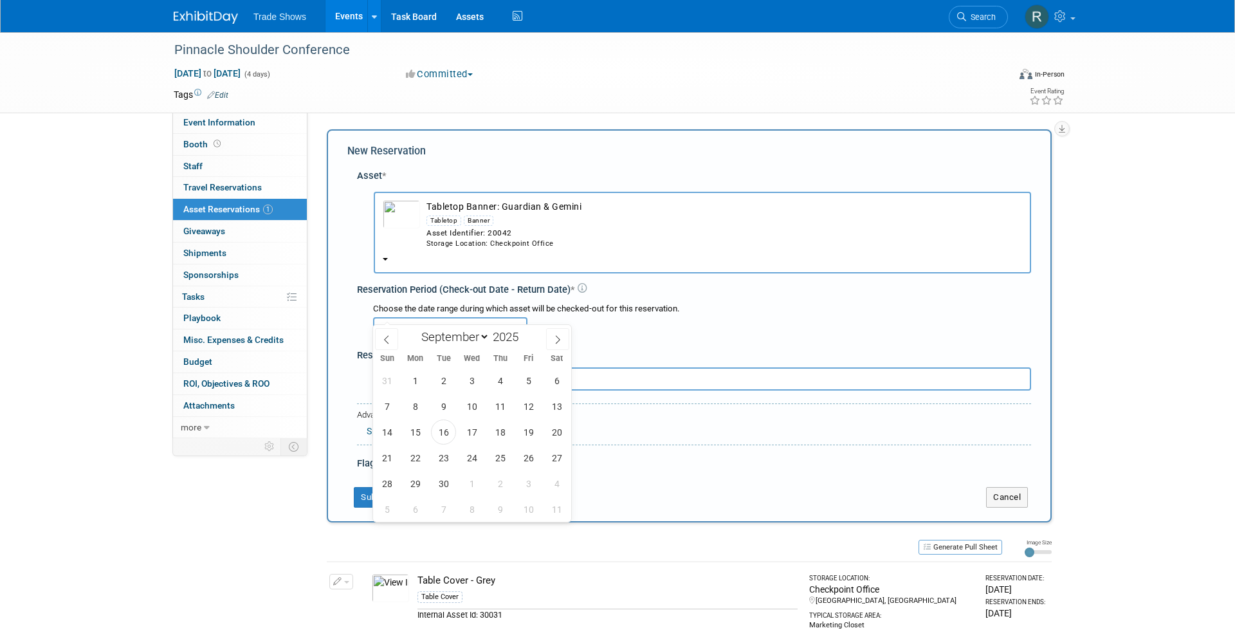
click at [464, 317] on input "text" at bounding box center [450, 328] width 154 height 23
click at [453, 434] on span "16" at bounding box center [443, 431] width 25 height 25
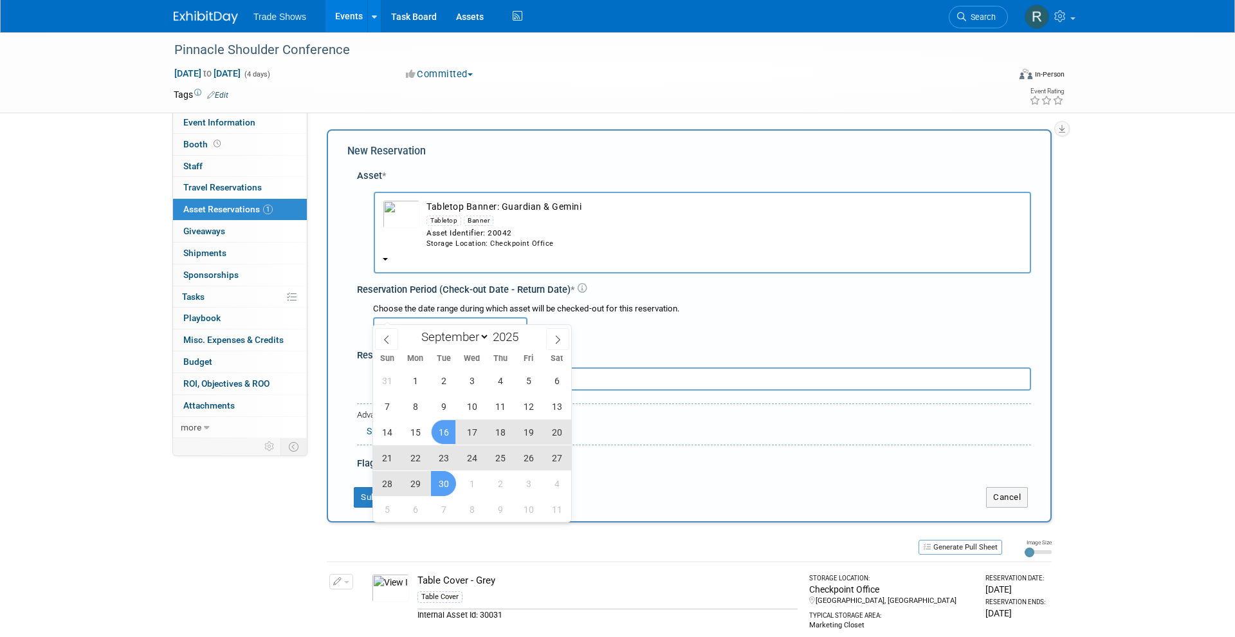
click at [449, 488] on span "30" at bounding box center [443, 483] width 25 height 25
type input "Sep 16, 2025 to Sep 30, 2025"
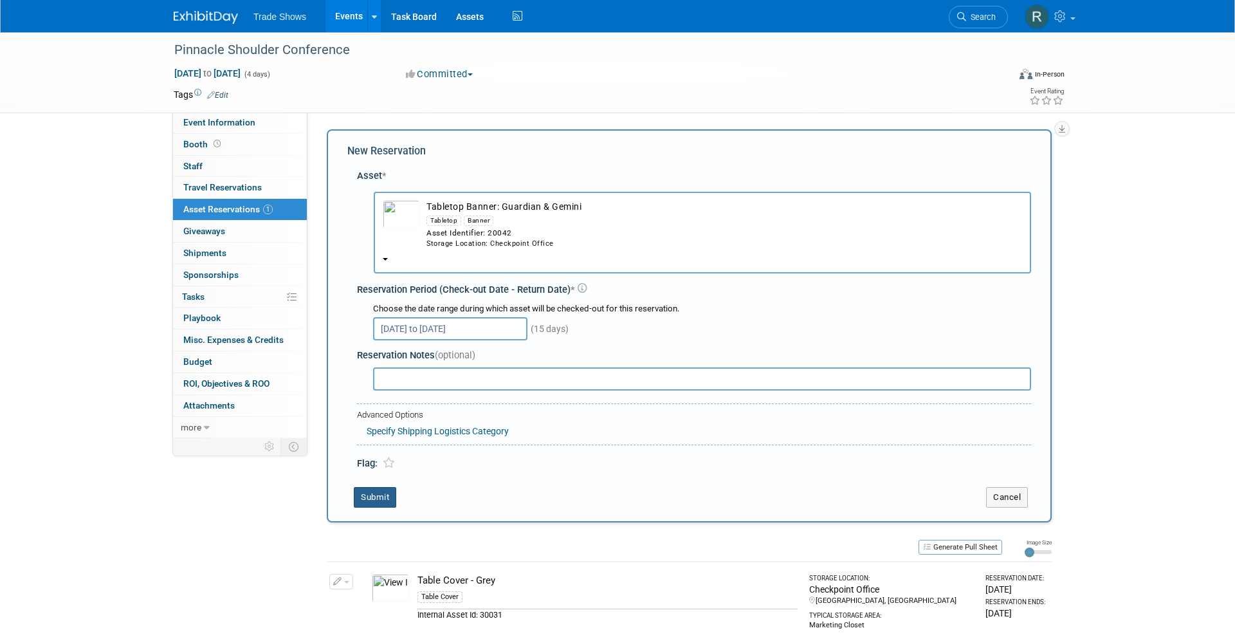
click at [377, 487] on button "Submit" at bounding box center [375, 497] width 42 height 21
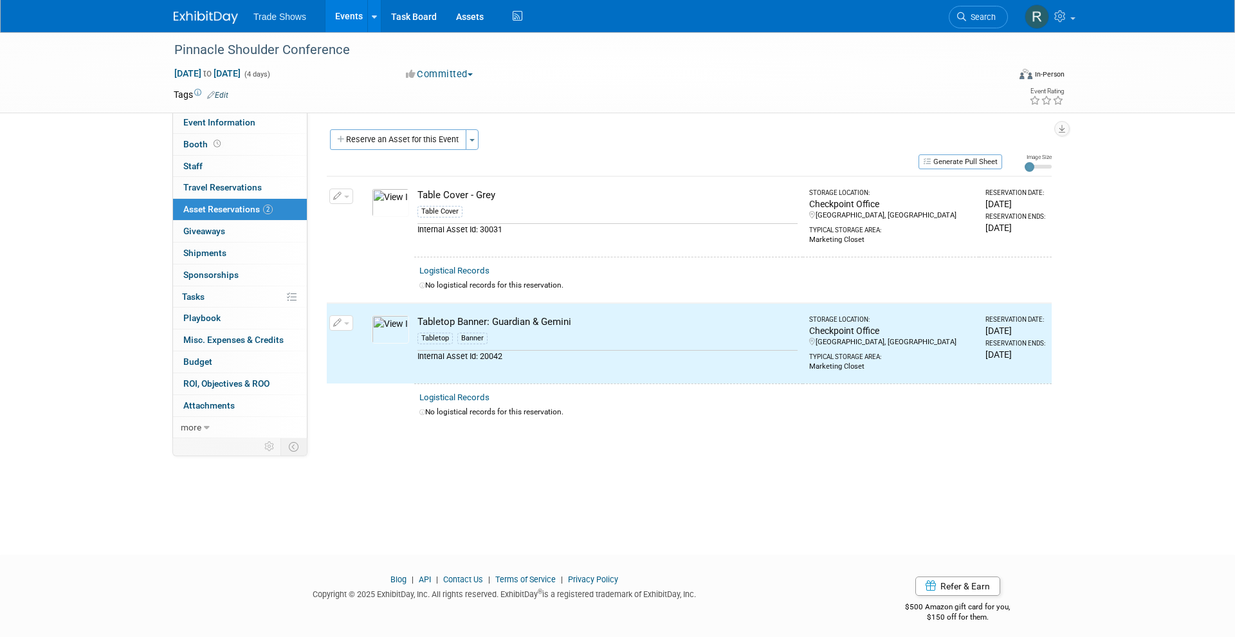
scroll to position [0, 0]
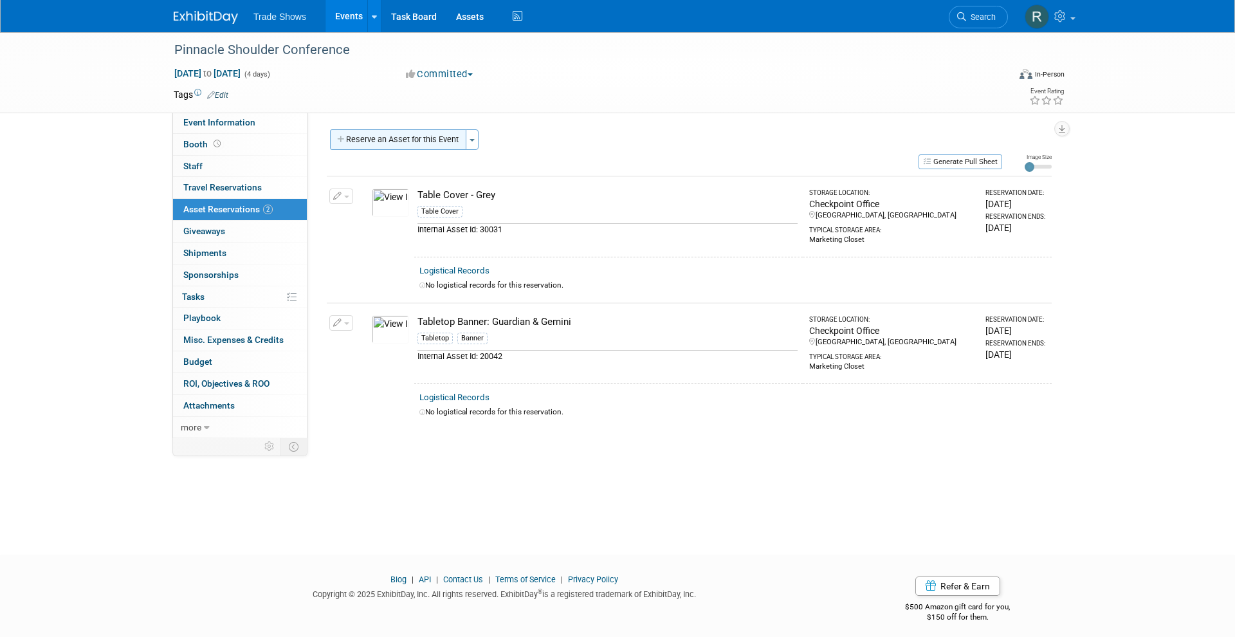
click at [422, 138] on button "Reserve an Asset for this Event" at bounding box center [398, 139] width 136 height 21
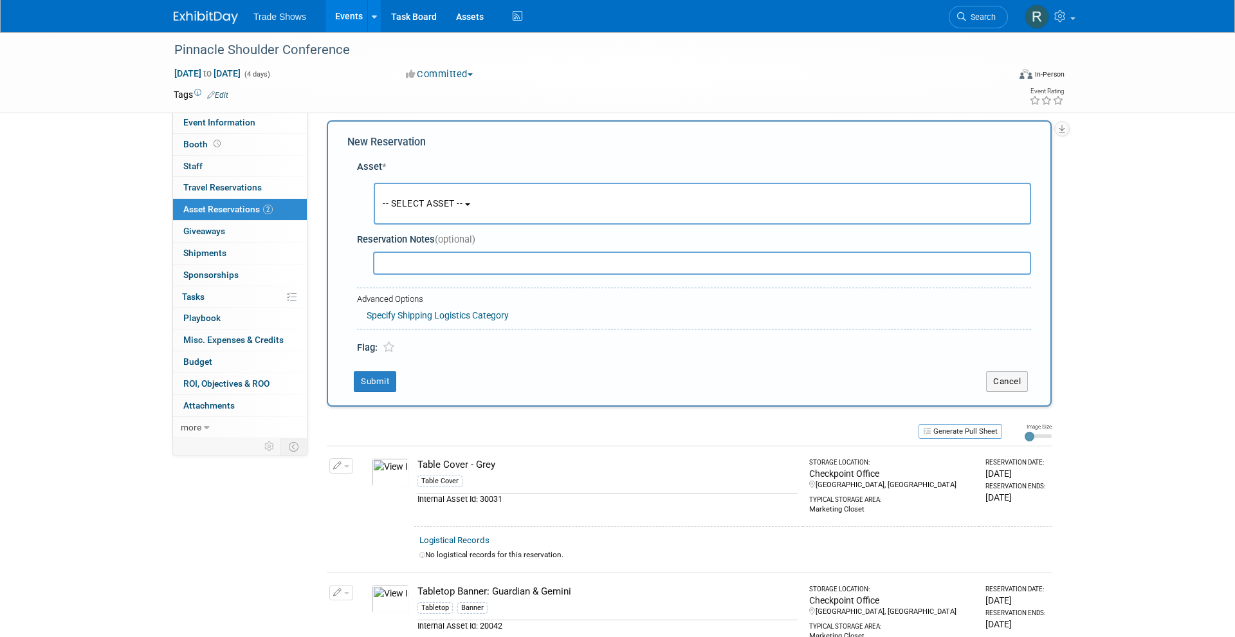
scroll to position [12, 0]
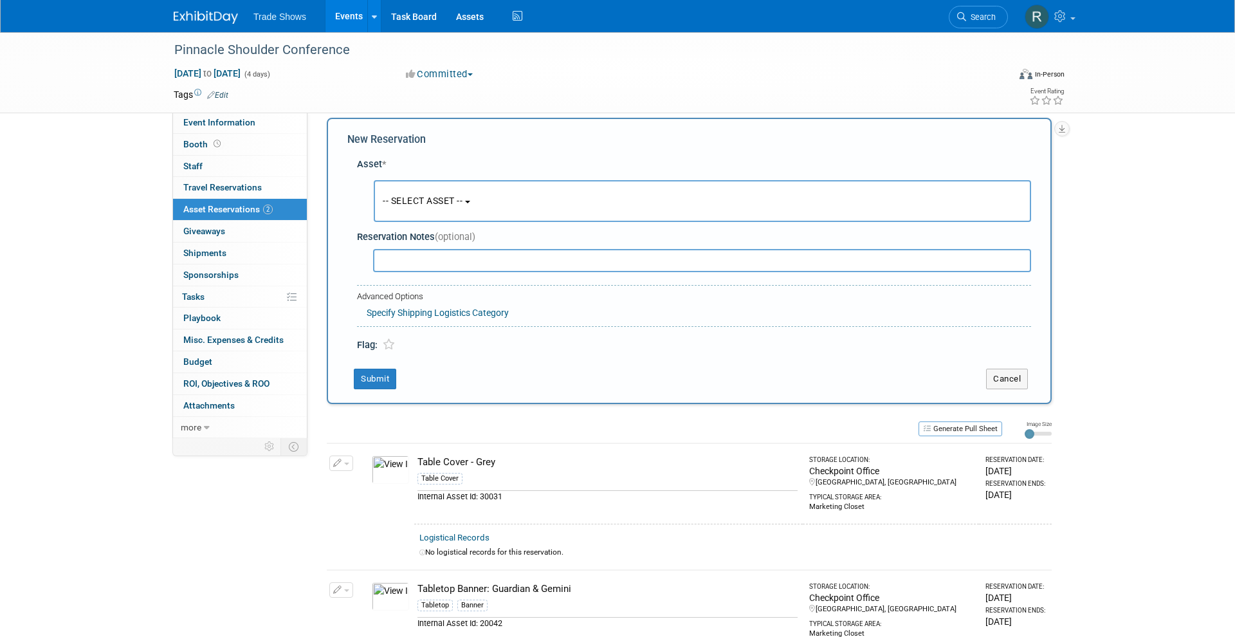
click at [409, 203] on span "-- SELECT ASSET --" at bounding box center [423, 200] width 80 height 10
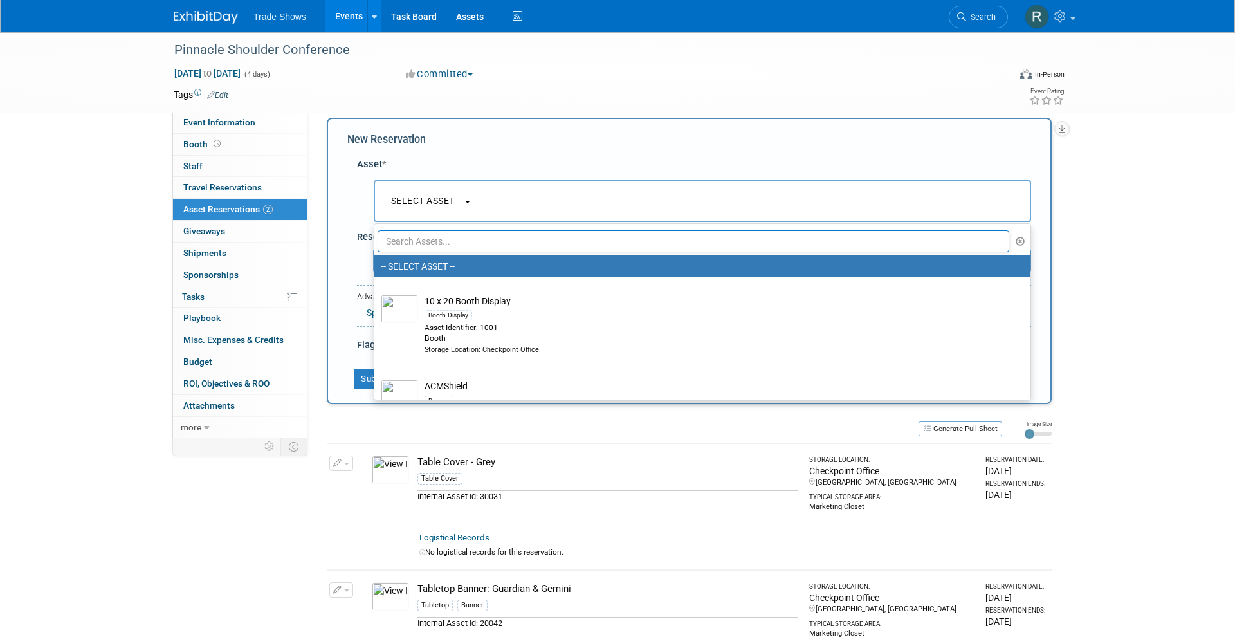
click at [426, 238] on input "text" at bounding box center [692, 241] width 631 height 22
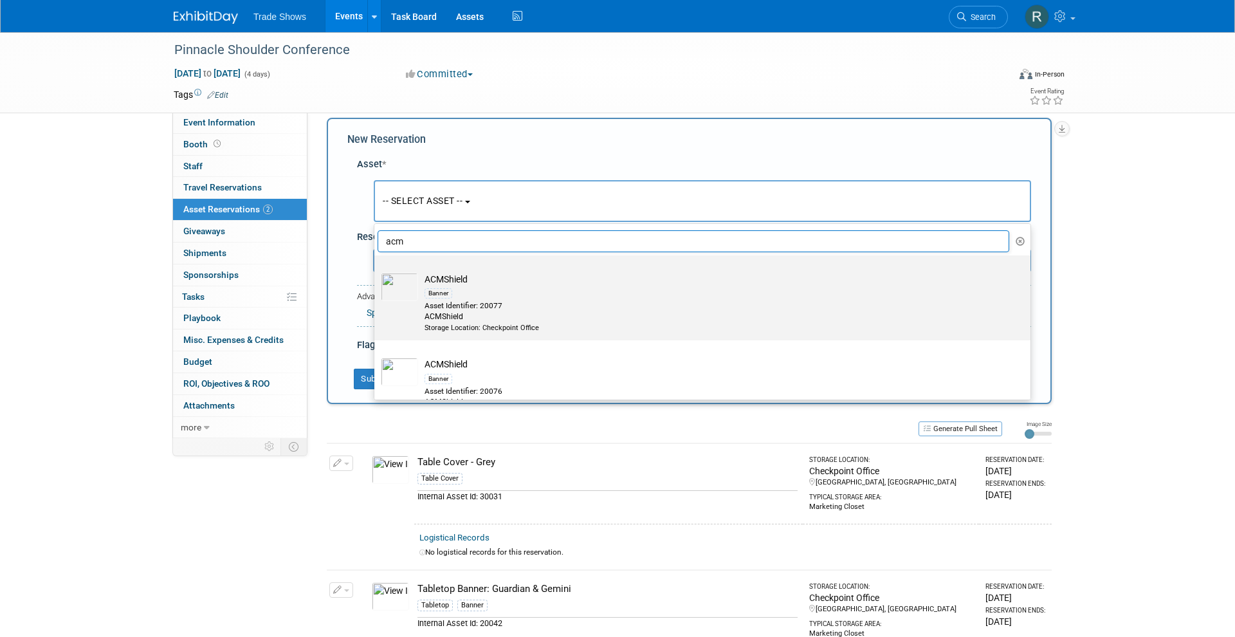
type input "act"
drag, startPoint x: 413, startPoint y: 260, endPoint x: 559, endPoint y: 294, distance: 150.7
click at [584, 290] on div "Banner" at bounding box center [714, 292] width 580 height 15
click at [376, 271] on input "ACMShield Banner Asset Identifier: 20077 ACMShield Storage Location: Checkpoint…" at bounding box center [372, 266] width 8 height 8
select select "10720345"
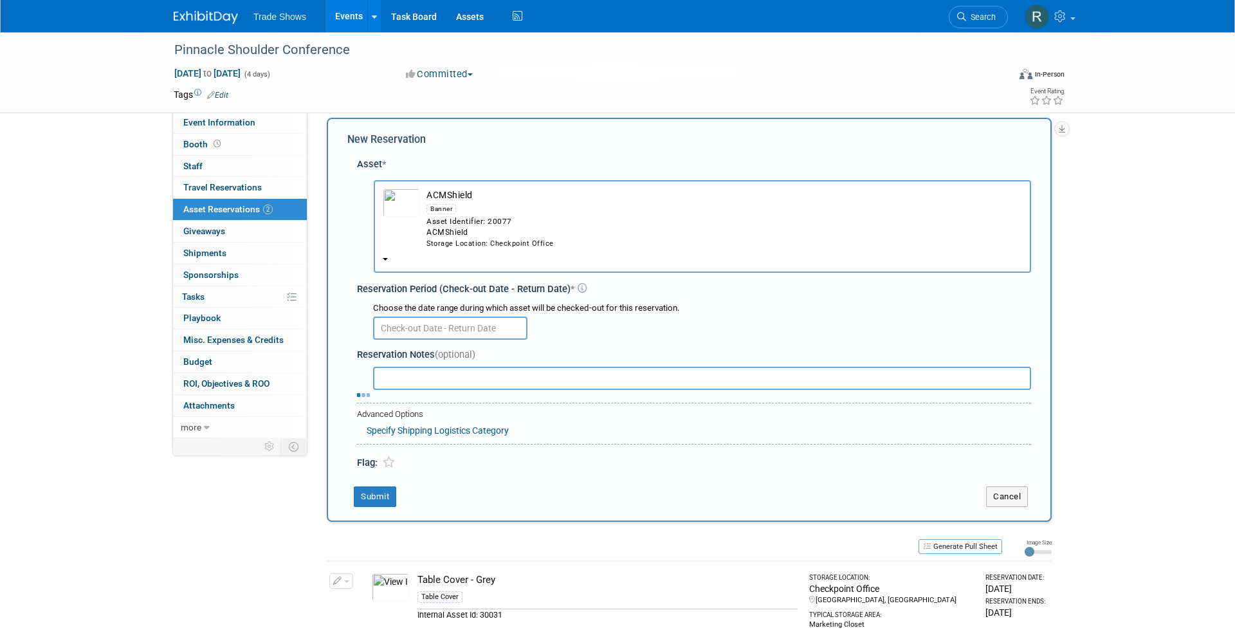
click at [467, 316] on input "text" at bounding box center [450, 327] width 154 height 23
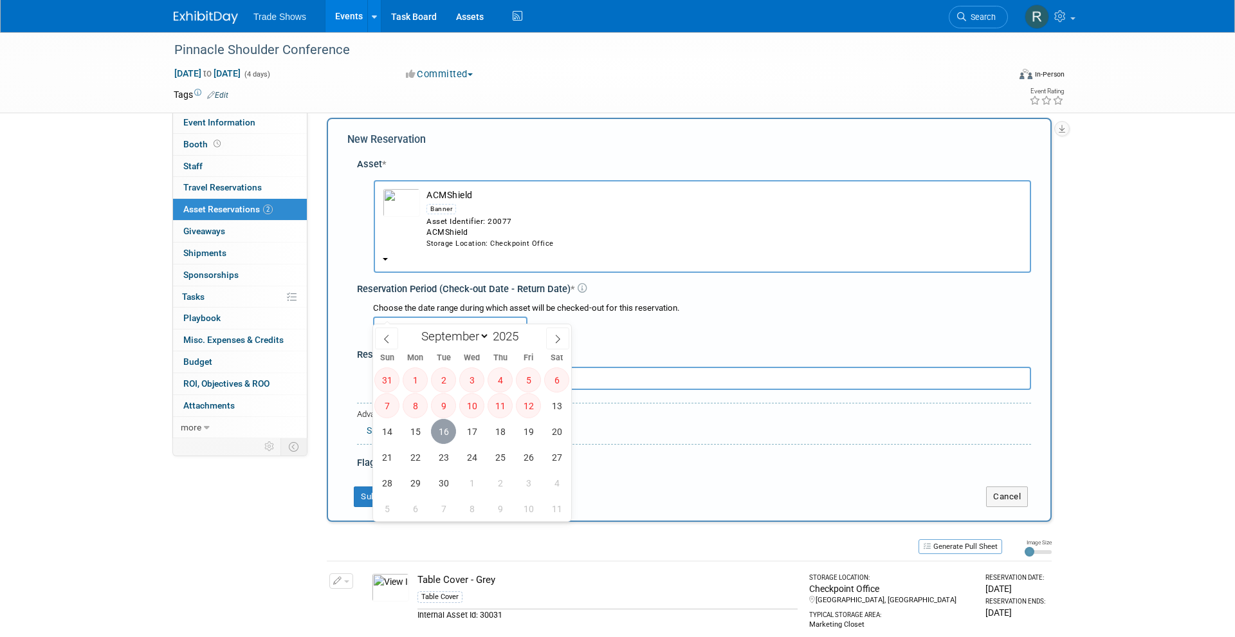
click at [444, 432] on span "16" at bounding box center [443, 431] width 25 height 25
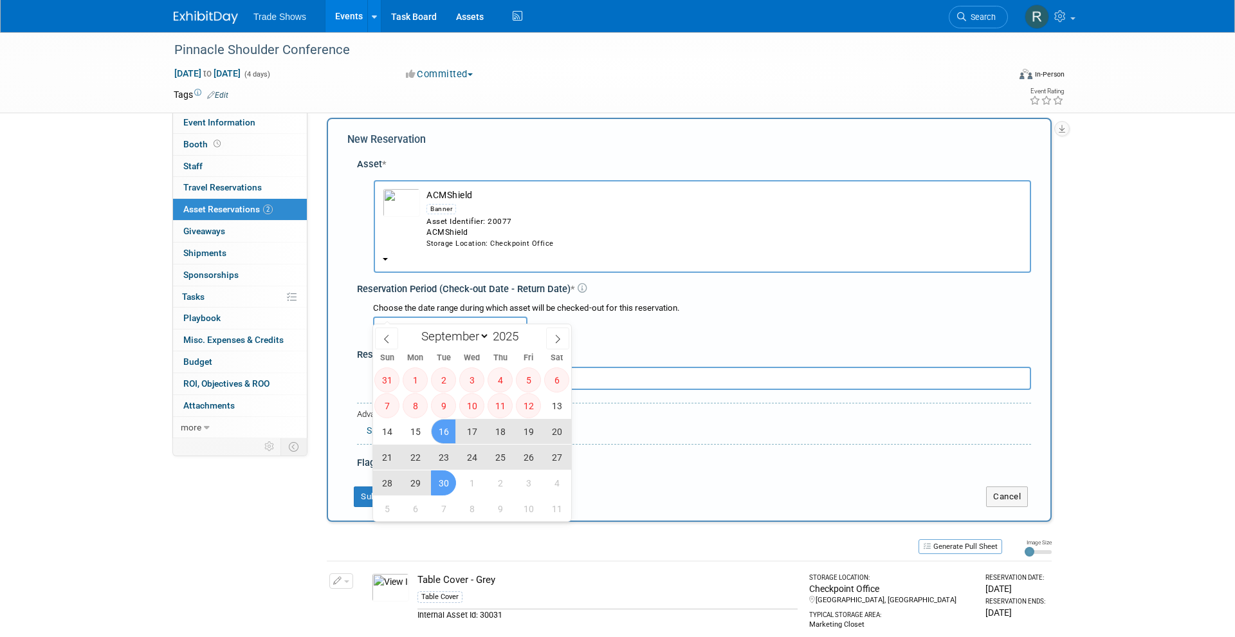
click at [444, 482] on span "30" at bounding box center [443, 482] width 25 height 25
type input "Sep 16, 2025 to Sep 30, 2025"
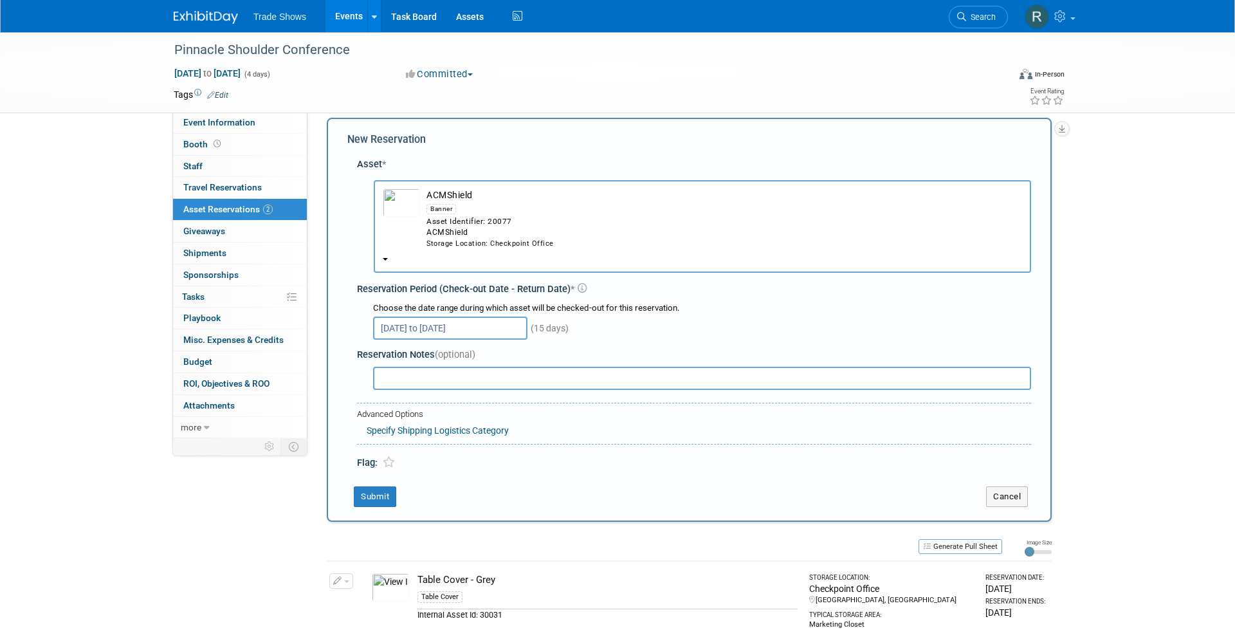
click at [539, 211] on div "Banner" at bounding box center [723, 208] width 595 height 15
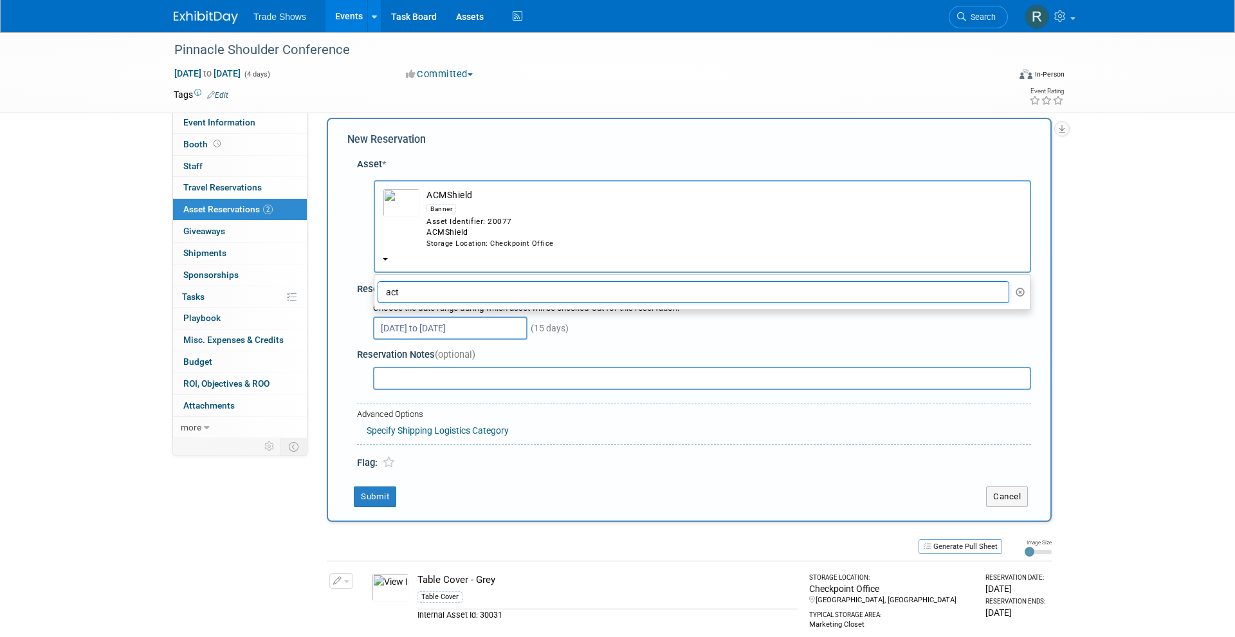
click at [505, 281] on input "act" at bounding box center [692, 292] width 631 height 22
type input "a"
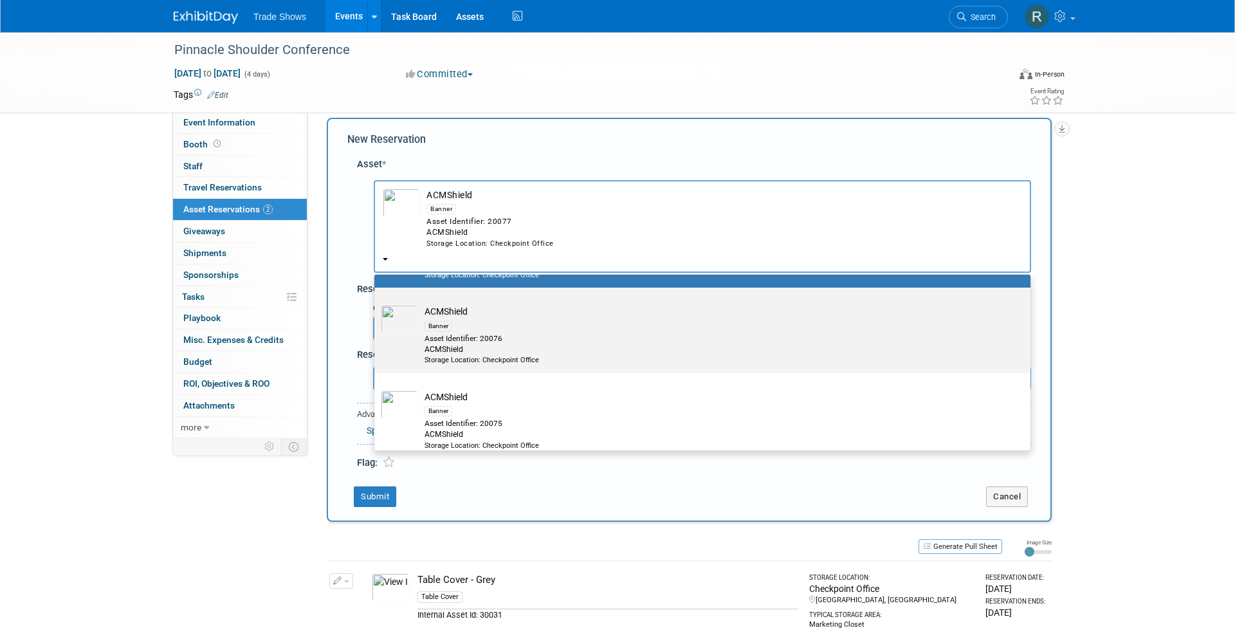
scroll to position [218, 0]
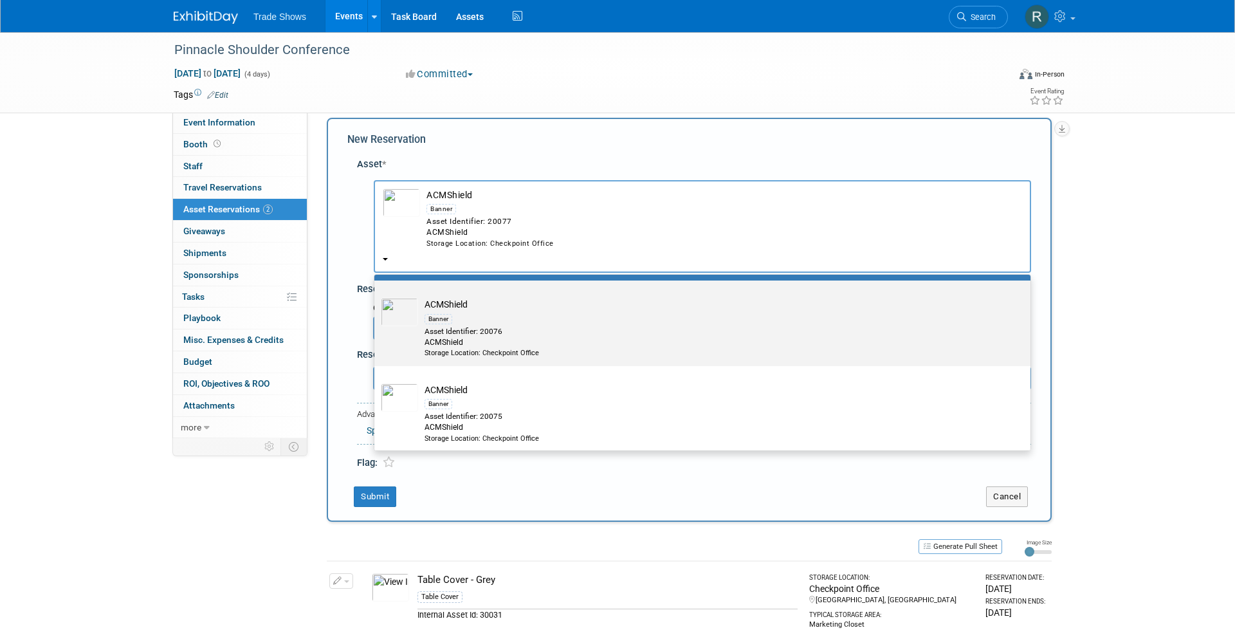
click at [543, 326] on div "Asset Identifier: 20076" at bounding box center [714, 331] width 580 height 11
click at [376, 296] on input "ACMShield Banner Asset Identifier: 20076 ACMShield Storage Location: Checkpoint…" at bounding box center [372, 291] width 8 height 8
radio input "true"
select select "10720319"
radio input "false"
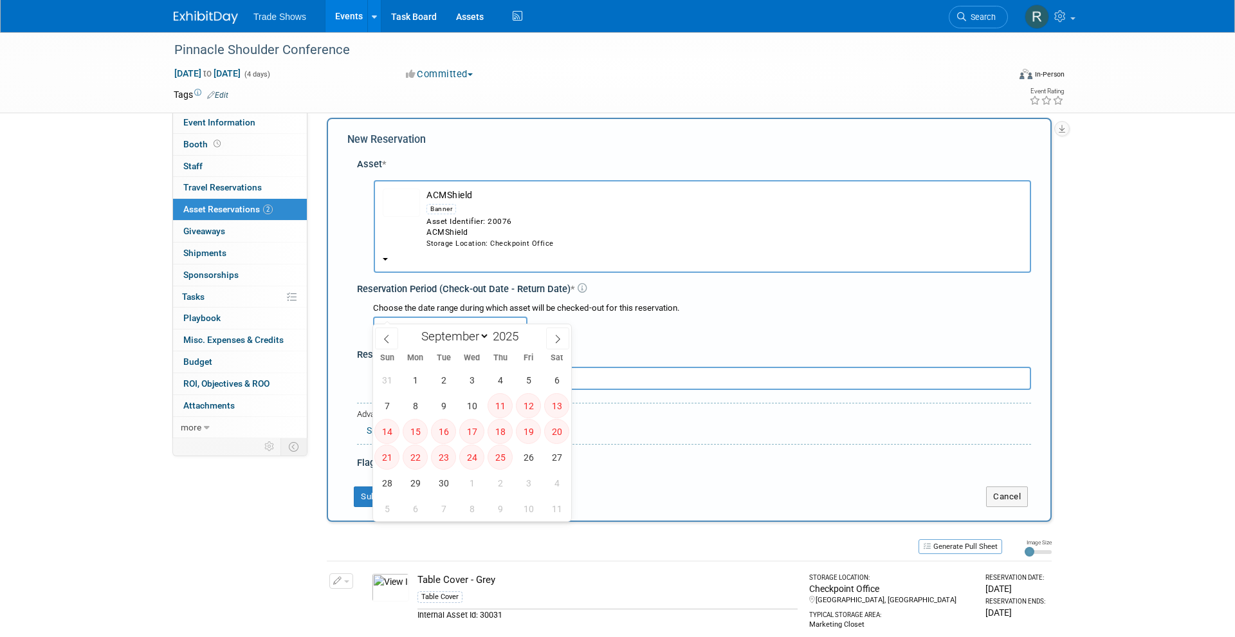
click at [452, 316] on input "text" at bounding box center [450, 327] width 154 height 23
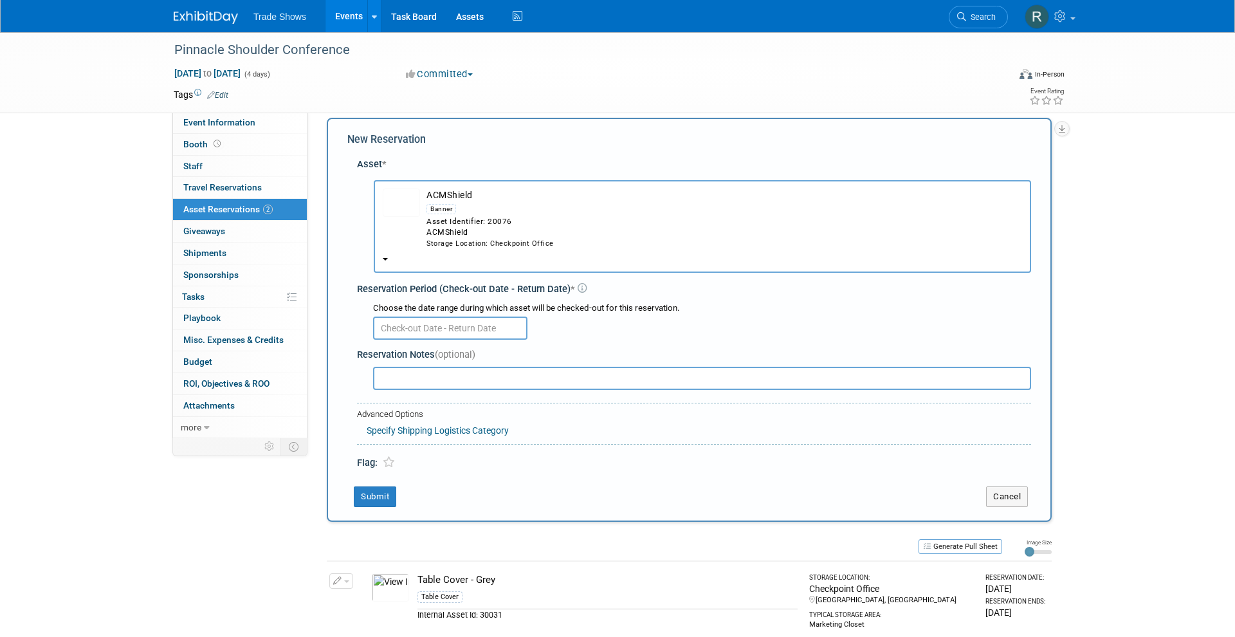
click at [574, 237] on button "ACMShield Banner Asset Identifier: 20076 ACMShield Storage Location: Checkpoint…" at bounding box center [702, 226] width 657 height 93
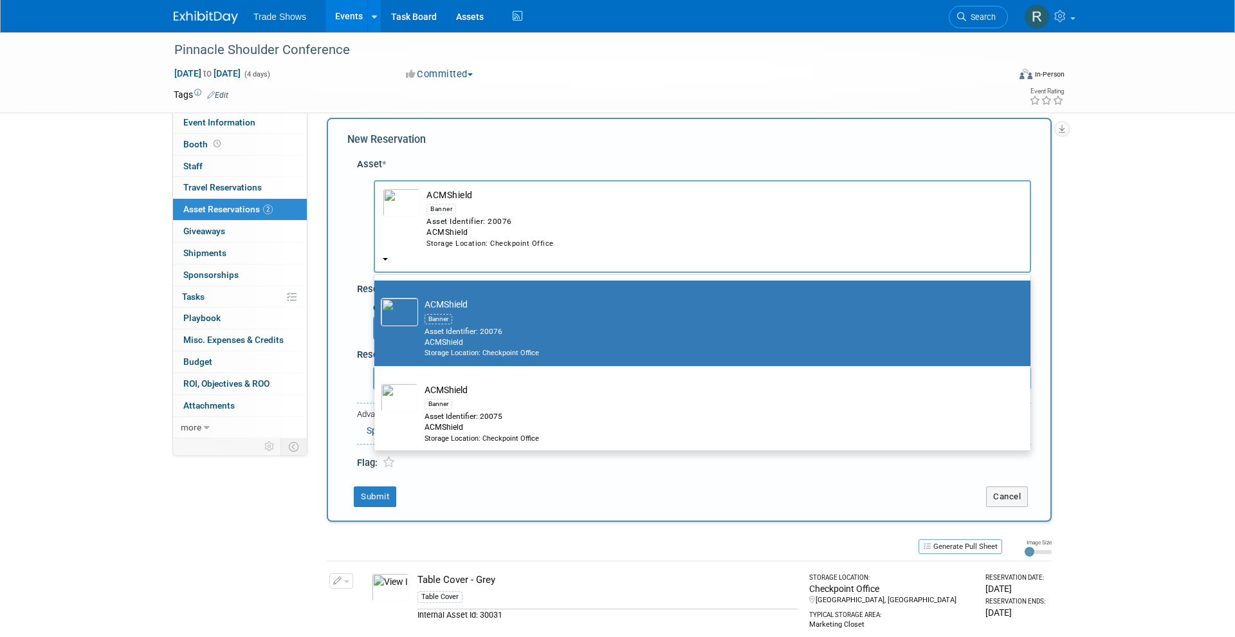
click at [547, 234] on div "ACMShield" at bounding box center [723, 232] width 595 height 11
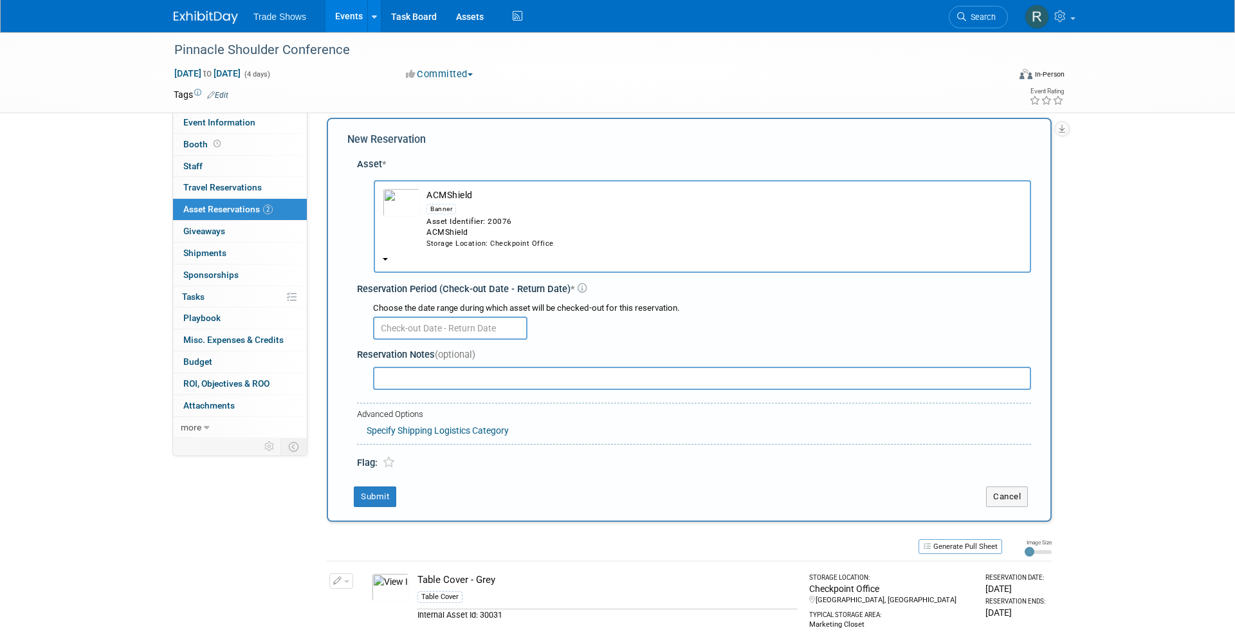
click at [527, 239] on div "Storage Location: Checkpoint Office" at bounding box center [723, 244] width 595 height 10
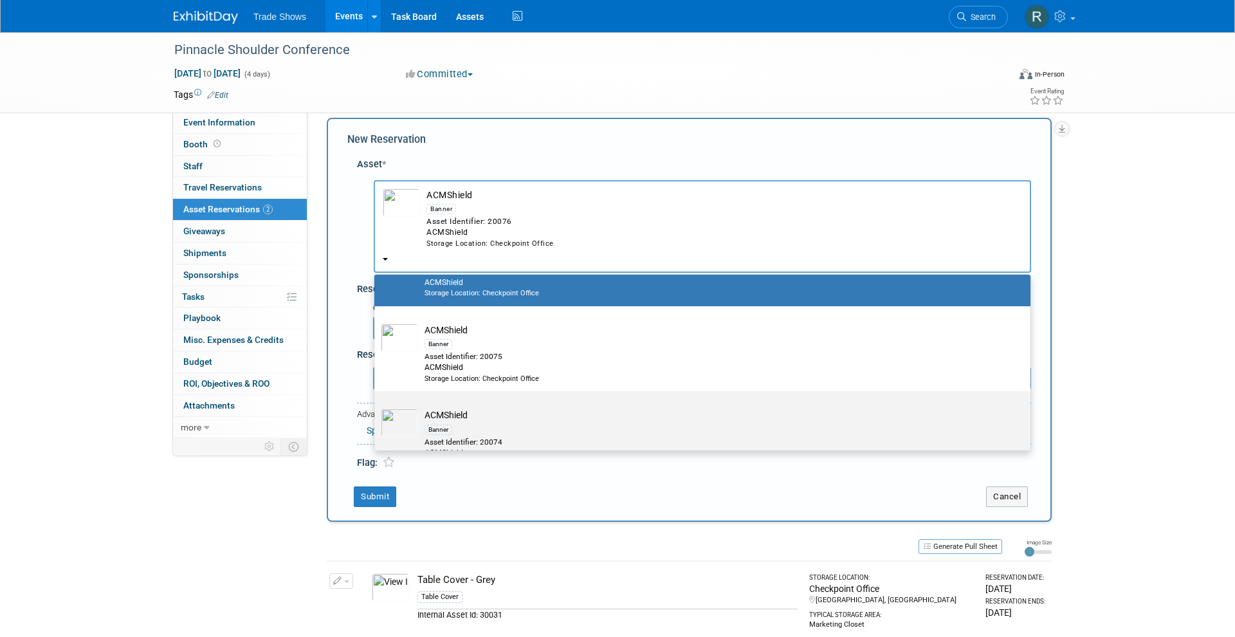
scroll to position [278, 0]
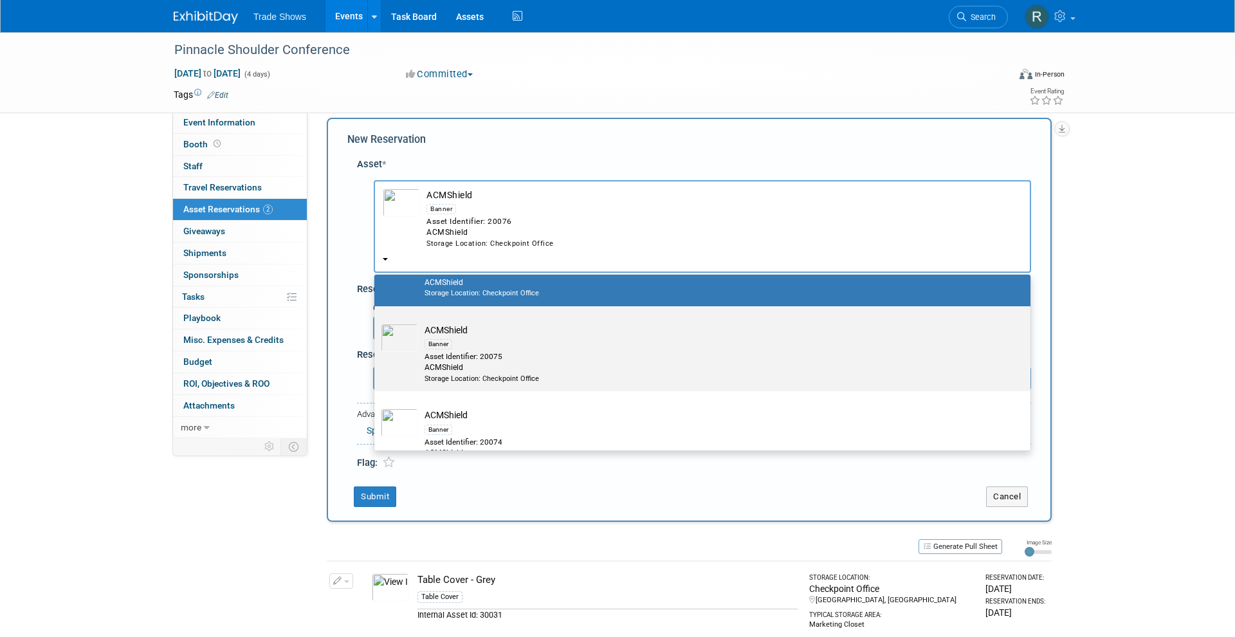
click at [530, 336] on div "Banner" at bounding box center [714, 343] width 580 height 15
click at [376, 322] on input "ACMShield Banner Asset Identifier: 20075 ACMShield Storage Location: Checkpoint…" at bounding box center [372, 317] width 8 height 8
select select "10720317"
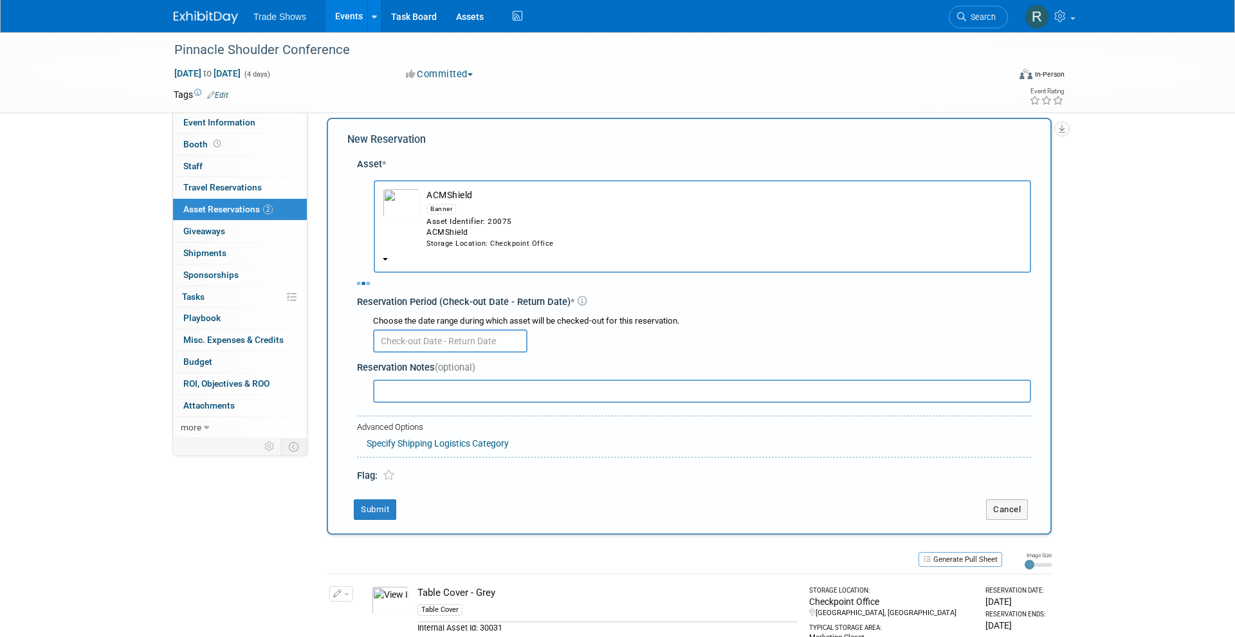
click at [473, 332] on div "Asset * -- SELECT ASSET -- Banner" at bounding box center [689, 317] width 684 height 332
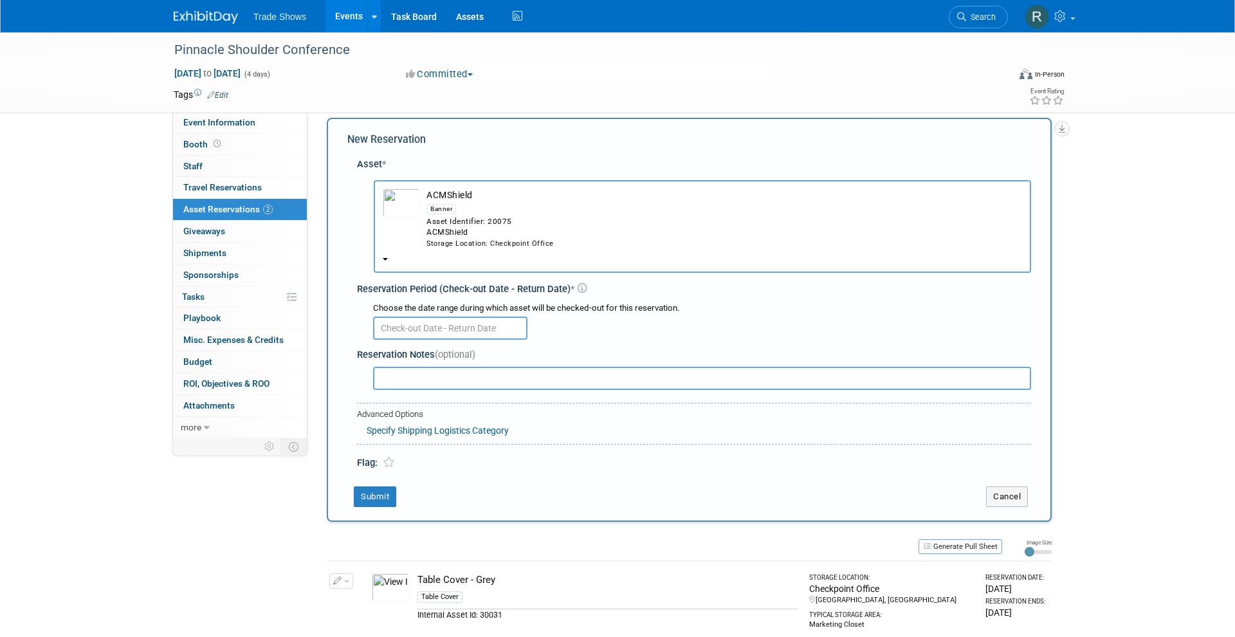
click at [480, 316] on input "text" at bounding box center [450, 327] width 154 height 23
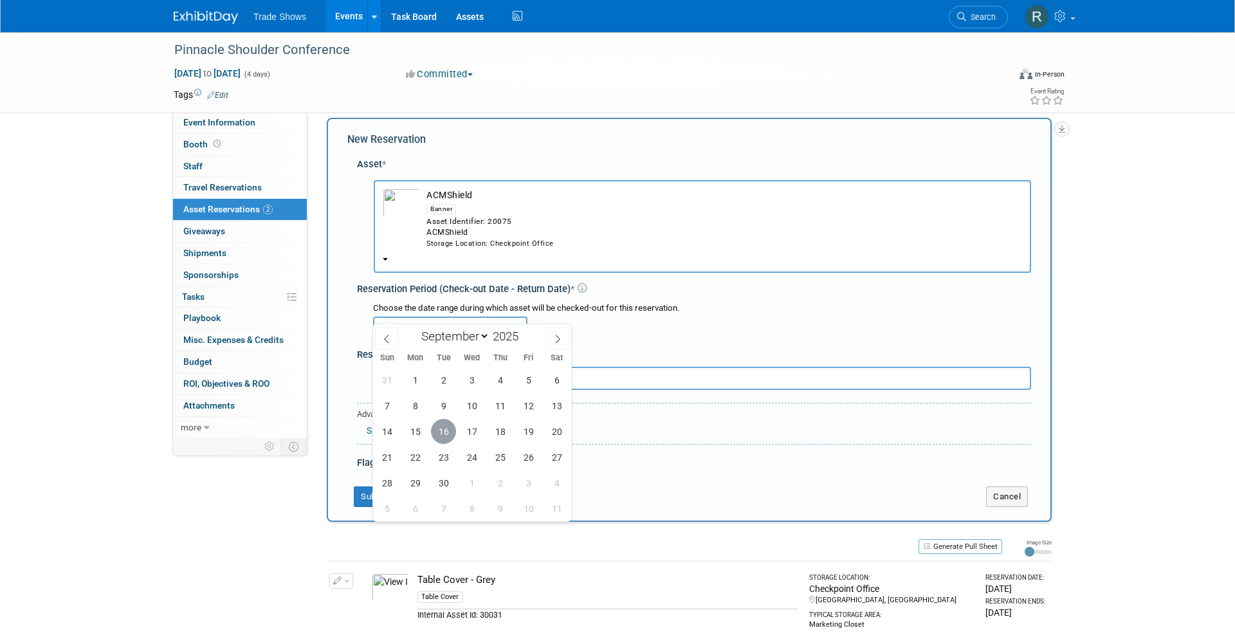
click at [444, 424] on span "16" at bounding box center [443, 431] width 25 height 25
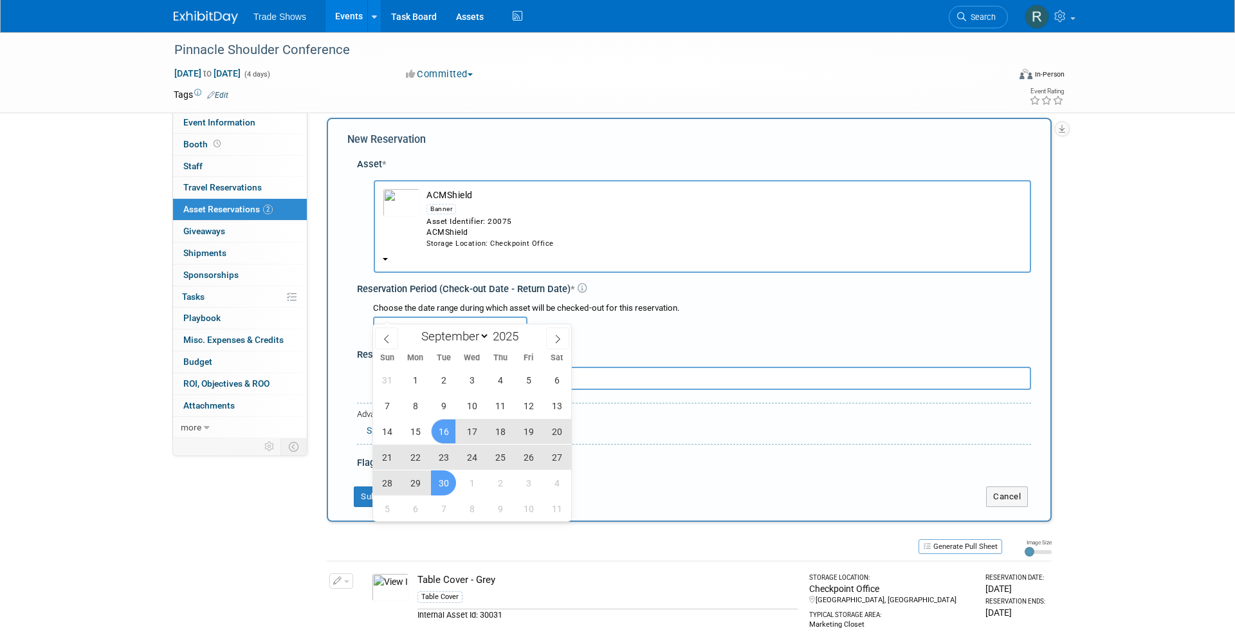
click at [445, 487] on span "30" at bounding box center [443, 482] width 25 height 25
type input "Sep 16, 2025 to Sep 30, 2025"
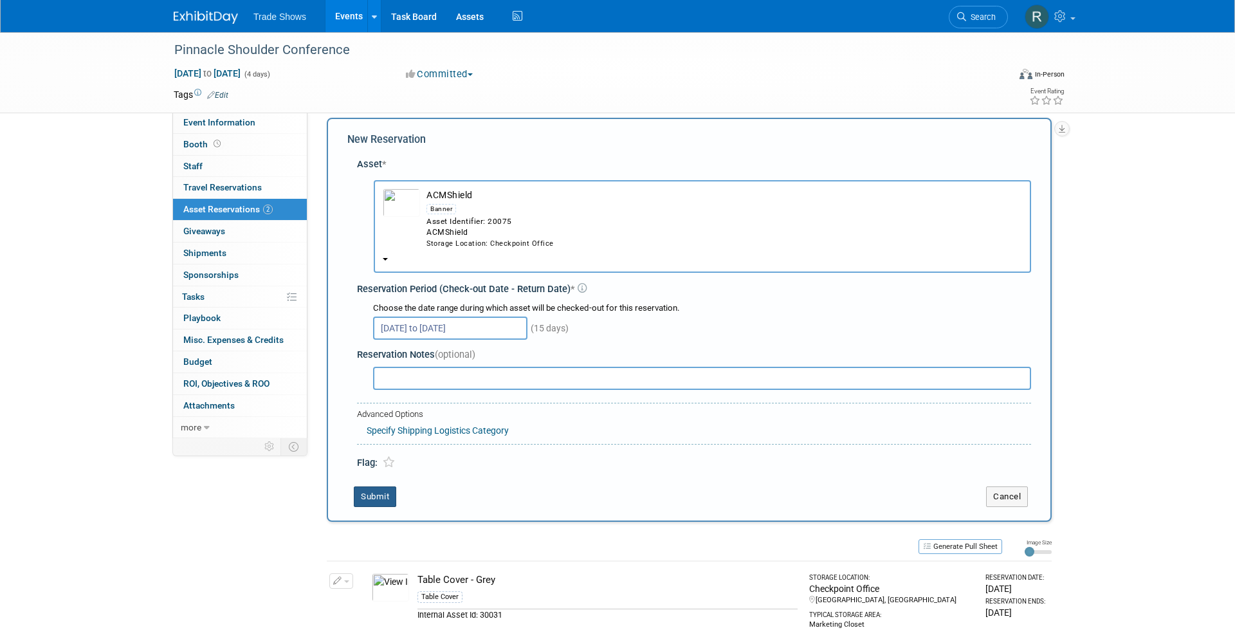
click at [383, 486] on button "Submit" at bounding box center [375, 496] width 42 height 21
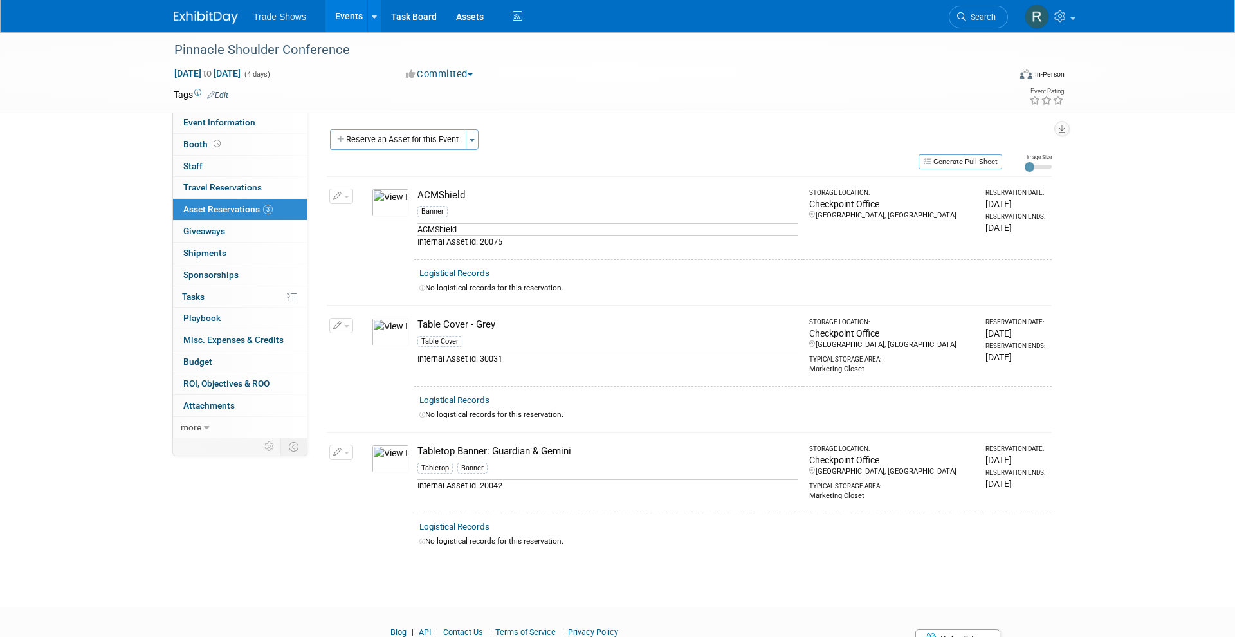
scroll to position [0, 0]
click at [460, 36] on div at bounding box center [584, 37] width 828 height 11
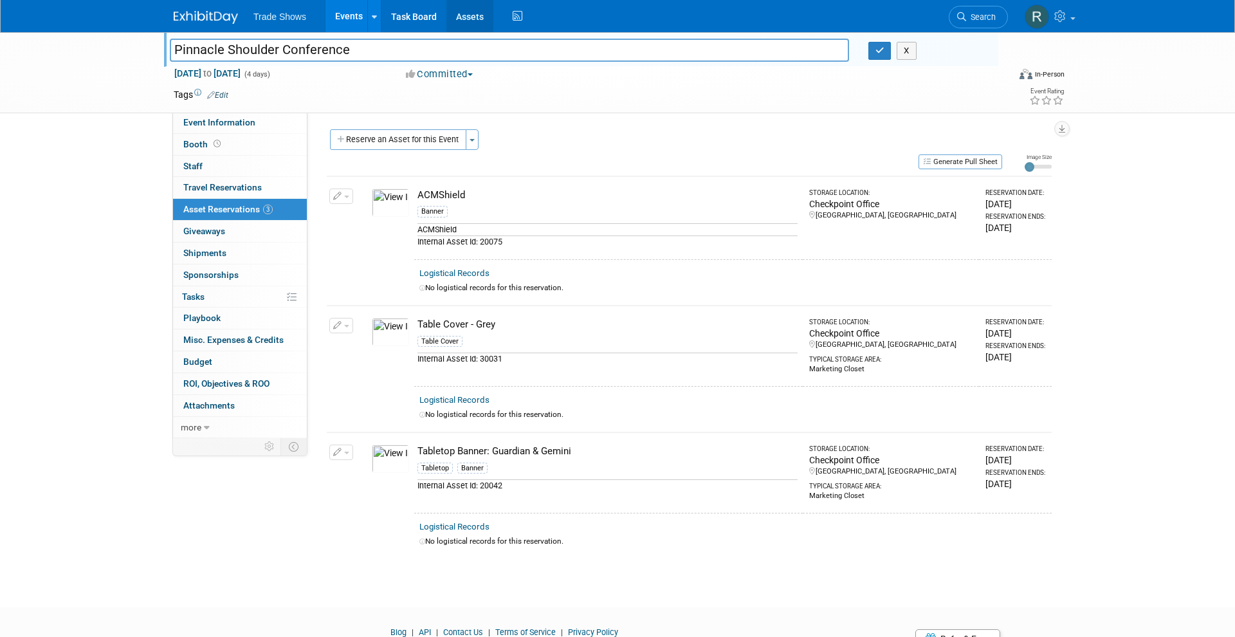
click at [467, 21] on link "Assets" at bounding box center [469, 16] width 47 height 32
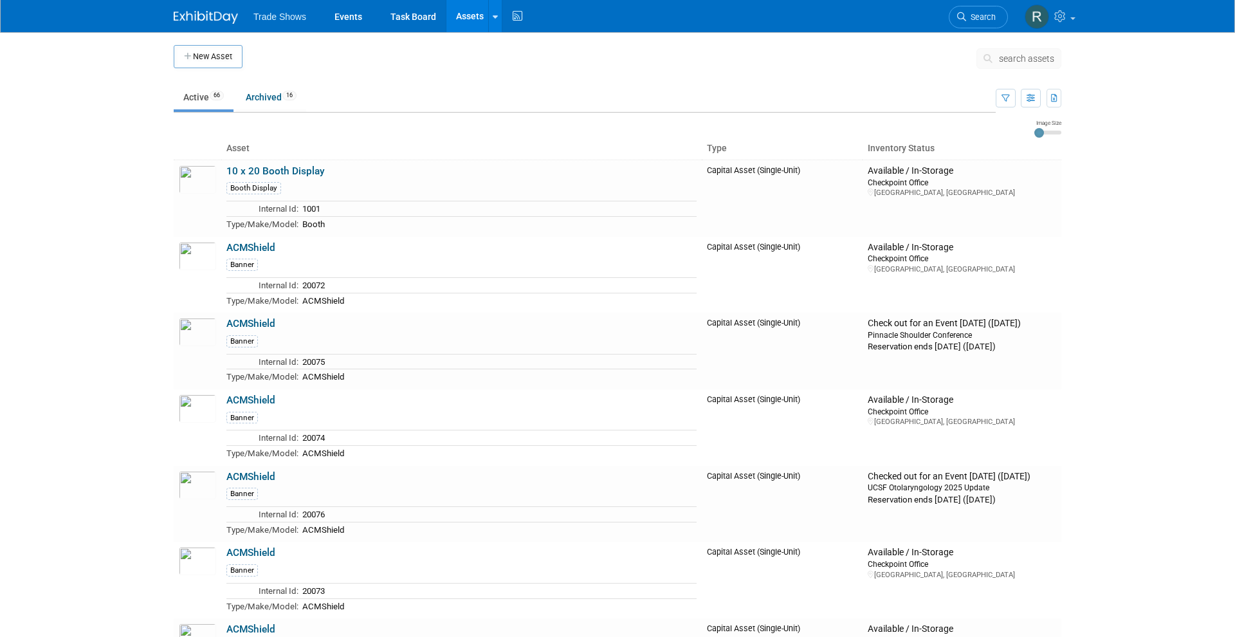
click at [1039, 56] on span "search assets" at bounding box center [1026, 58] width 55 height 10
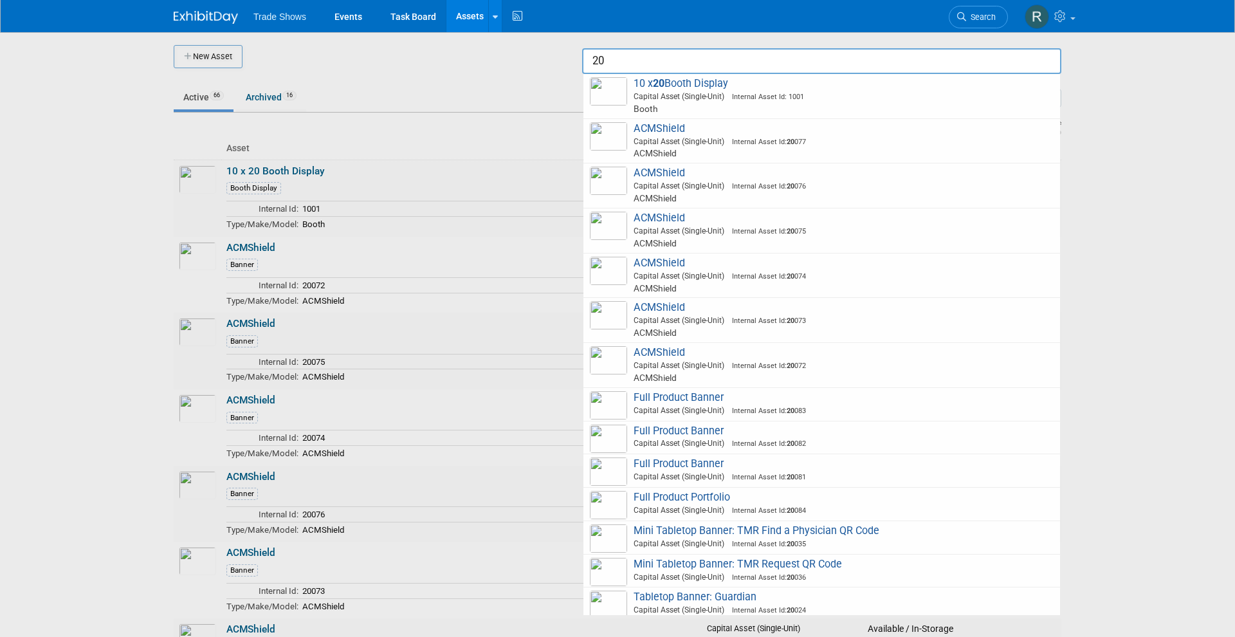
type input "200"
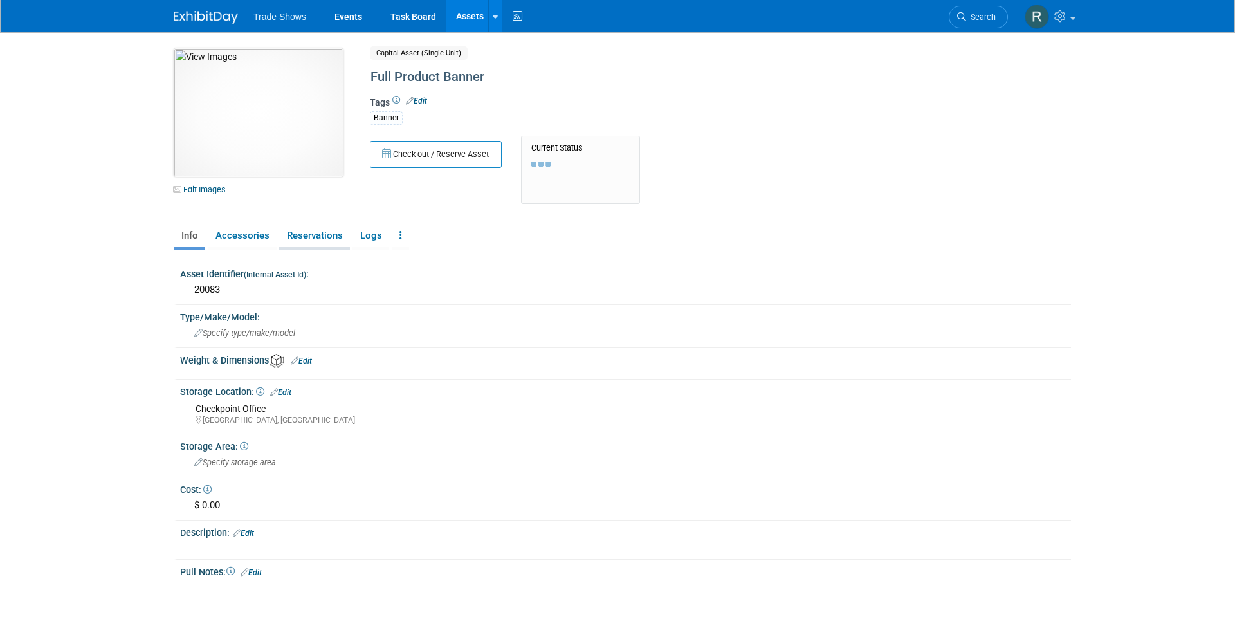
click at [317, 232] on link "Reservations" at bounding box center [314, 235] width 71 height 23
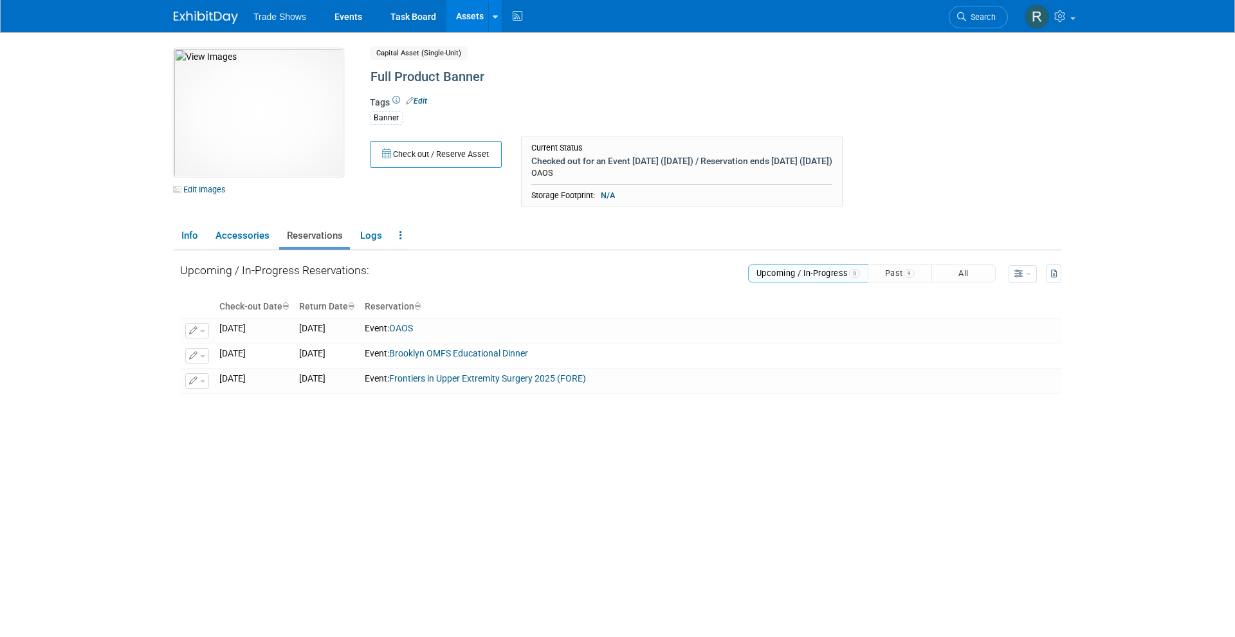
click at [892, 273] on button "Past 9" at bounding box center [899, 273] width 64 height 18
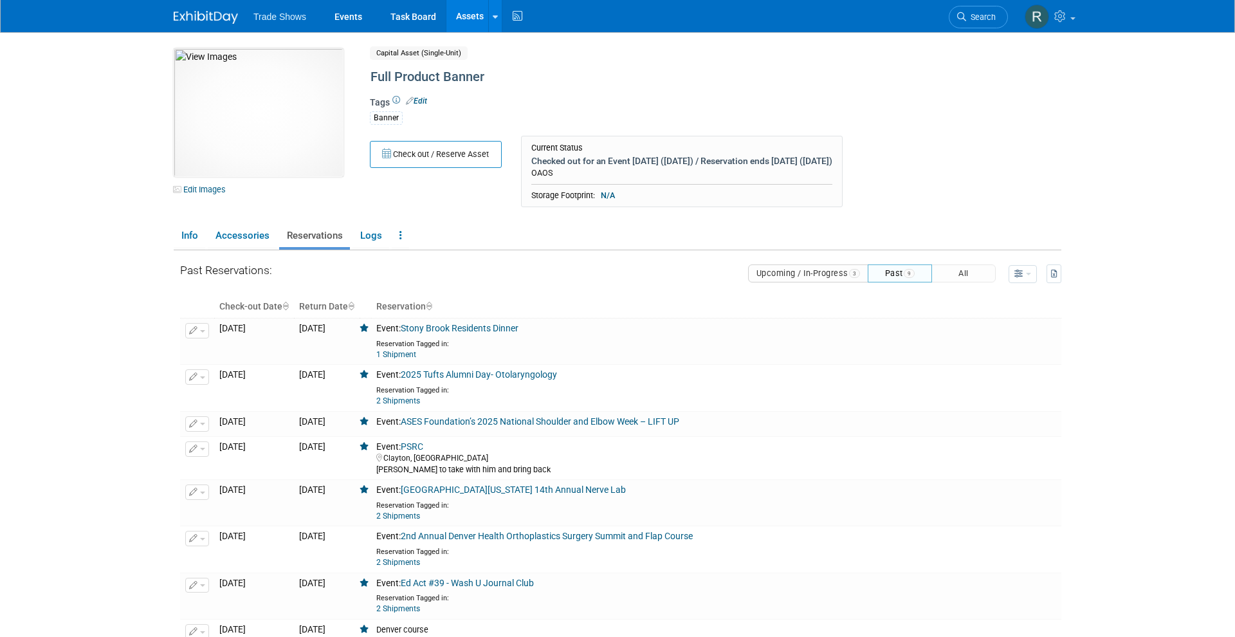
click at [805, 273] on button "Upcoming / In-Progress 3" at bounding box center [808, 273] width 121 height 18
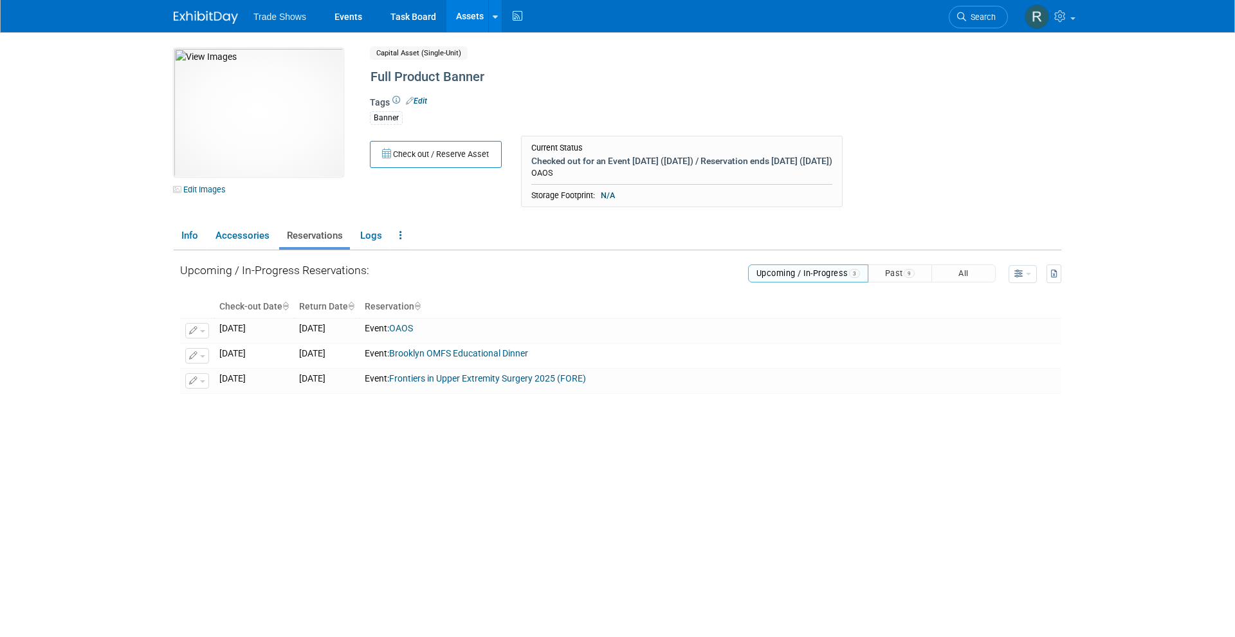
click at [805, 273] on div "Upcoming / In-Progress Reservations: Upcoming / In-Progress 3 Past 9 All" at bounding box center [620, 439] width 881 height 379
click at [923, 270] on button "Past 9" at bounding box center [899, 273] width 64 height 18
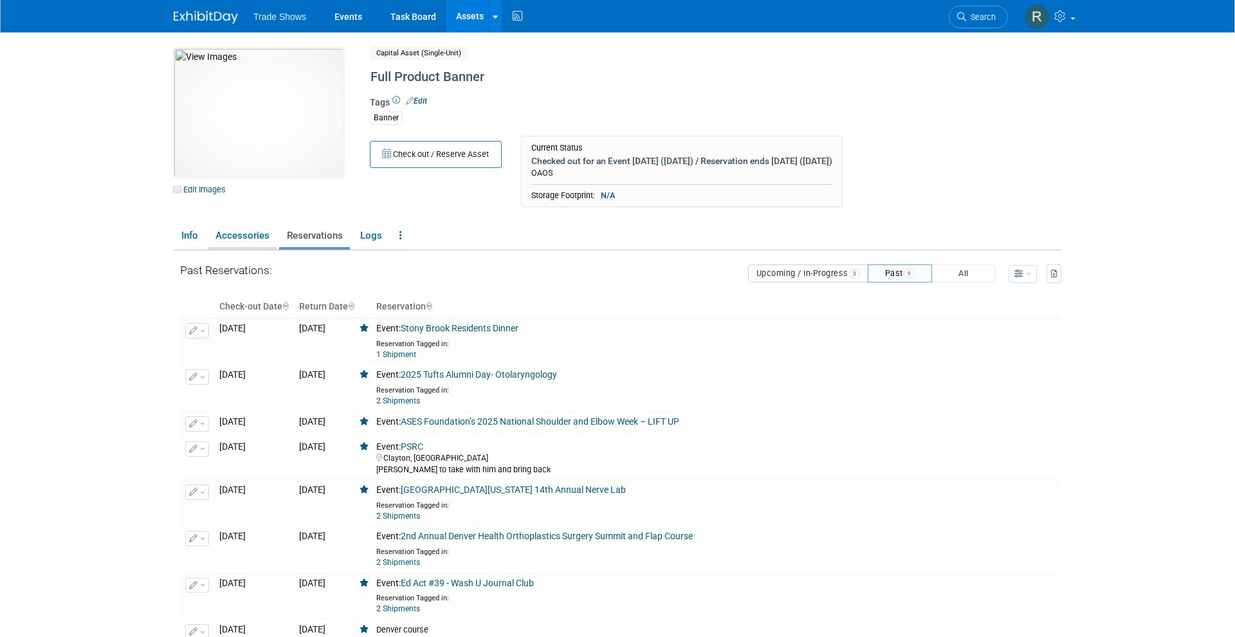
click at [240, 233] on link "Accessories" at bounding box center [242, 235] width 69 height 23
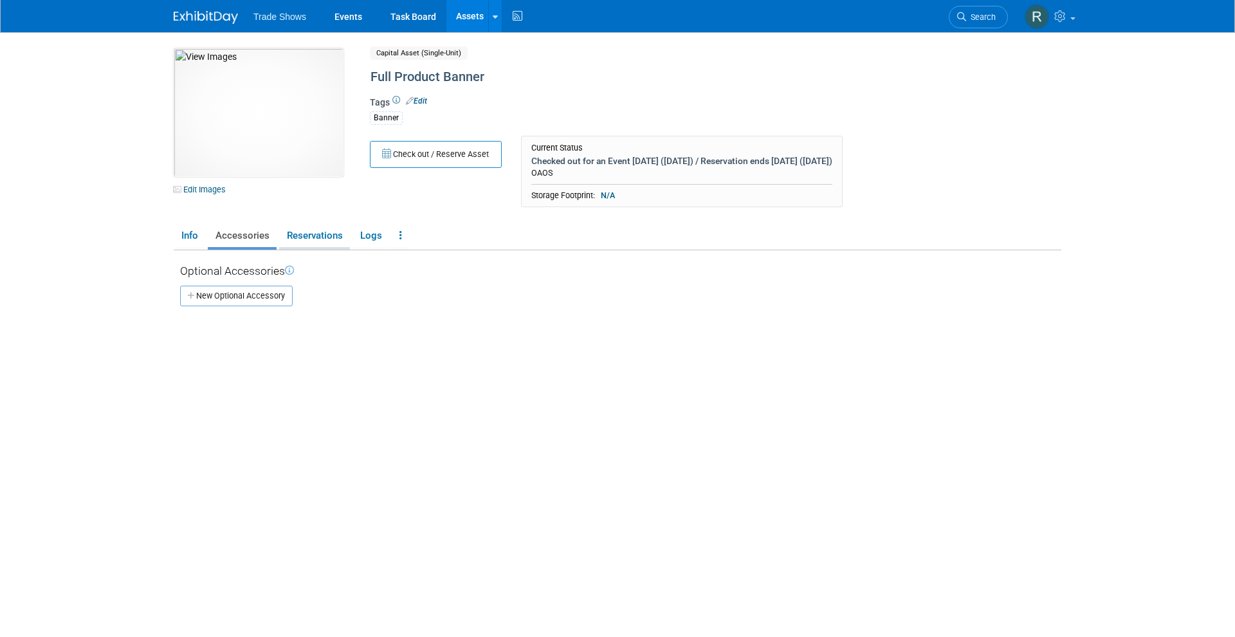
click at [293, 228] on link "Reservations" at bounding box center [314, 235] width 71 height 23
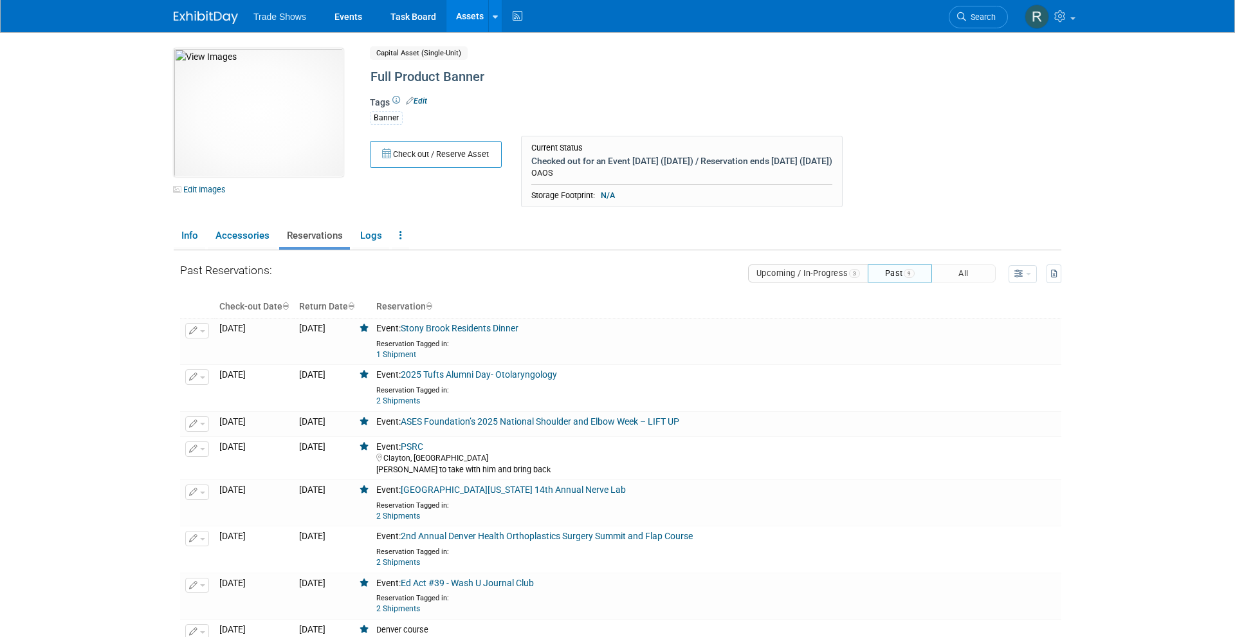
click at [821, 280] on button "Upcoming / In-Progress 3" at bounding box center [808, 273] width 121 height 18
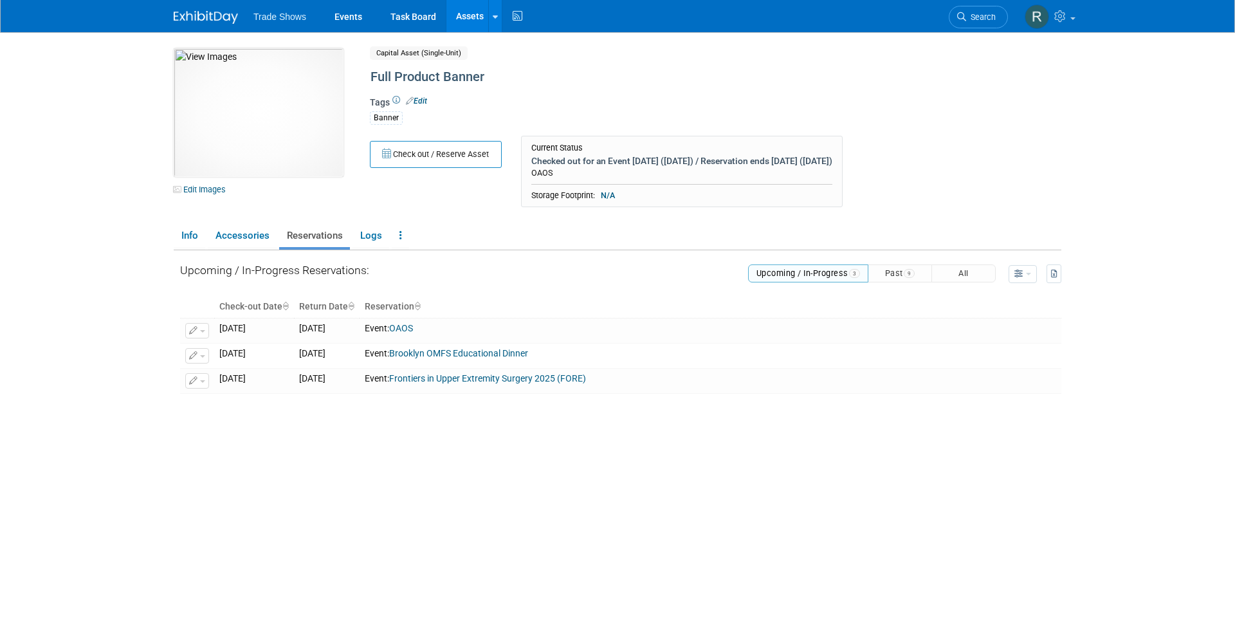
click at [892, 284] on div "Upcoming / In-Progress Reservations: Upcoming / In-Progress 3 Past 9 All View P…" at bounding box center [620, 321] width 881 height 143
click at [894, 270] on button "Past 9" at bounding box center [899, 273] width 64 height 18
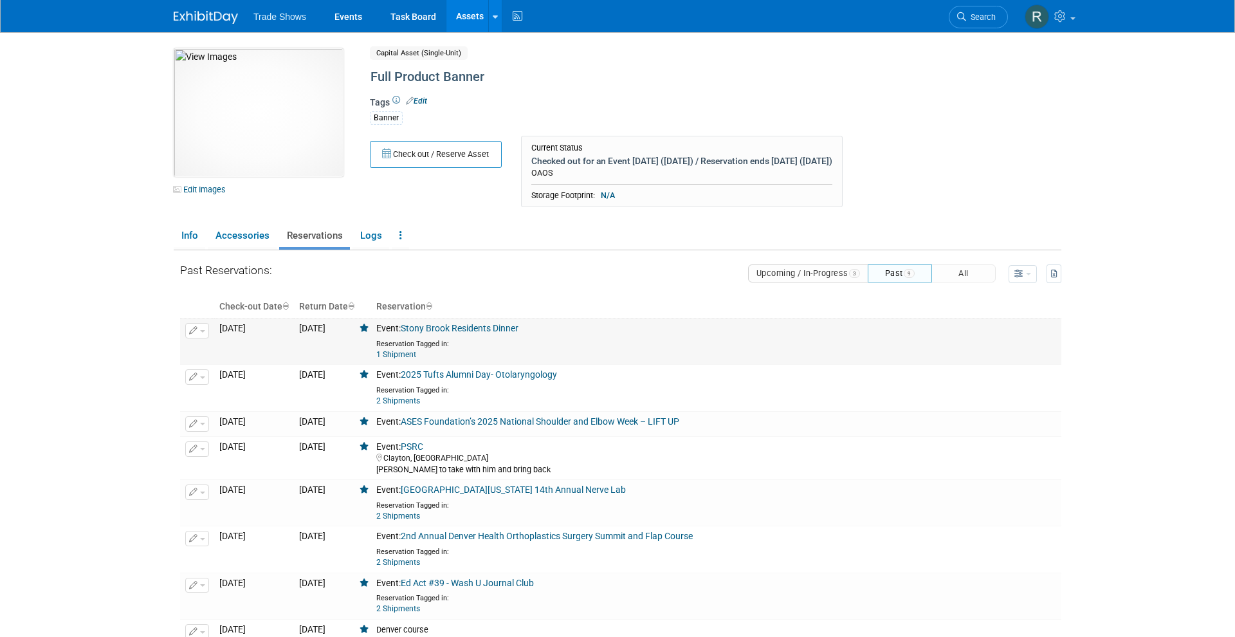
click at [422, 356] on div "1 Shipment MKT Materials Courier: FedEx Tracking Number: 883609546626" at bounding box center [716, 355] width 680 height 12
click at [416, 351] on link "1 Shipment" at bounding box center [396, 354] width 40 height 9
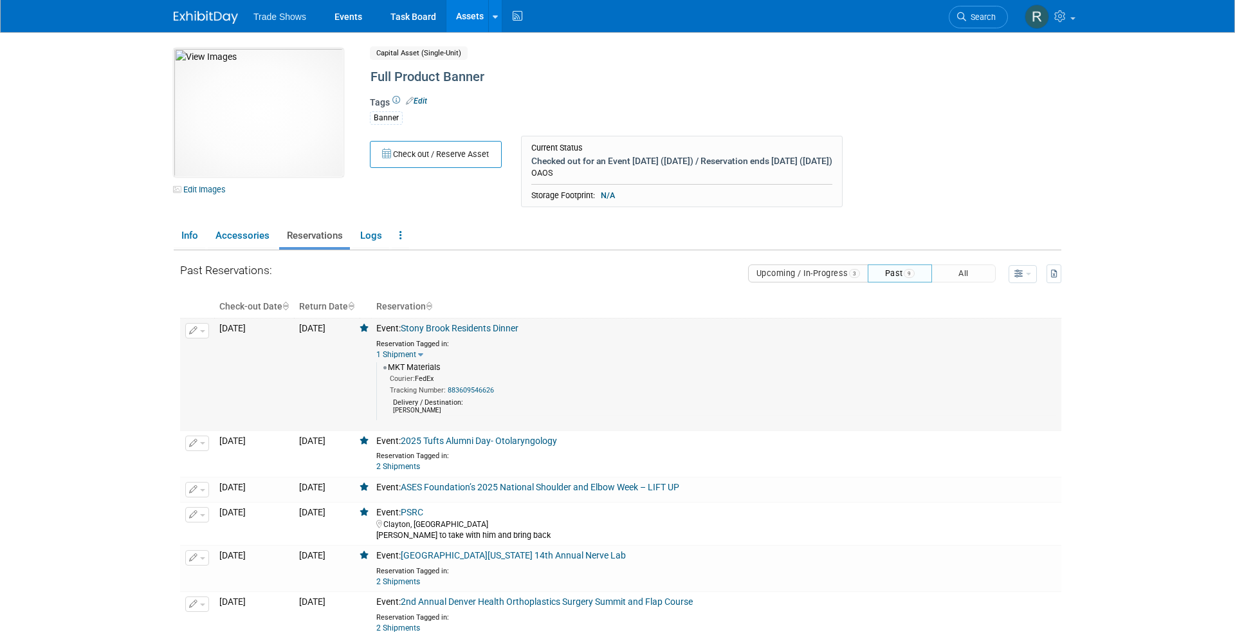
click at [487, 323] on link "Stony Brook Residents Dinner" at bounding box center [460, 328] width 118 height 10
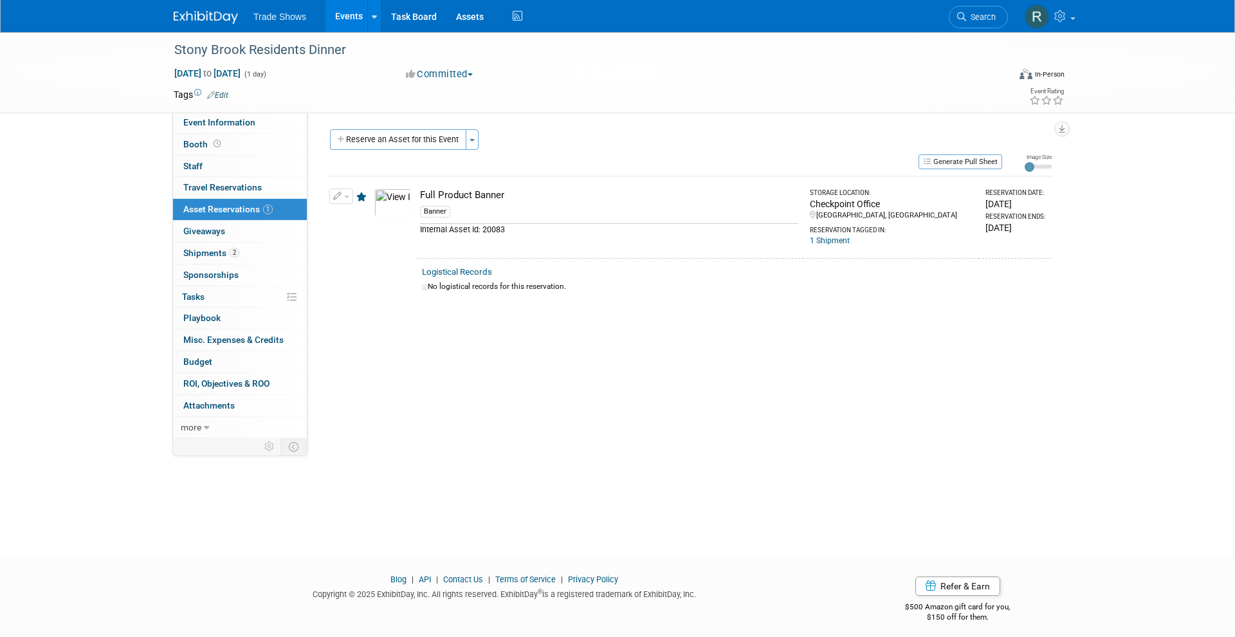
click at [338, 19] on link "Events" at bounding box center [348, 16] width 47 height 32
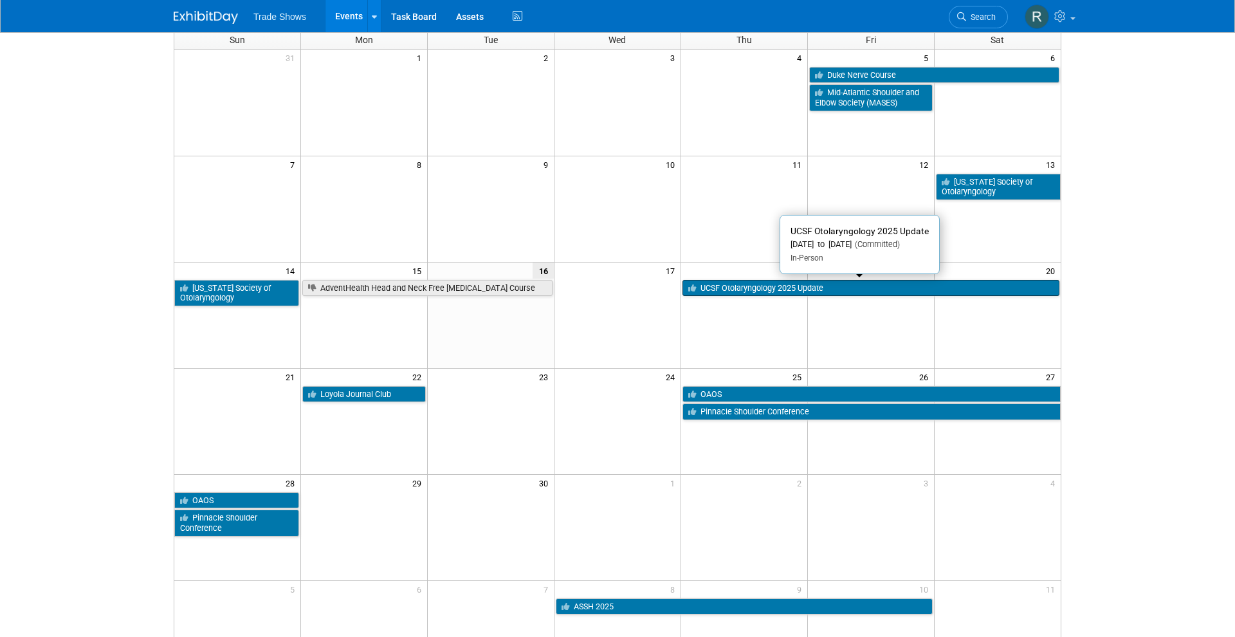
scroll to position [49, 0]
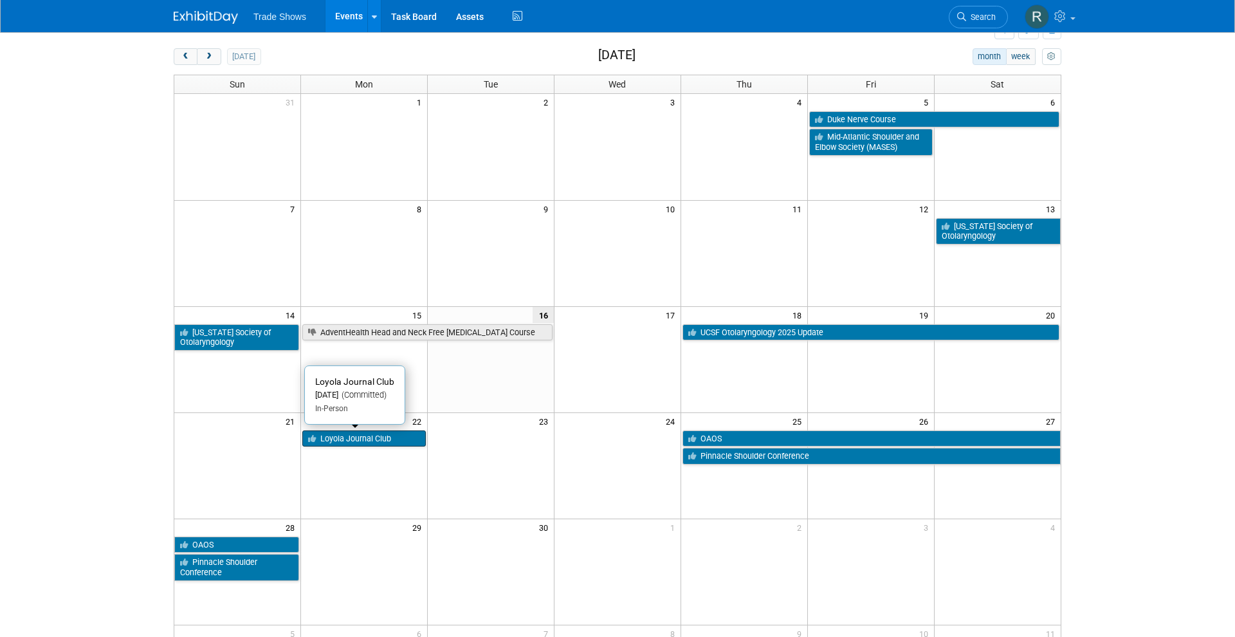
click at [343, 435] on link "Loyola Journal Club" at bounding box center [363, 438] width 123 height 17
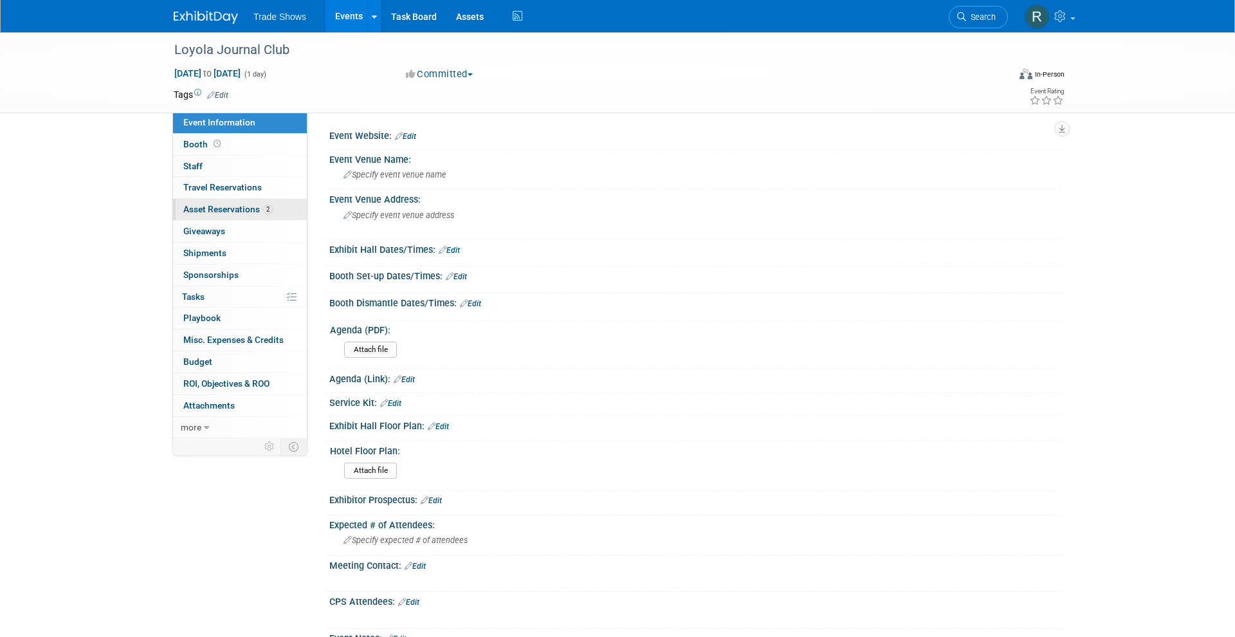
click at [241, 206] on span "Asset Reservations 2" at bounding box center [227, 209] width 89 height 10
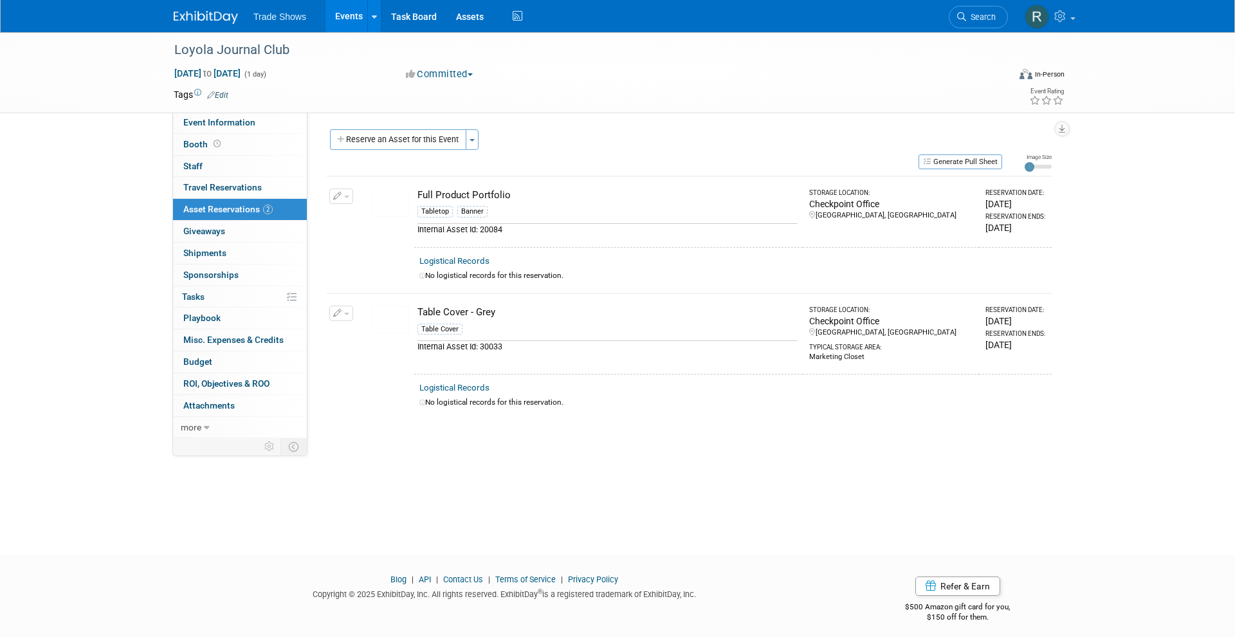
click at [417, 474] on div "Loyola Journal Club [DATE] to [DATE] (1 day) [DATE] to [DATE] Committed Committ…" at bounding box center [617, 281] width 1235 height 499
click at [346, 15] on link "Events" at bounding box center [348, 16] width 47 height 32
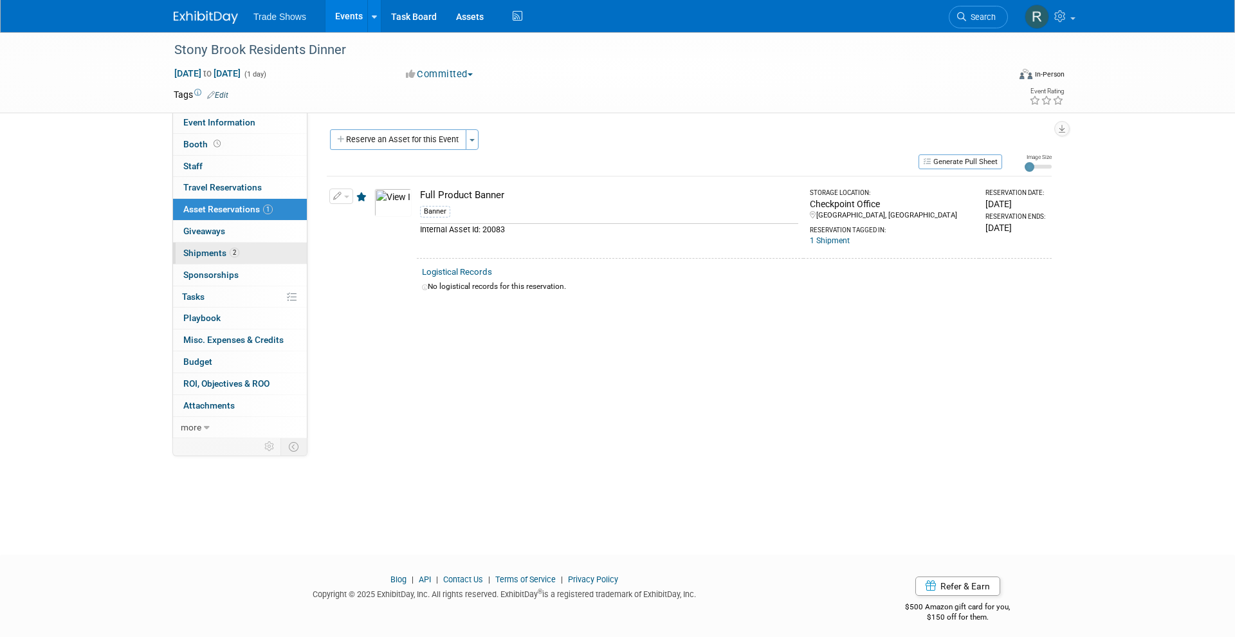
click at [230, 243] on link "2 Shipments 2" at bounding box center [240, 252] width 134 height 21
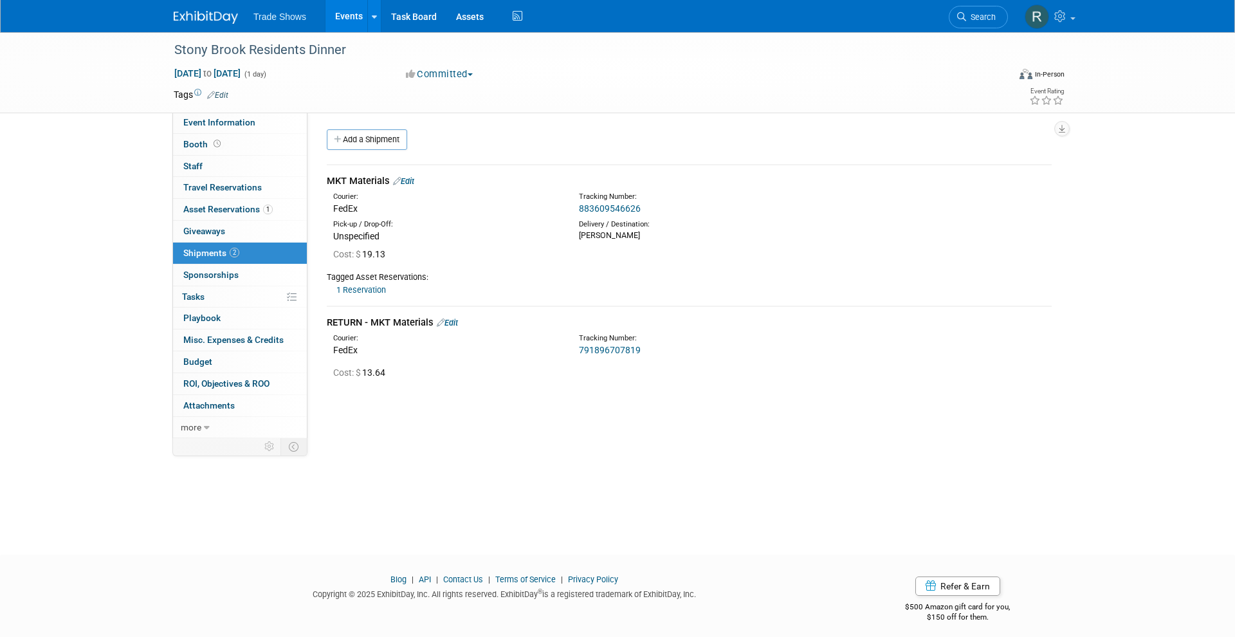
click at [610, 345] on link "791896707819" at bounding box center [610, 350] width 62 height 10
click at [350, 19] on link "Events" at bounding box center [348, 16] width 47 height 32
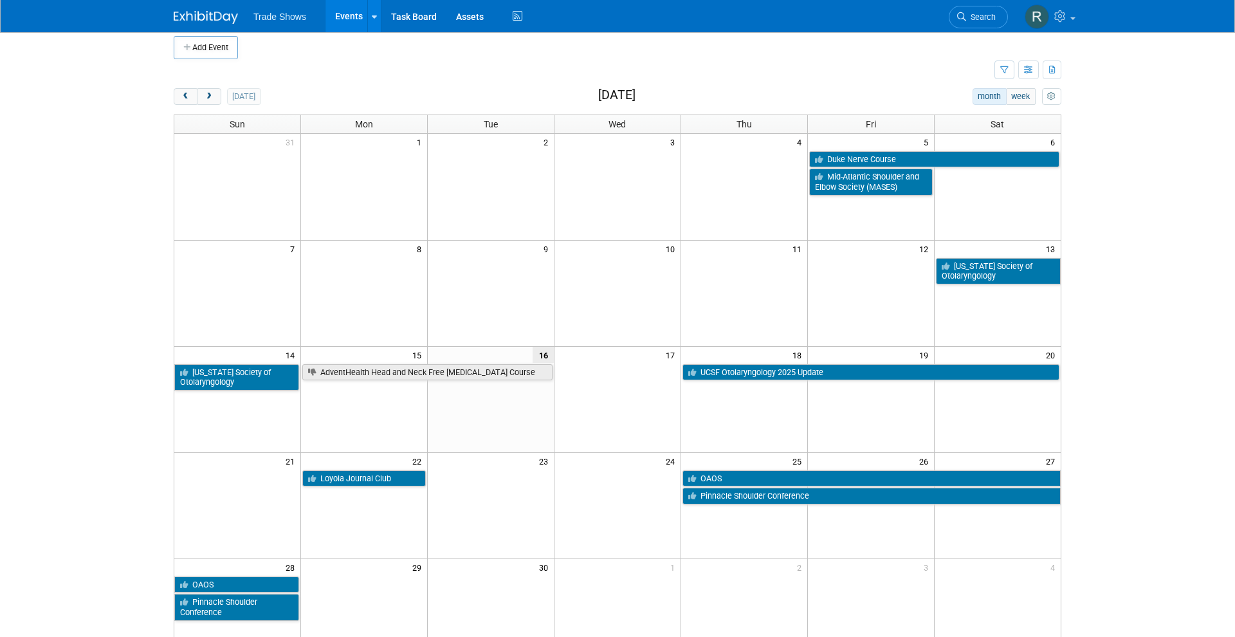
scroll to position [10, 0]
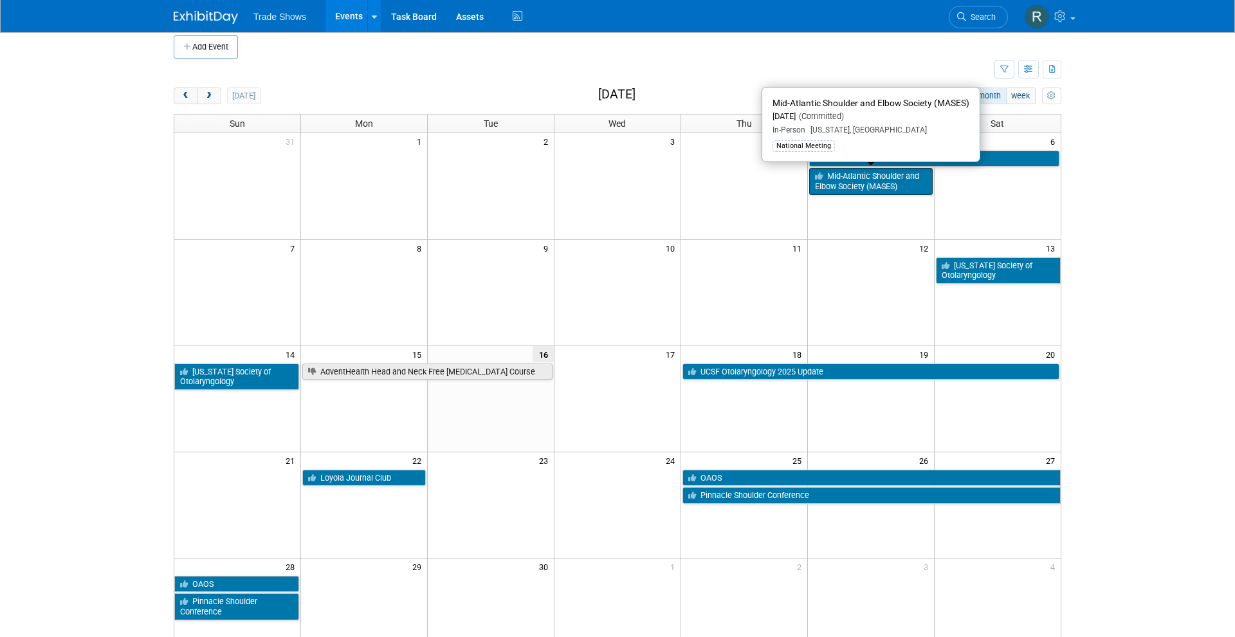
click at [866, 176] on link "Mid-Atlantic Shoulder and Elbow Society (MASES)" at bounding box center [870, 181] width 123 height 26
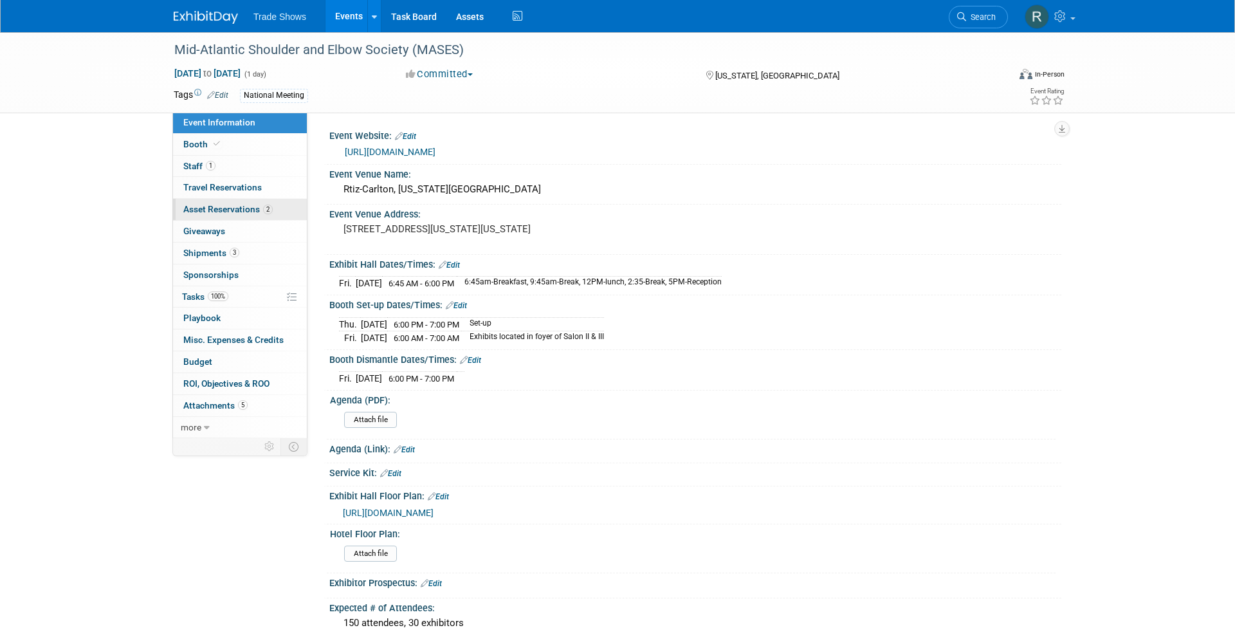
click at [235, 207] on span "Asset Reservations 2" at bounding box center [227, 209] width 89 height 10
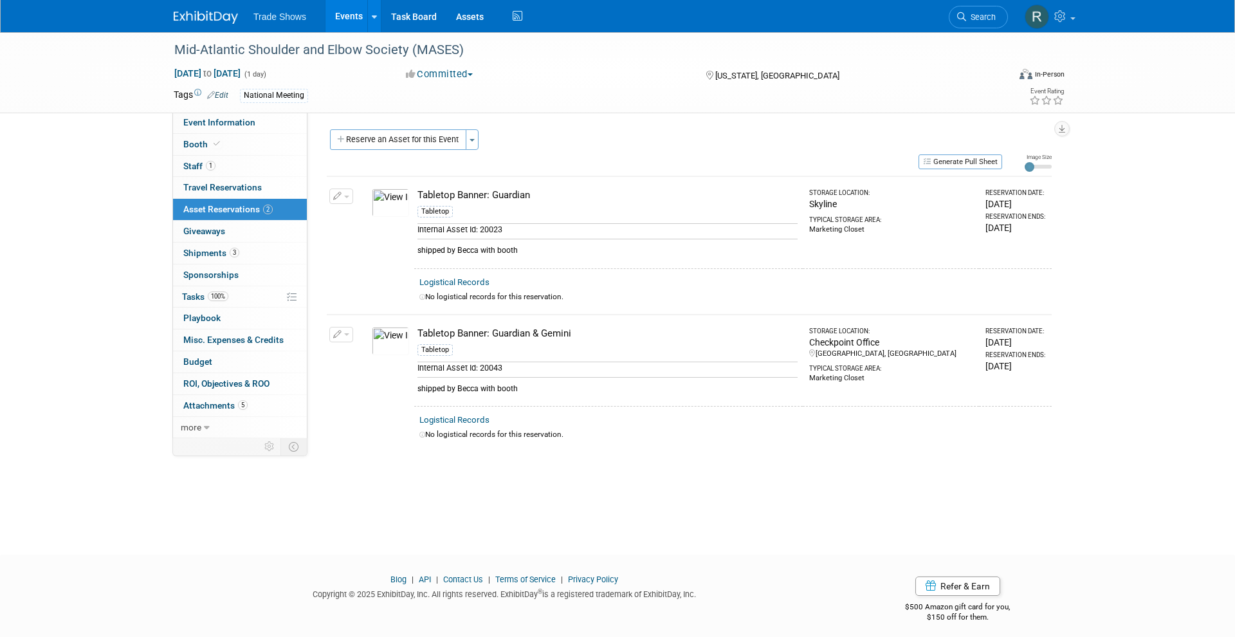
click at [349, 20] on link "Events" at bounding box center [348, 16] width 47 height 32
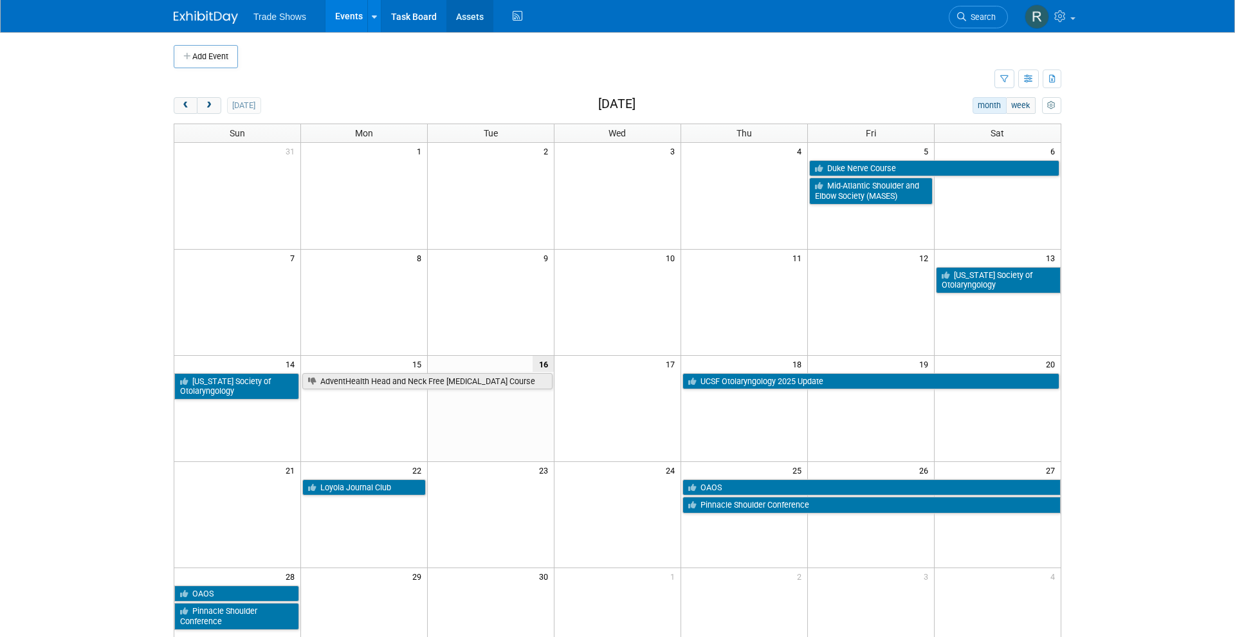
click at [469, 12] on link "Assets" at bounding box center [469, 16] width 47 height 32
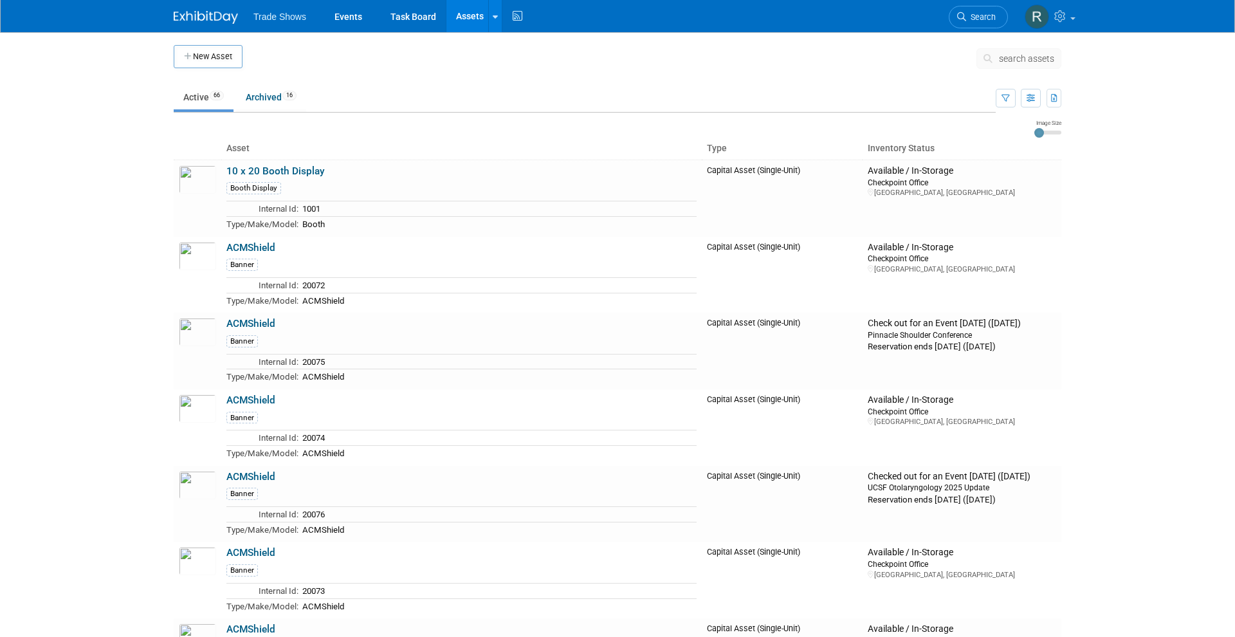
click at [1019, 62] on span "search assets" at bounding box center [1026, 58] width 55 height 10
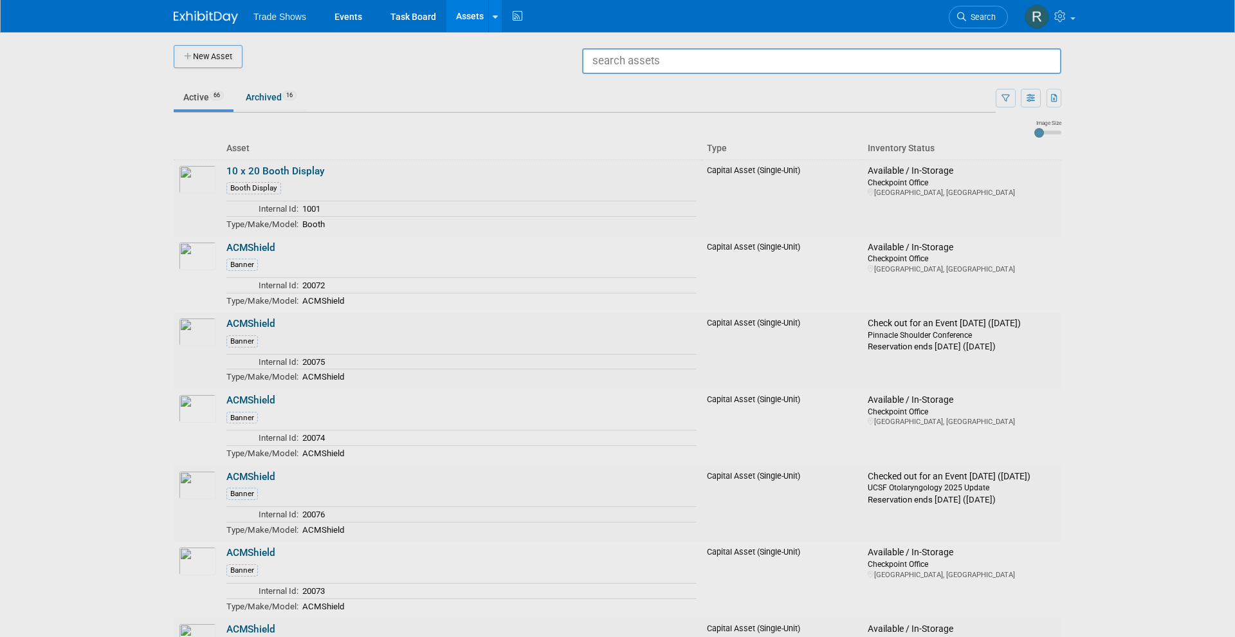
click at [995, 57] on input "text" at bounding box center [821, 61] width 479 height 26
click at [938, 97] on span "Capital Asset (Single-Unit) Internal Asset Id: 20083" at bounding box center [823, 97] width 460 height 12
type input "Full Product Banner"
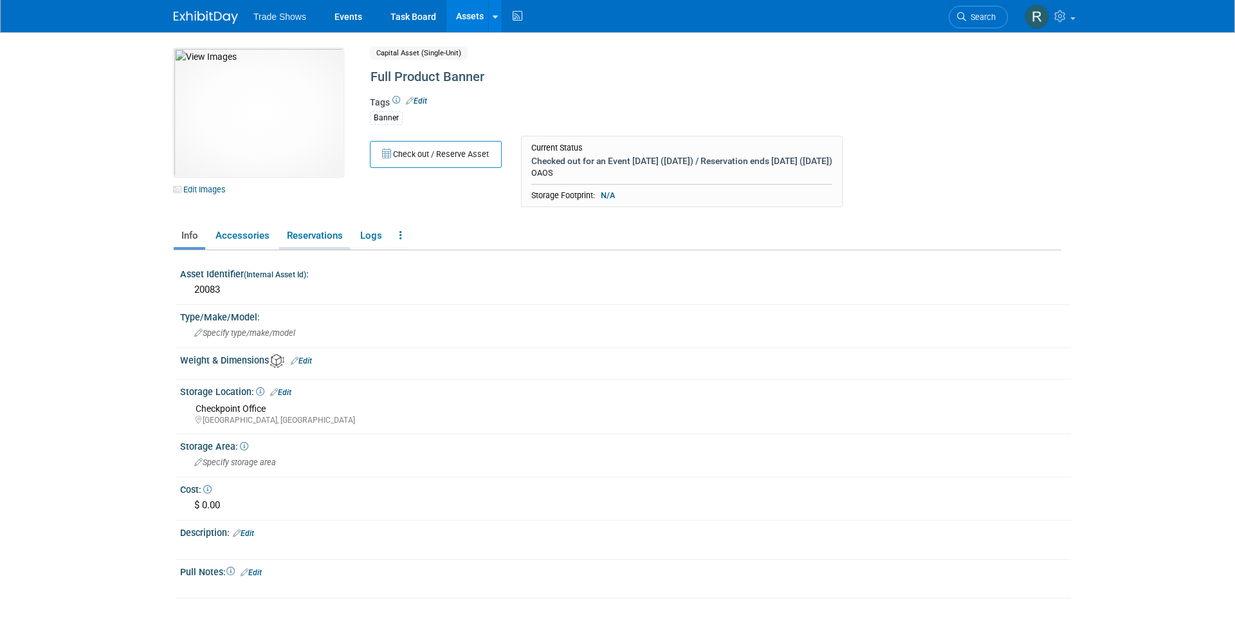
click at [308, 239] on link "Reservations" at bounding box center [314, 235] width 71 height 23
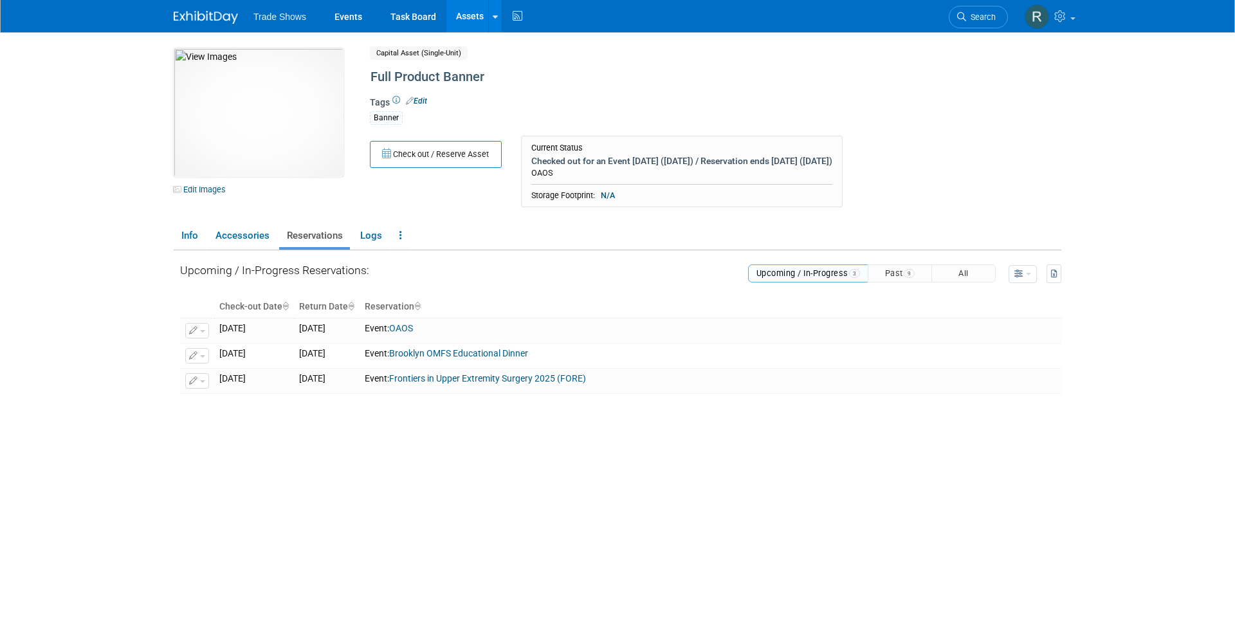
click at [887, 273] on button "Past 9" at bounding box center [899, 273] width 64 height 18
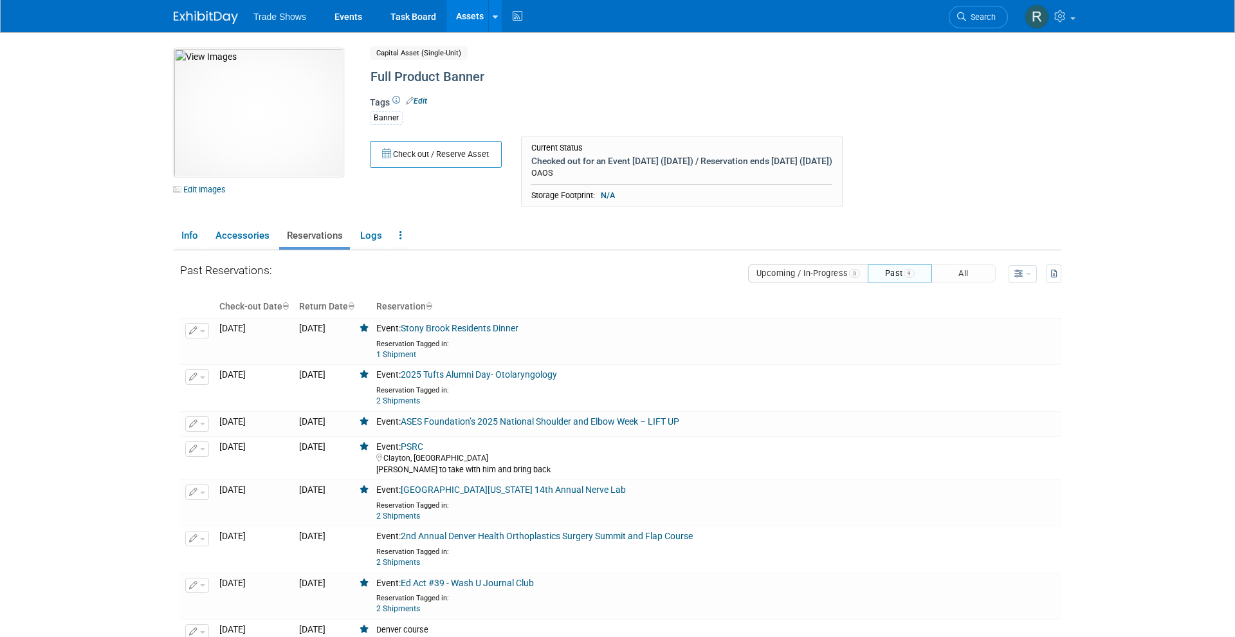
click at [451, 14] on link "Assets" at bounding box center [469, 16] width 47 height 32
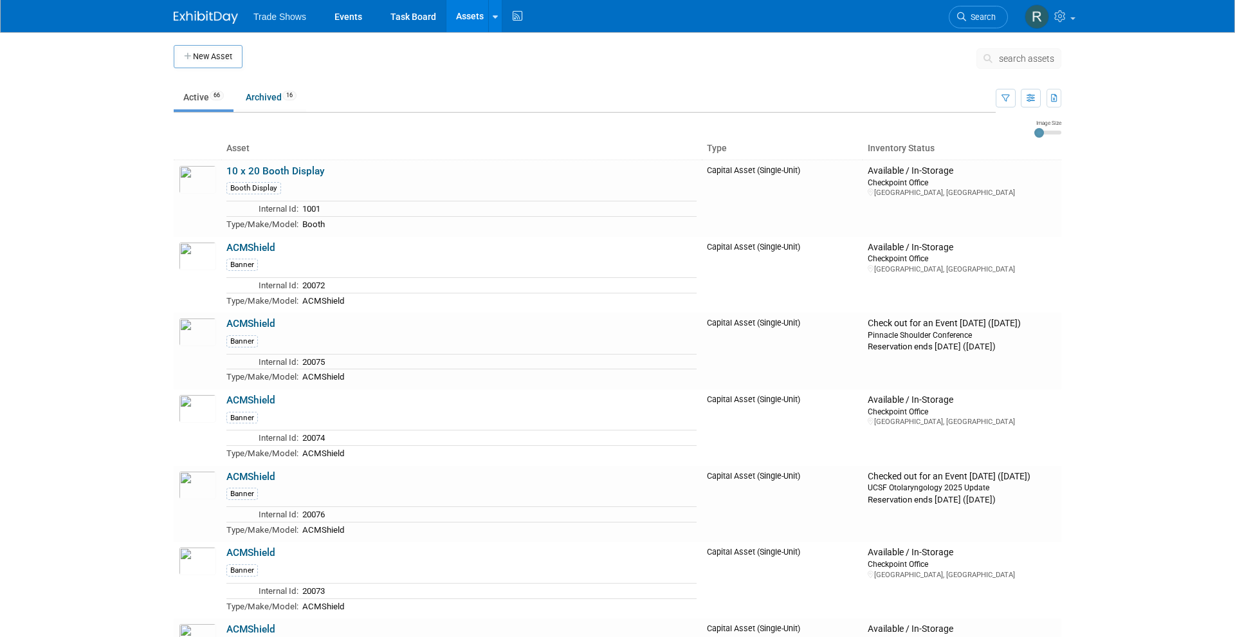
click at [1020, 62] on span "search assets" at bounding box center [1026, 58] width 55 height 10
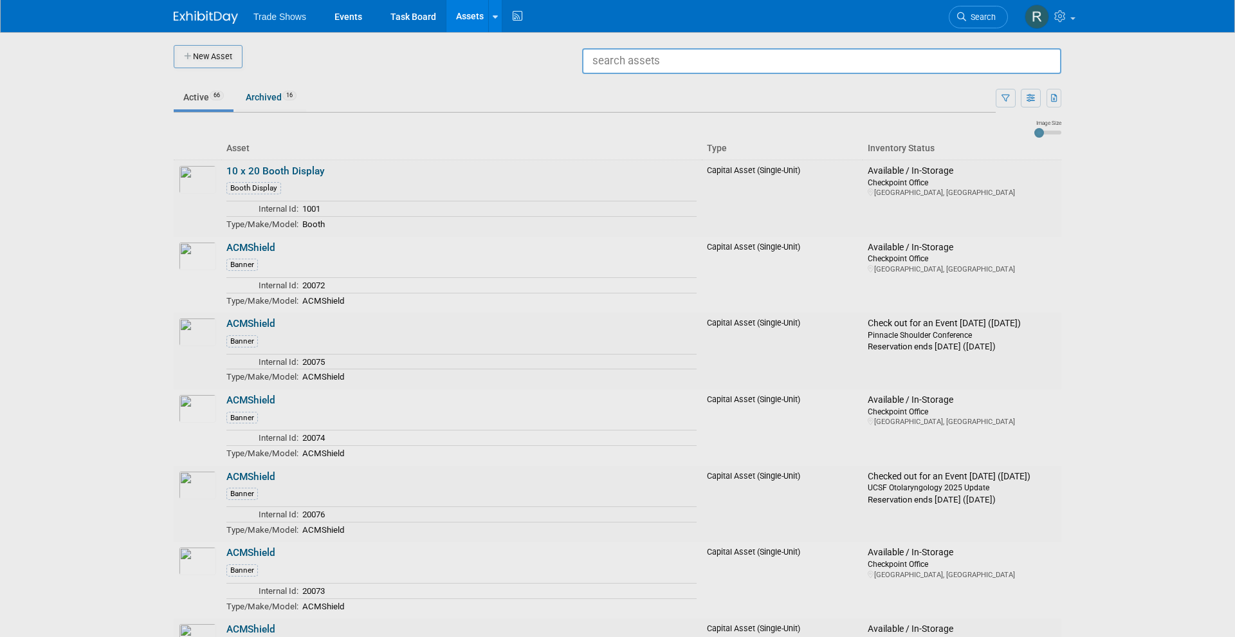
click at [984, 65] on input "text" at bounding box center [821, 61] width 479 height 26
click at [948, 77] on span "Full Product Portfolio Capital Asset (Single-Unit) Internal Asset Id: 20084" at bounding box center [822, 90] width 464 height 26
type input "Full Product Portfolio"
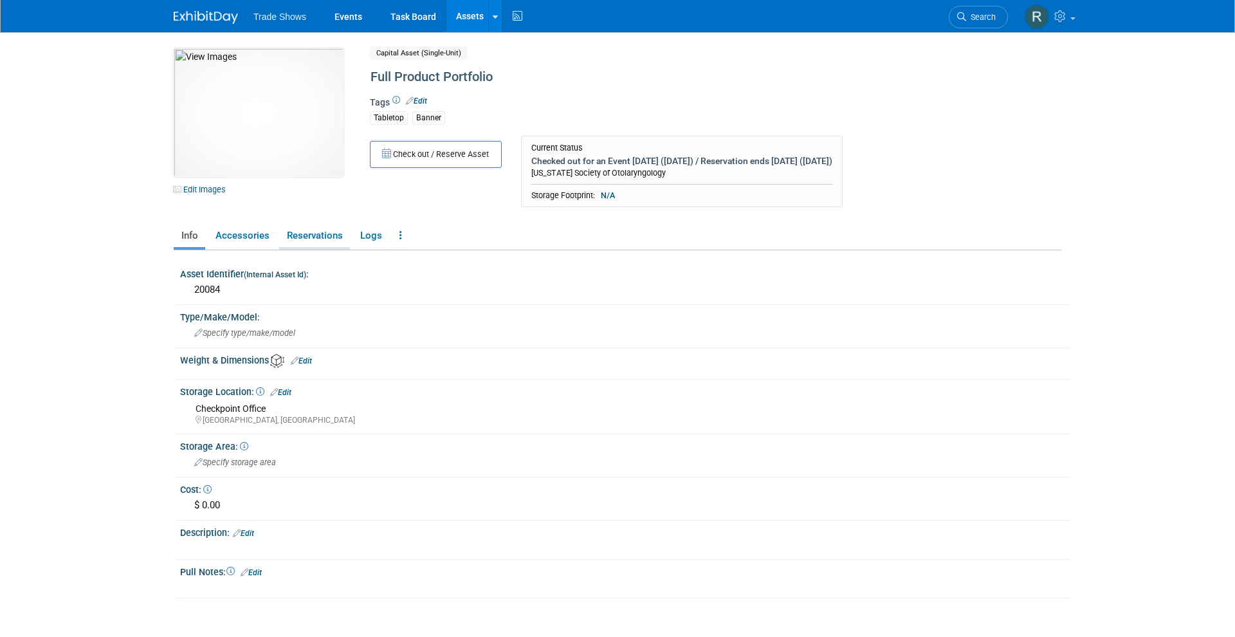
click at [287, 236] on link "Reservations" at bounding box center [314, 235] width 71 height 23
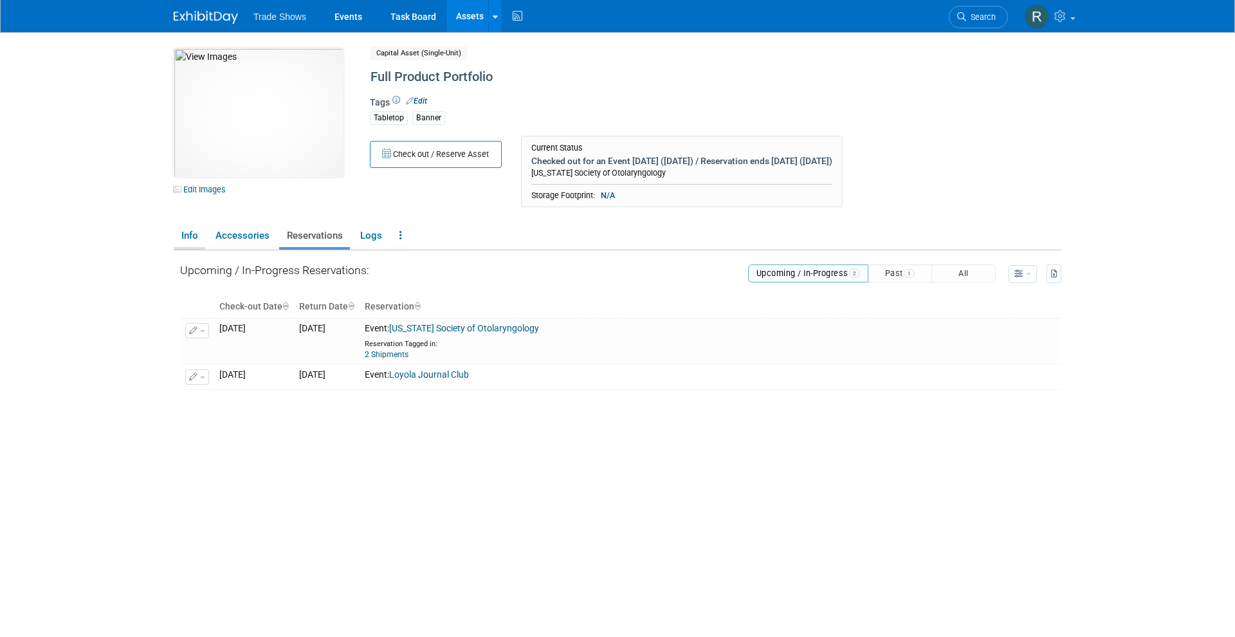
click at [192, 242] on link "Info" at bounding box center [190, 235] width 32 height 23
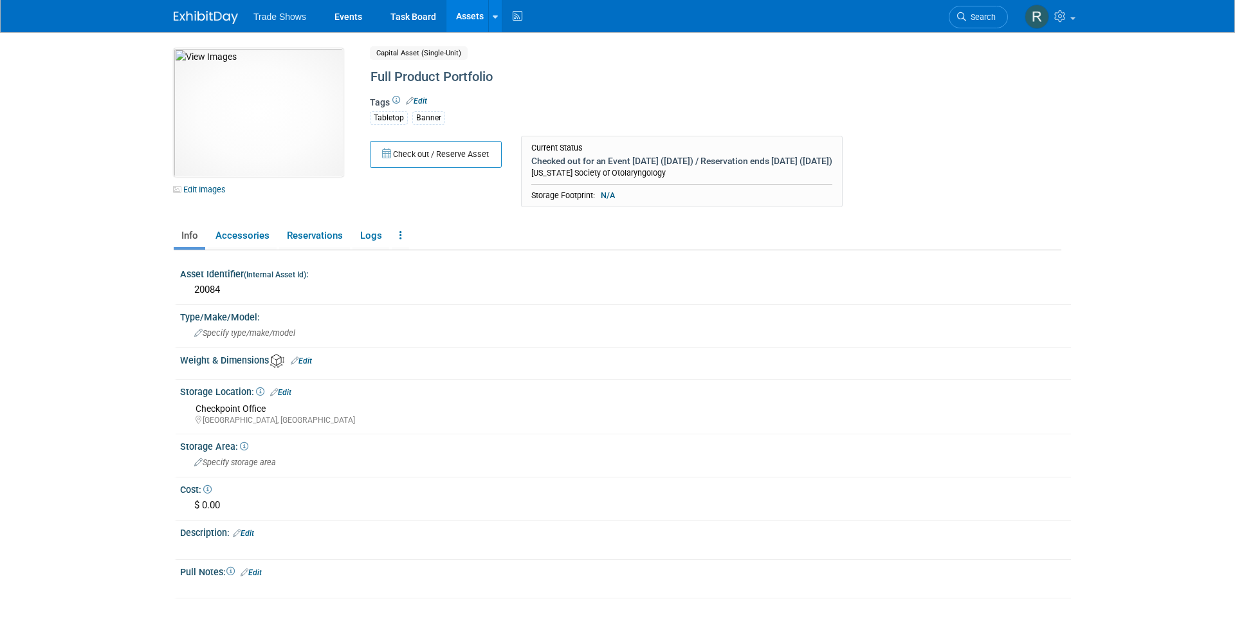
click at [1010, 132] on div "10032408-10728626-25a46d38-f6b2-494e-b74f-3172164ea035.jpg Edit Images Capital …" at bounding box center [617, 131] width 907 height 166
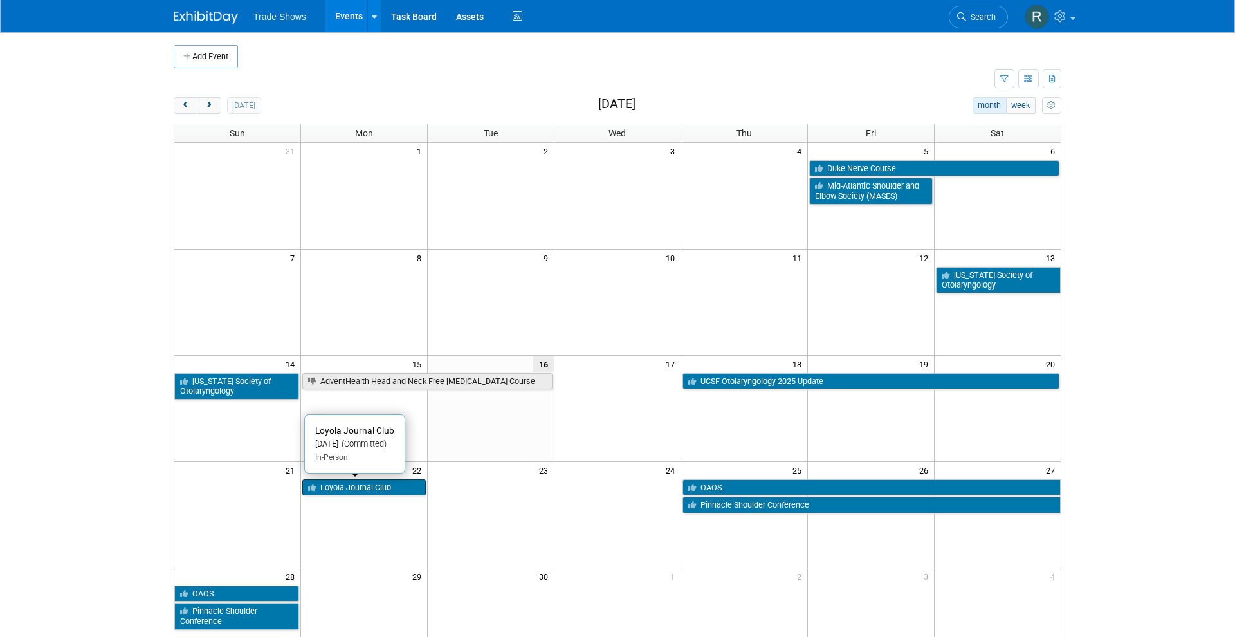
click at [409, 491] on link "Loyola Journal Club" at bounding box center [363, 487] width 123 height 17
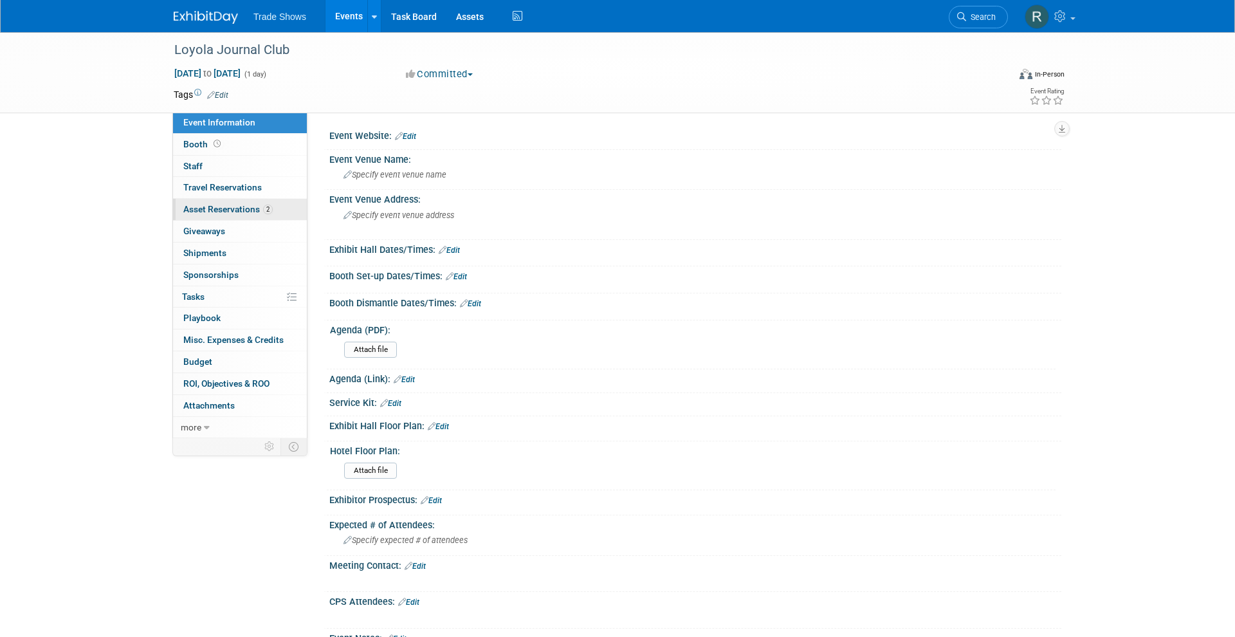
click at [252, 206] on span "Asset Reservations 2" at bounding box center [227, 209] width 89 height 10
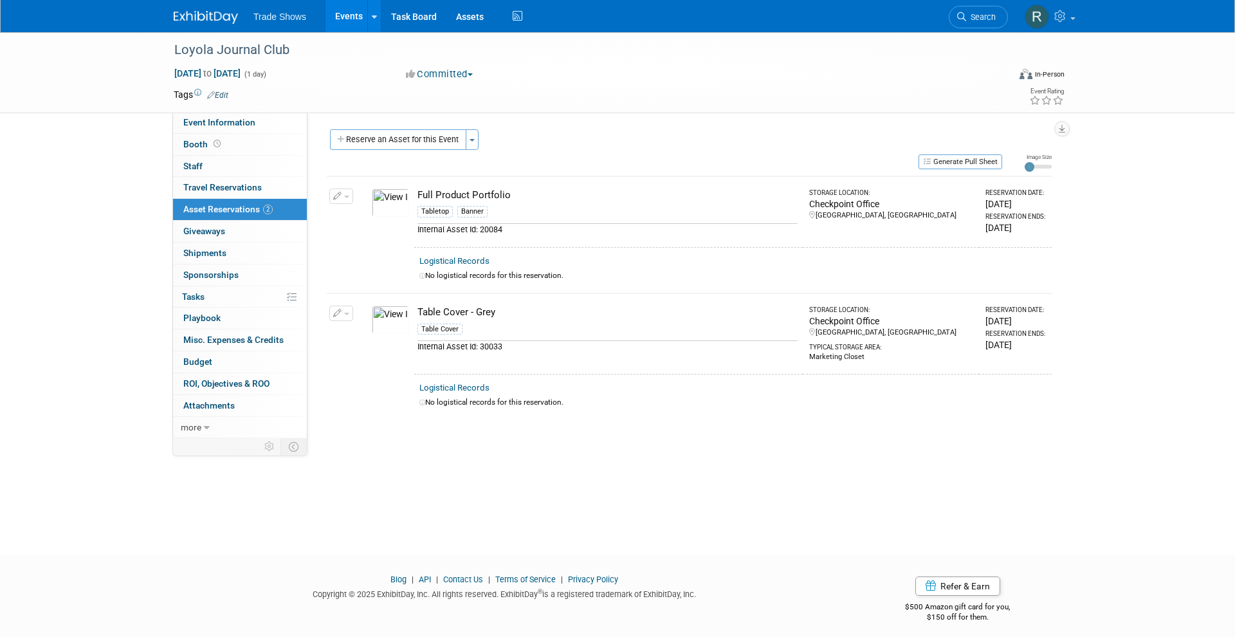
click at [560, 149] on div "Reserve an Asset for this Event Toggle Dropdown New asset reservation Copy asse…" at bounding box center [689, 141] width 725 height 24
click at [350, 28] on link "Events" at bounding box center [348, 16] width 47 height 32
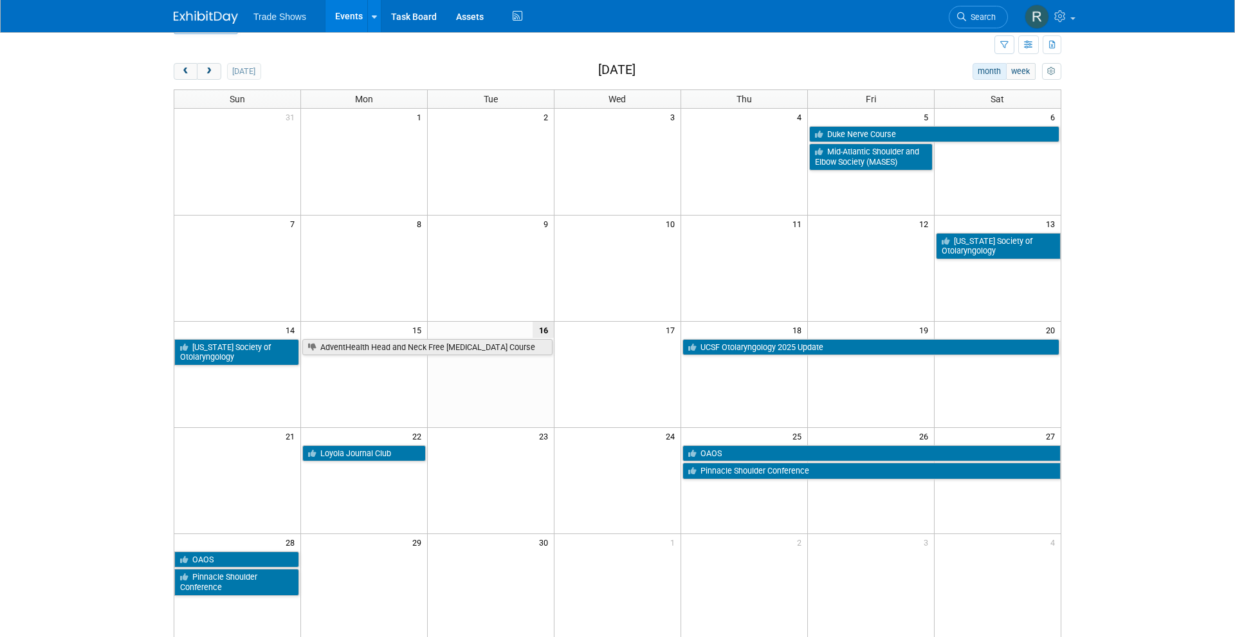
scroll to position [35, 0]
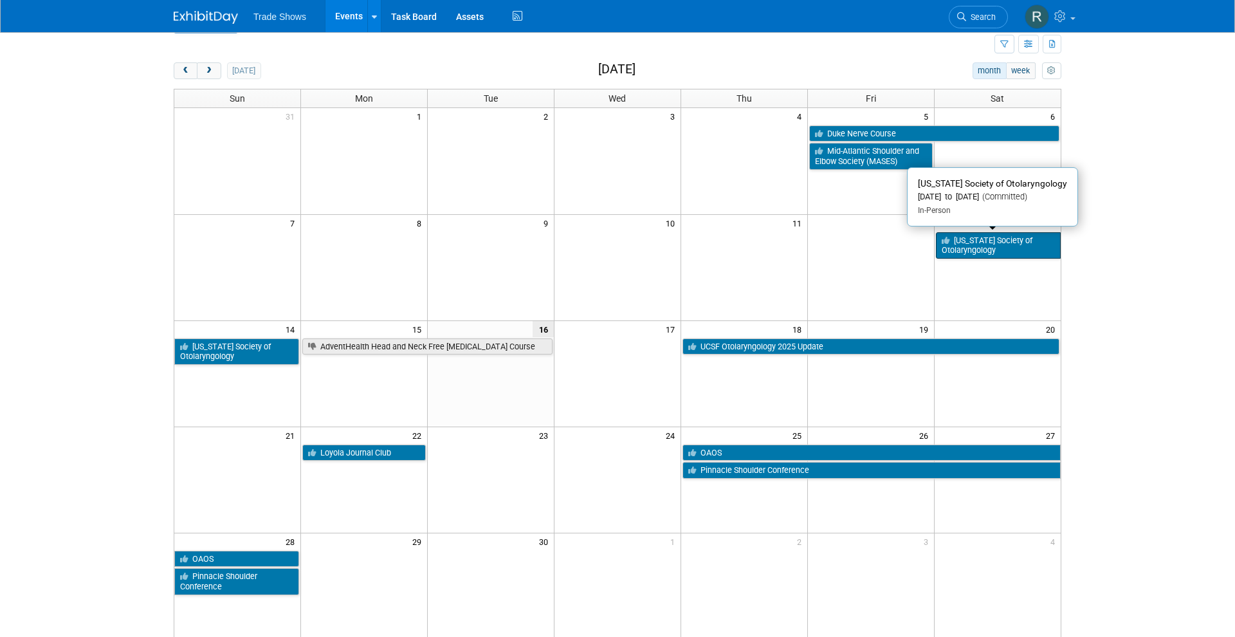
click at [990, 243] on link "[US_STATE] Society of Otolaryngology" at bounding box center [998, 245] width 125 height 26
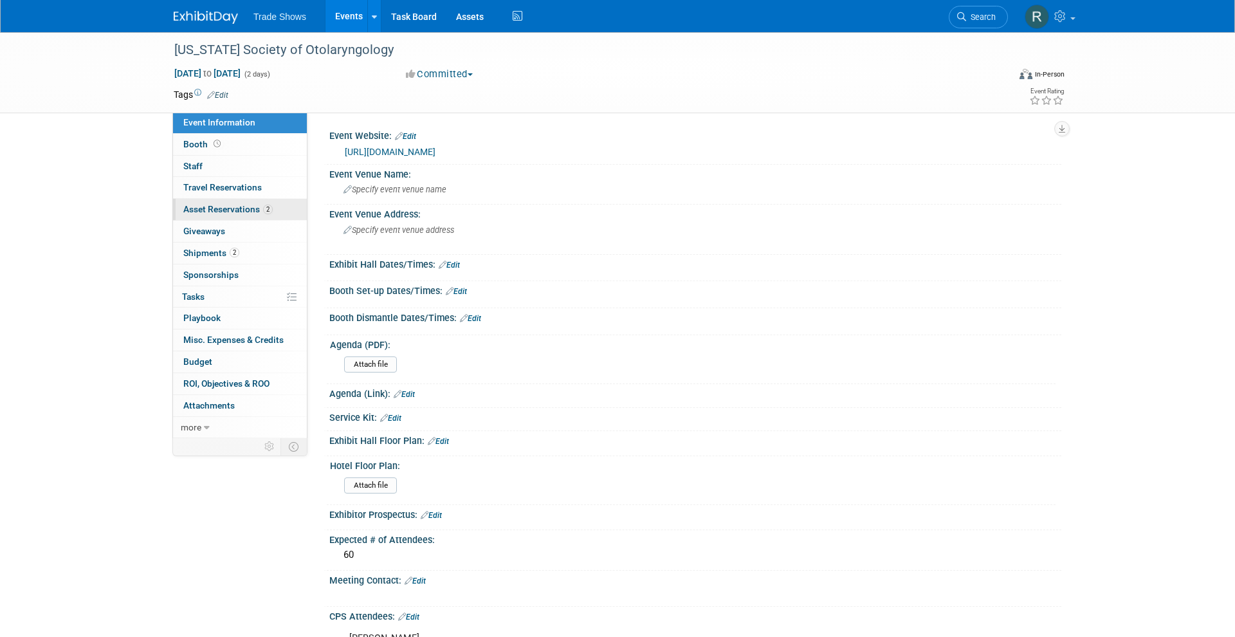
click at [213, 207] on span "Asset Reservations 2" at bounding box center [227, 209] width 89 height 10
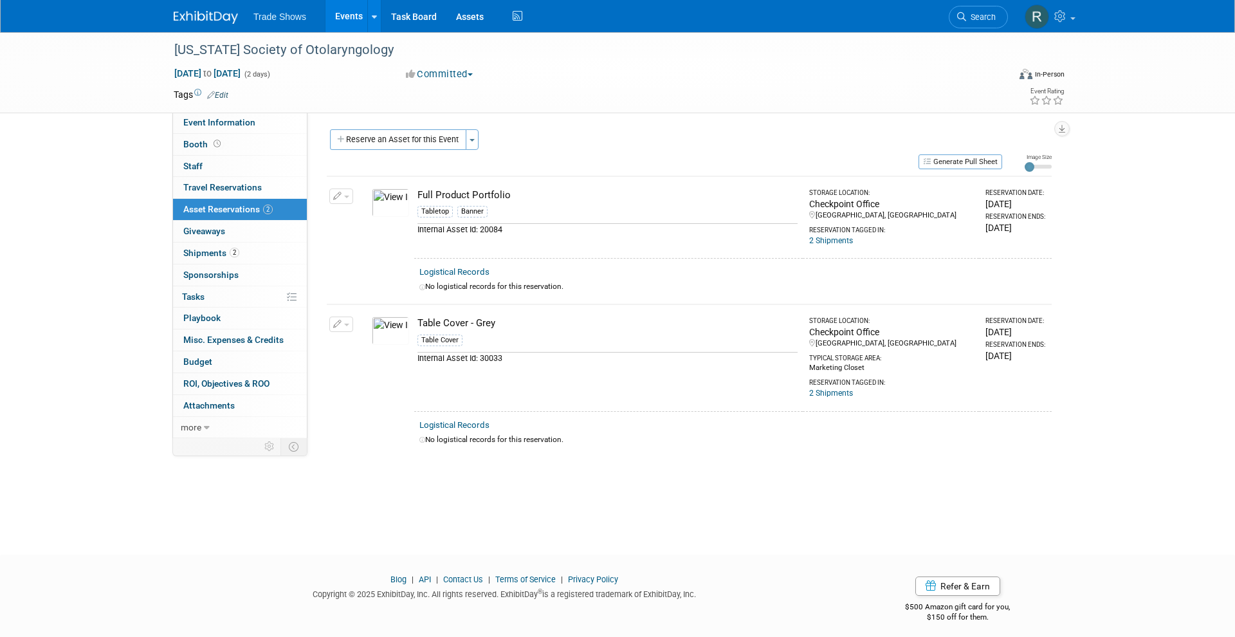
click at [229, 209] on span "Asset Reservations 2" at bounding box center [227, 209] width 89 height 10
click at [349, 14] on link "Events" at bounding box center [348, 16] width 47 height 32
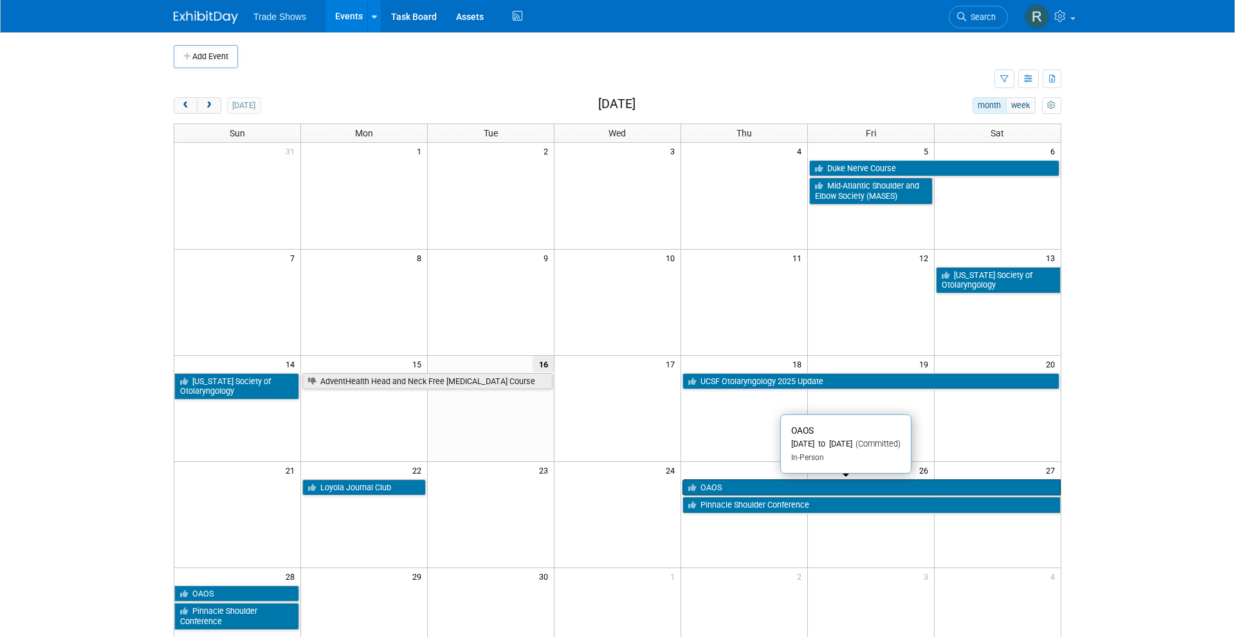
click at [746, 479] on link "OAOS" at bounding box center [871, 487] width 378 height 17
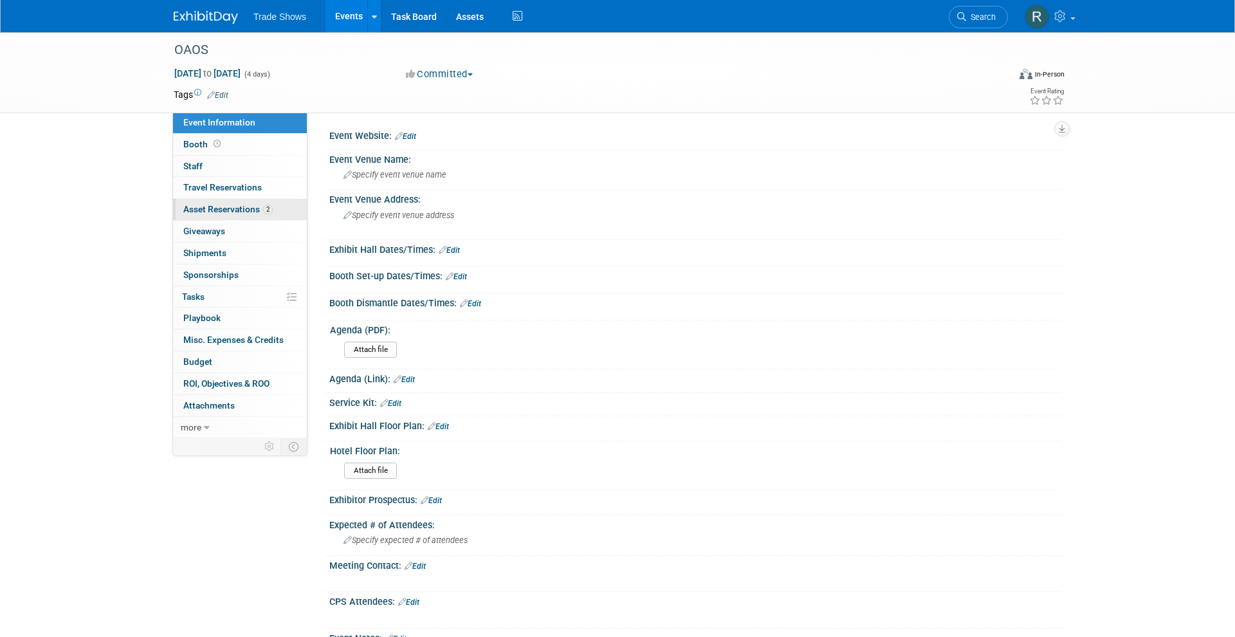
click at [252, 200] on link "2 Asset Reservations 2" at bounding box center [240, 209] width 134 height 21
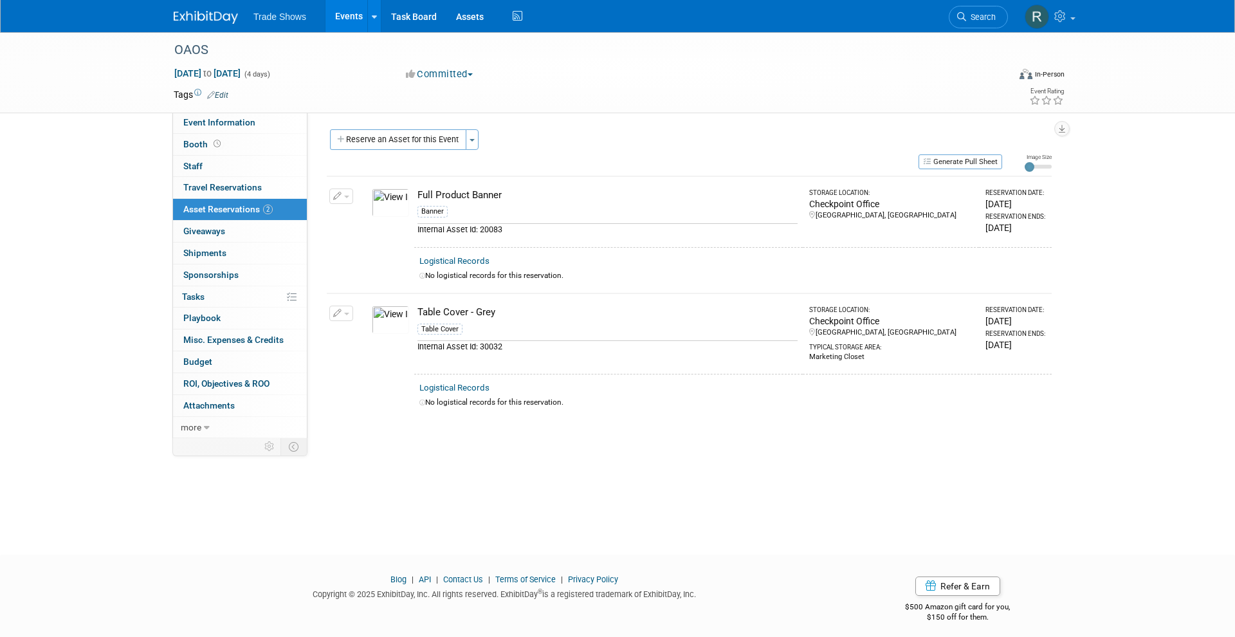
click at [579, 160] on div "Generate Pull Sheet" at bounding box center [664, 161] width 675 height 16
click at [349, 21] on link "Events" at bounding box center [348, 16] width 47 height 32
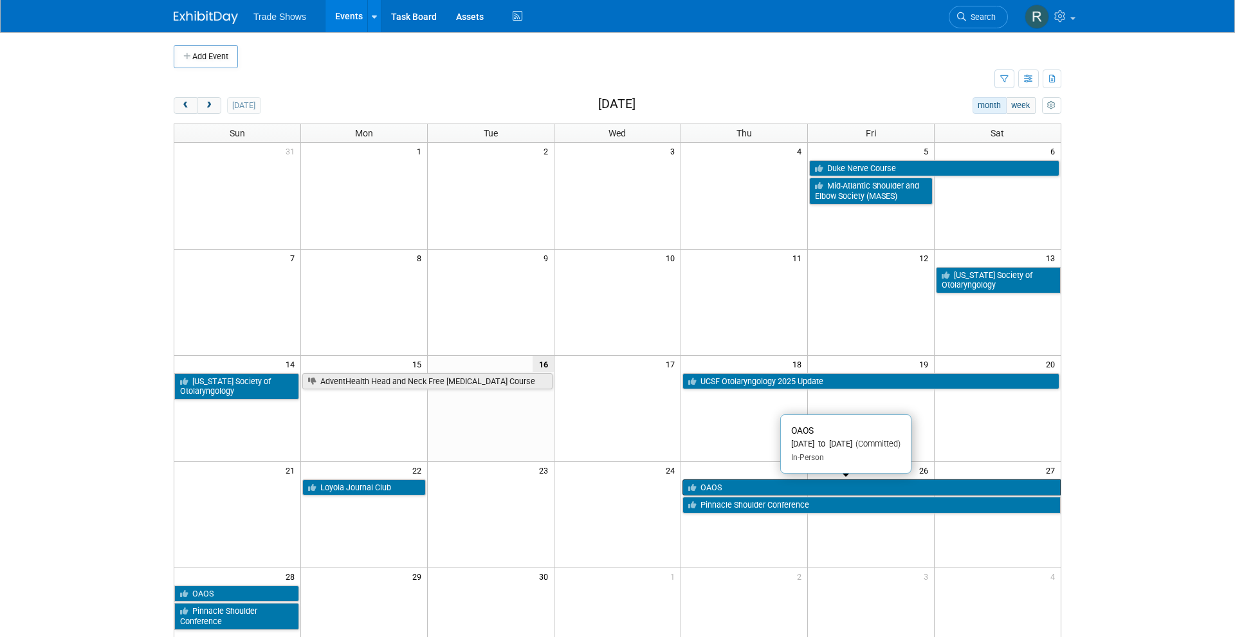
click at [773, 482] on link "OAOS" at bounding box center [871, 487] width 378 height 17
